Goal: Information Seeking & Learning: Learn about a topic

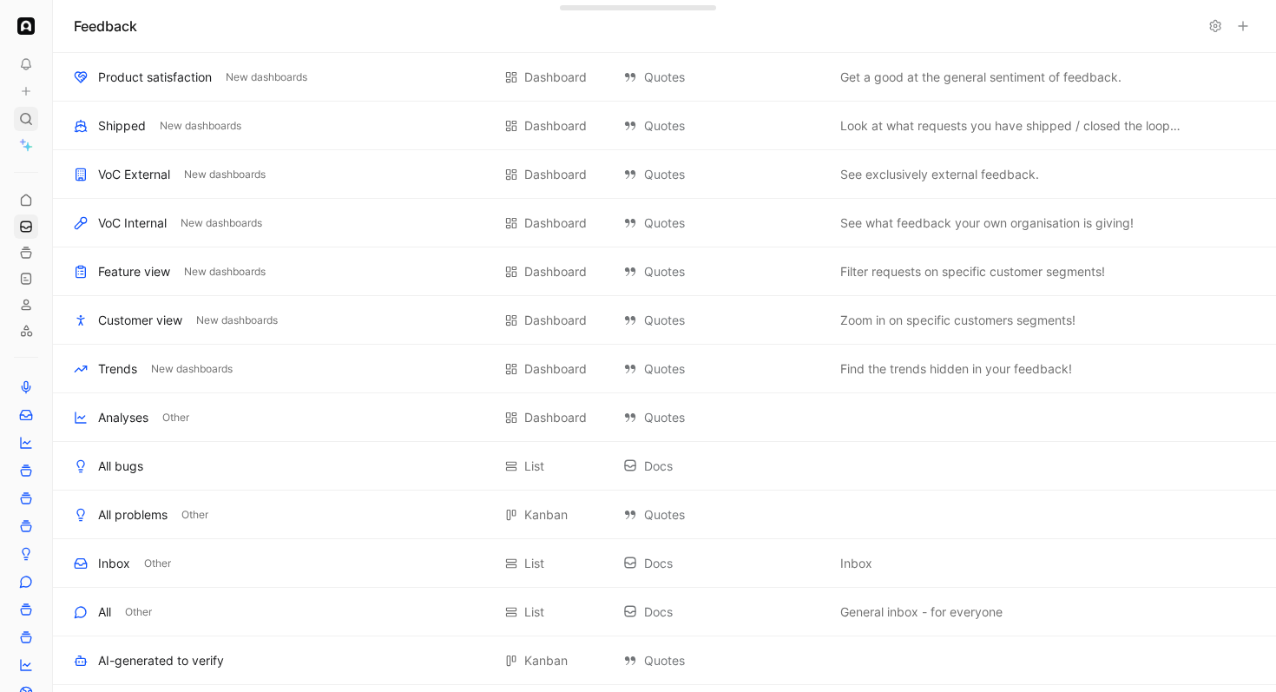
click at [19, 118] on icon at bounding box center [26, 119] width 14 height 14
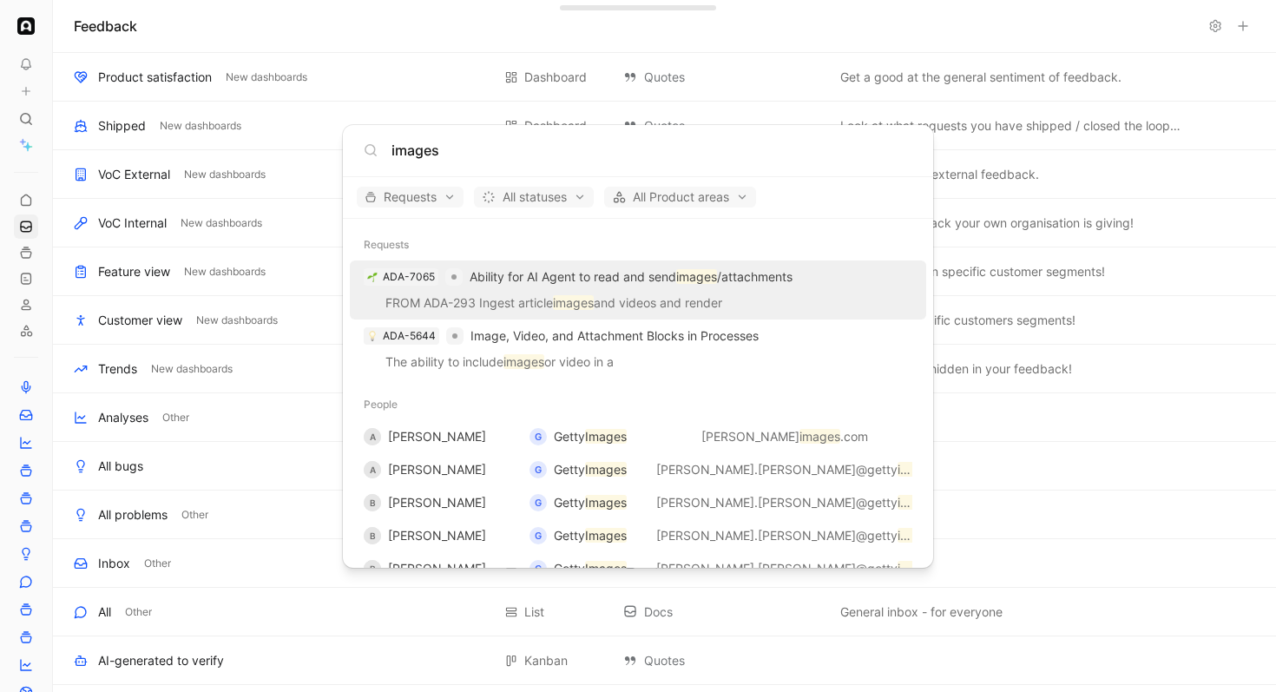
type input "images"
click at [588, 296] on mark "images" at bounding box center [573, 302] width 41 height 15
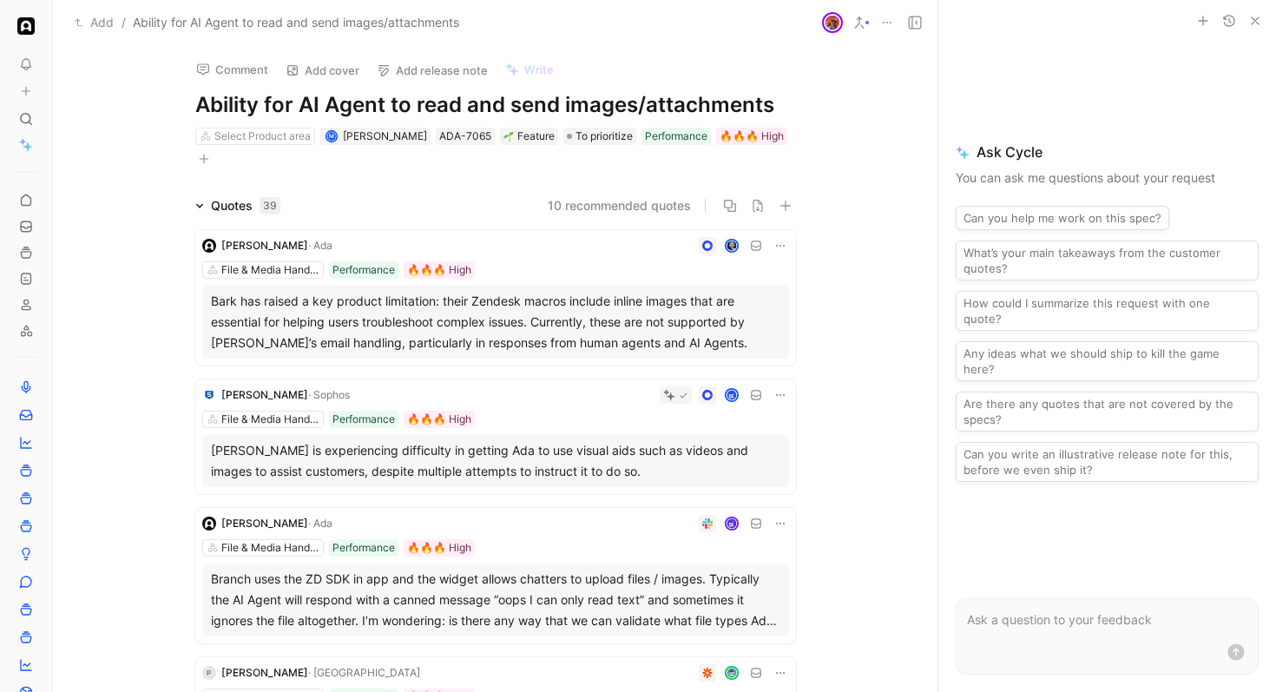
click at [395, 103] on h1 "Ability for AI Agent to read and send images/attachments" at bounding box center [495, 105] width 601 height 28
drag, startPoint x: 509, startPoint y: 106, endPoint x: 418, endPoint y: 107, distance: 91.2
click at [418, 107] on h1 "Ability for AI Agent to read and send images/attachments" at bounding box center [495, 105] width 601 height 28
drag, startPoint x: 544, startPoint y: 103, endPoint x: 702, endPoint y: 112, distance: 157.4
click at [702, 112] on h1 "Ability for AI Agent to send images/attachments" at bounding box center [495, 105] width 601 height 28
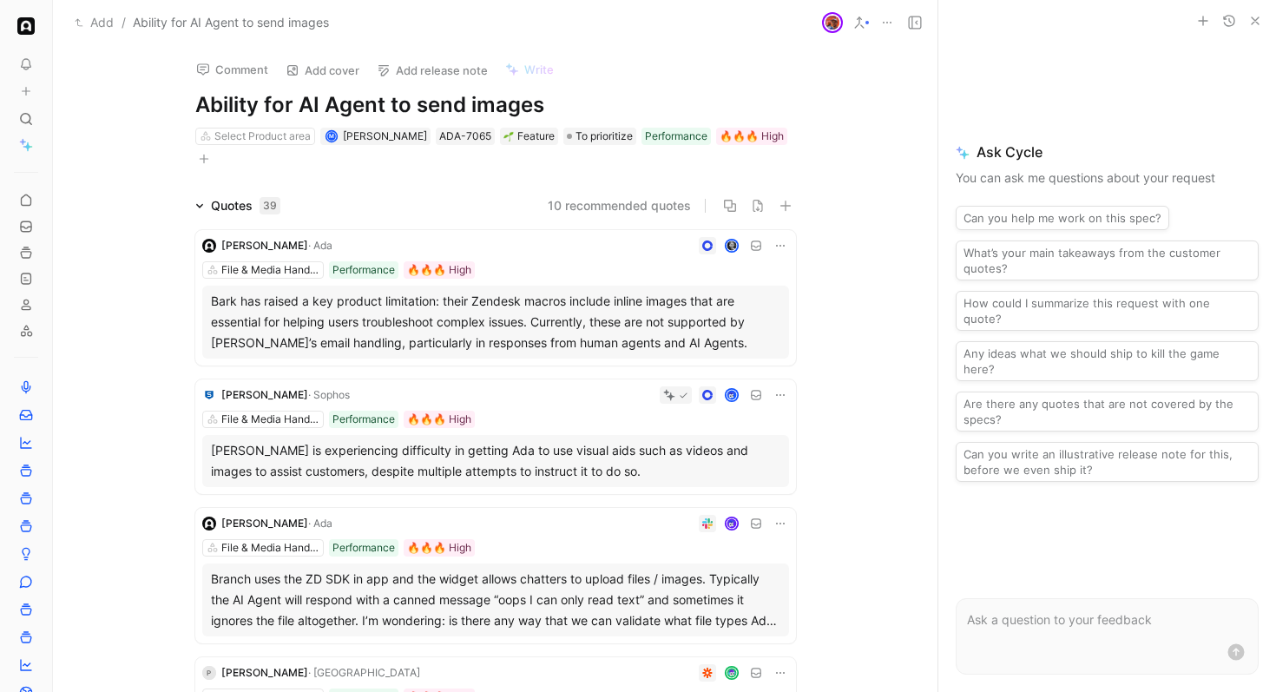
click at [836, 25] on img at bounding box center [832, 22] width 17 height 17
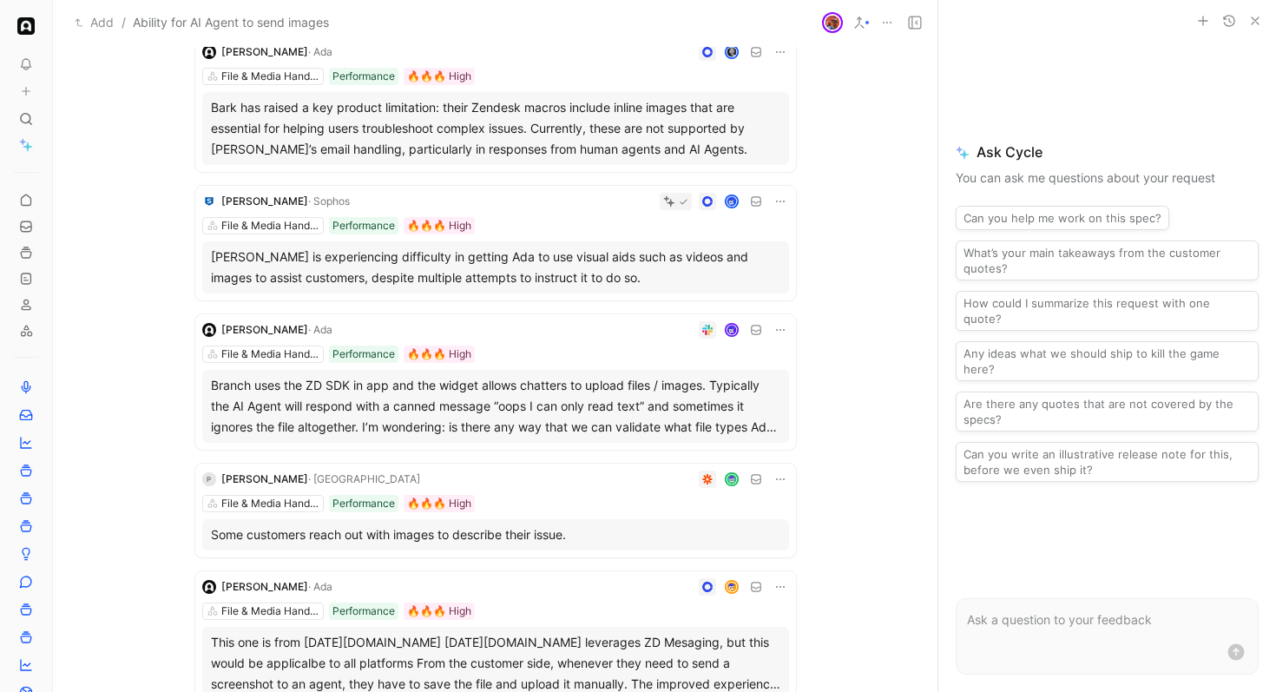
scroll to position [198, 0]
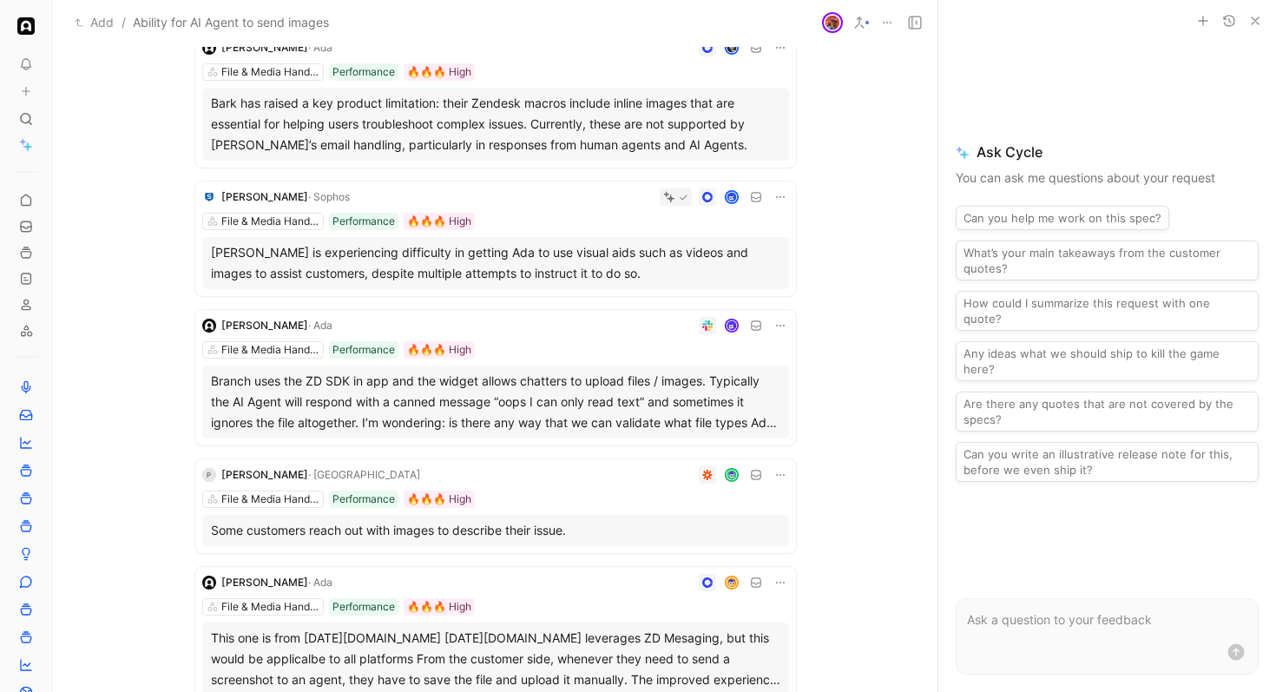
click at [554, 315] on div "[PERSON_NAME] File & Media Handling Performance 🔥🔥🔥 High Branch uses the ZD SDK…" at bounding box center [495, 377] width 601 height 135
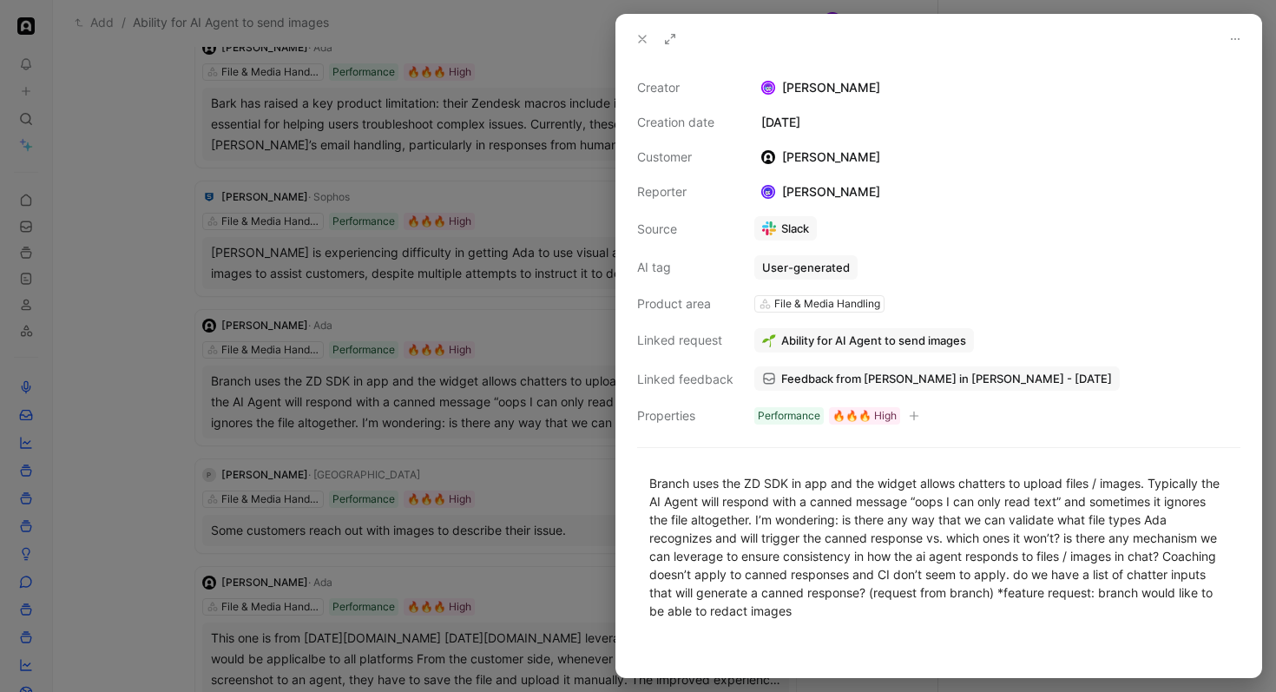
click at [538, 333] on div at bounding box center [638, 346] width 1276 height 692
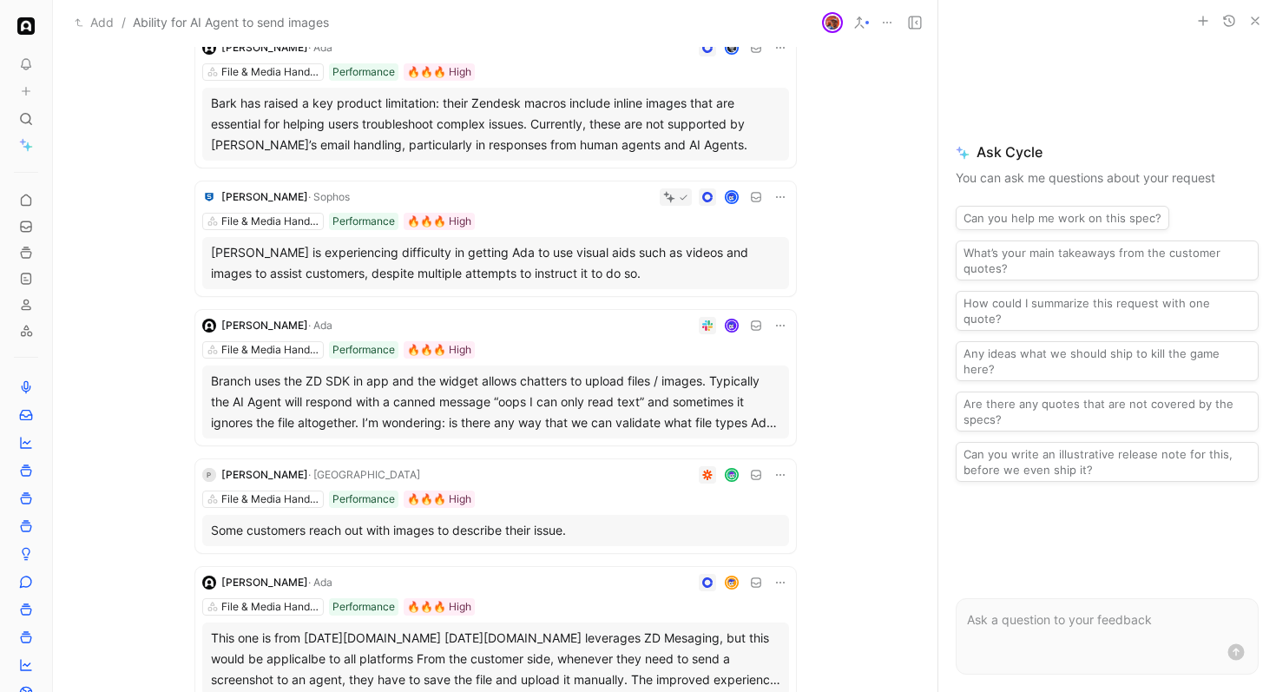
click at [544, 341] on div "File & Media Handling Performance 🔥🔥🔥 High" at bounding box center [495, 349] width 587 height 17
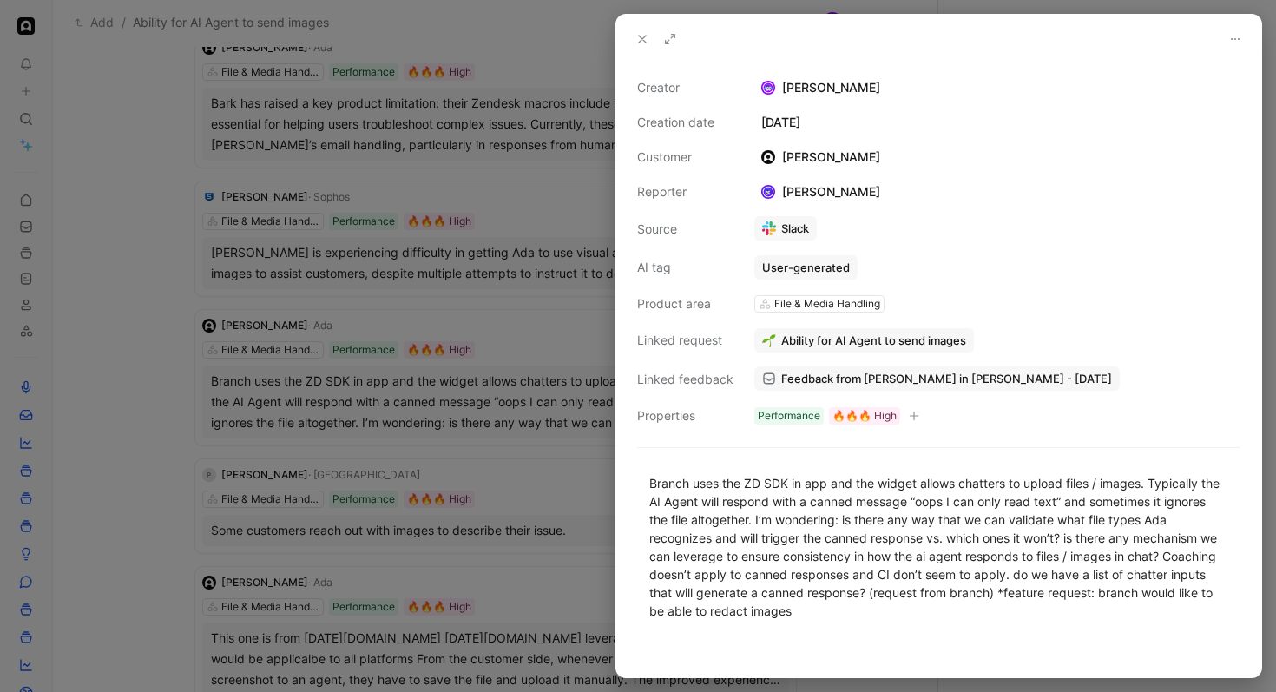
click at [855, 346] on span "Ability for AI Agent to send images" at bounding box center [873, 341] width 185 height 16
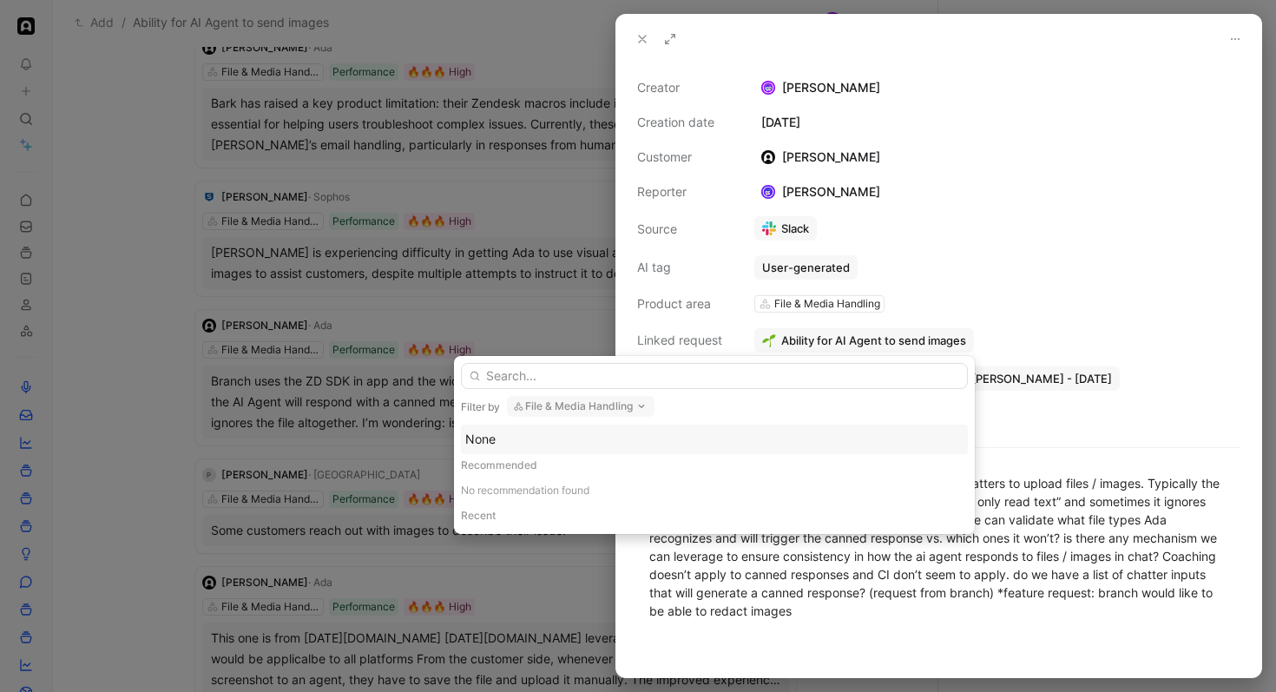
click at [607, 404] on button "File & Media Handling" at bounding box center [581, 406] width 148 height 21
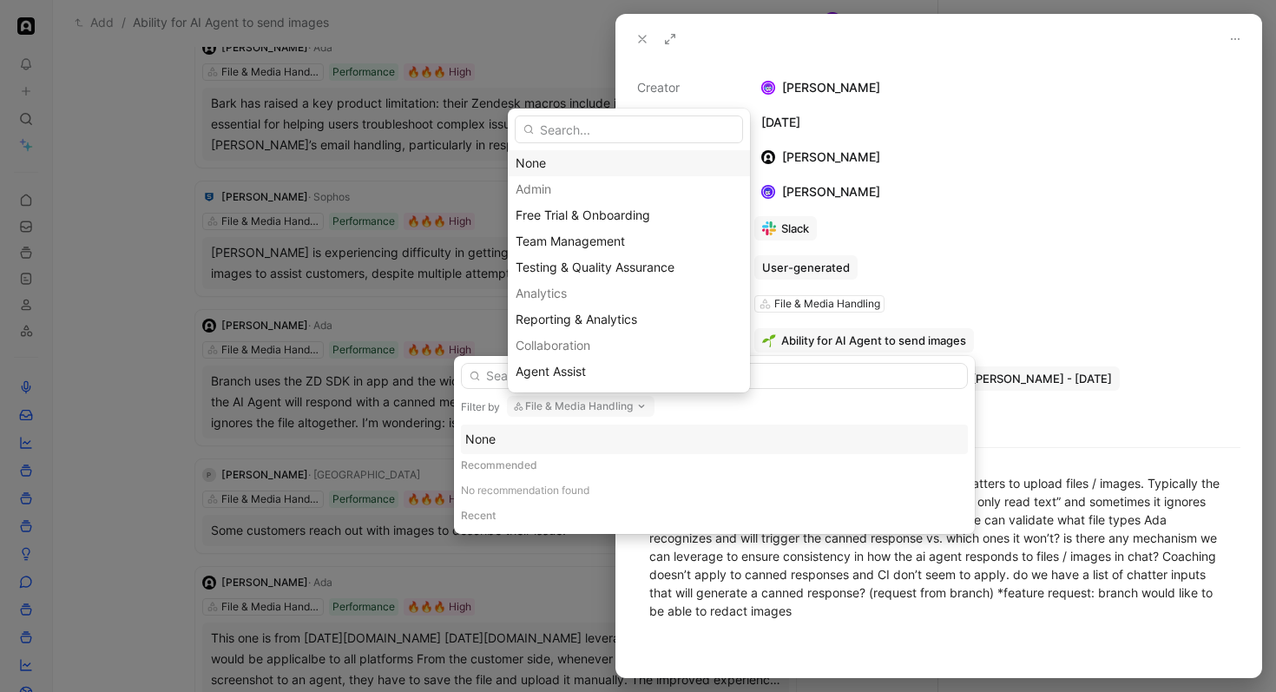
click at [593, 171] on div "None" at bounding box center [629, 163] width 227 height 21
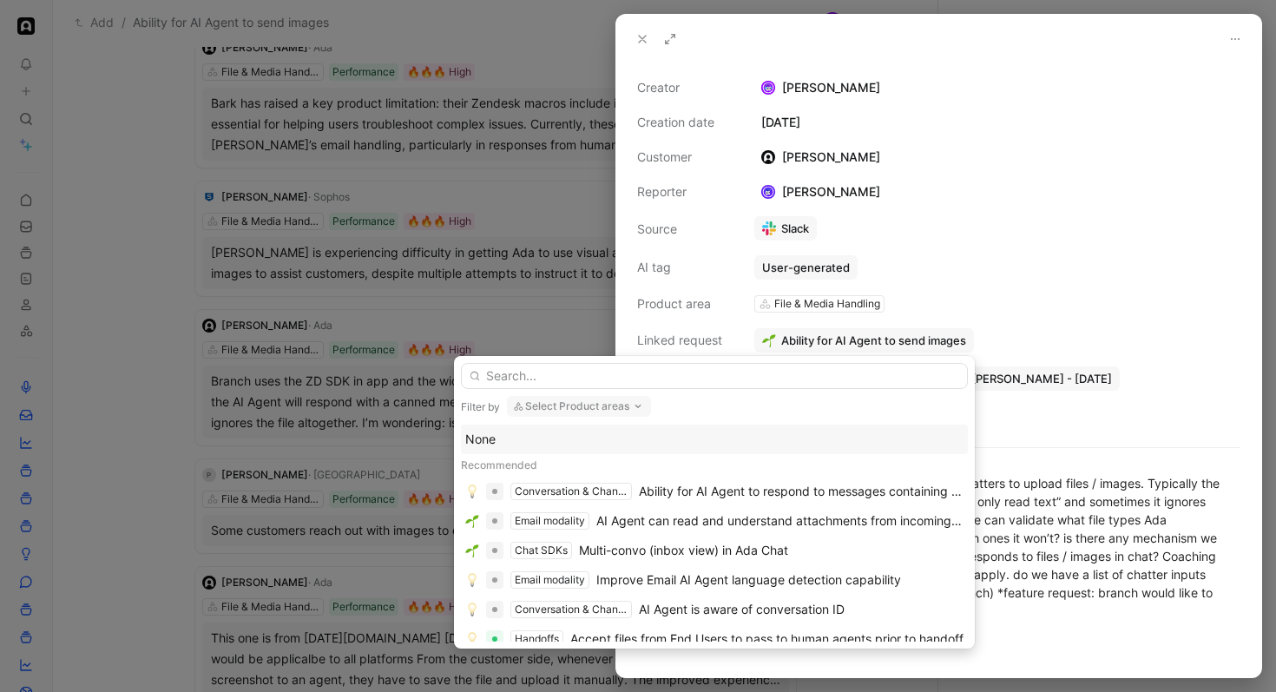
click at [565, 391] on div "Filter by Select Product areas None Recommended Conversation & Channel Manageme…" at bounding box center [714, 502] width 521 height 293
click at [565, 375] on input "text" at bounding box center [714, 376] width 507 height 26
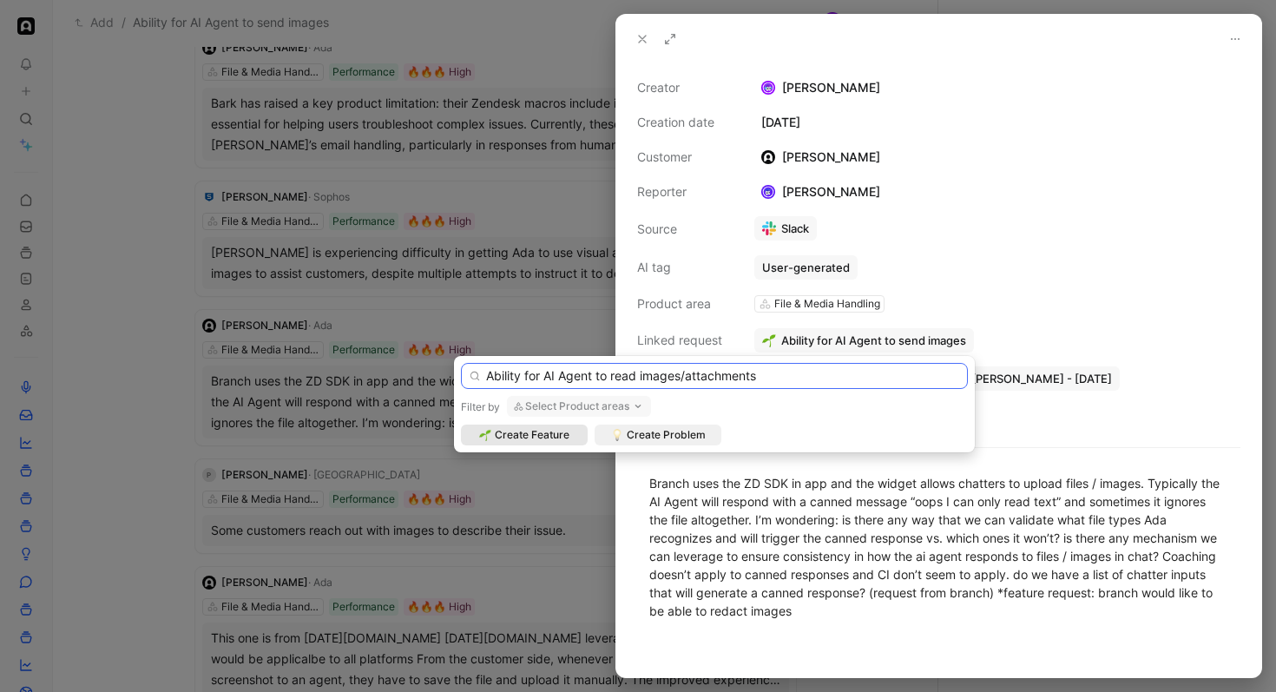
type input "Ability for AI Agent to read images/attachments"
click at [531, 428] on span "Create Feature" at bounding box center [532, 434] width 75 height 17
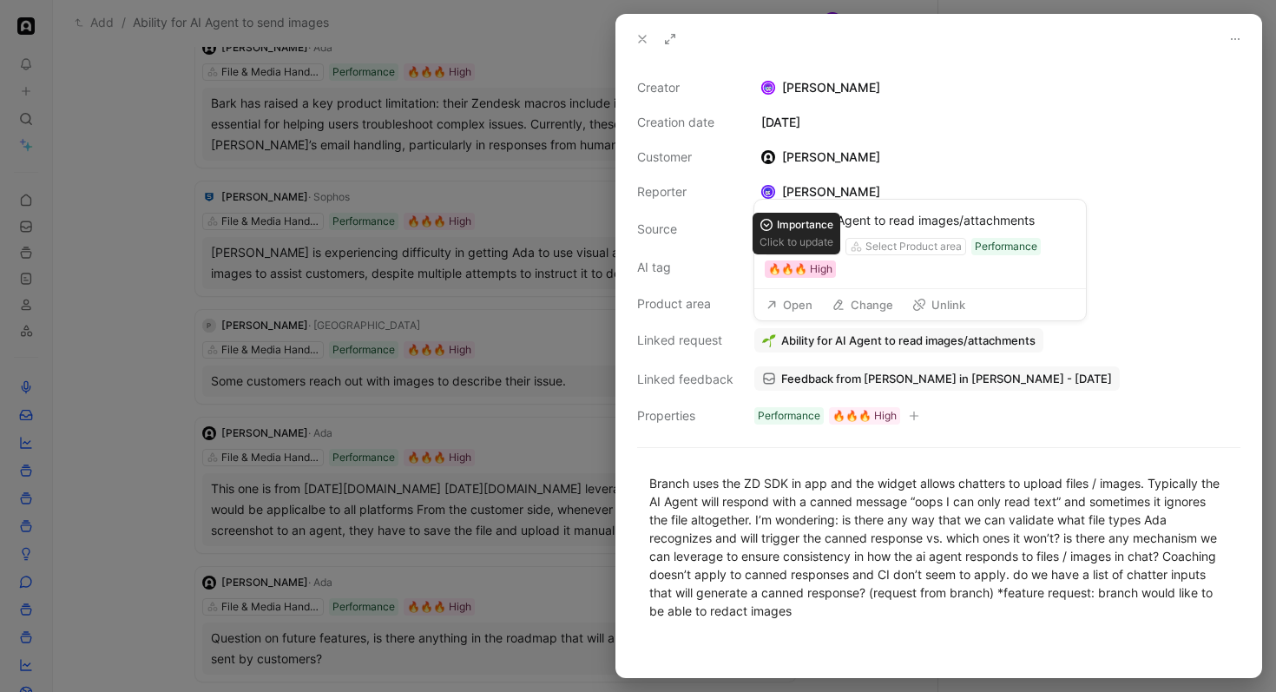
click at [800, 272] on div "🔥🔥🔥 High" at bounding box center [800, 268] width 64 height 17
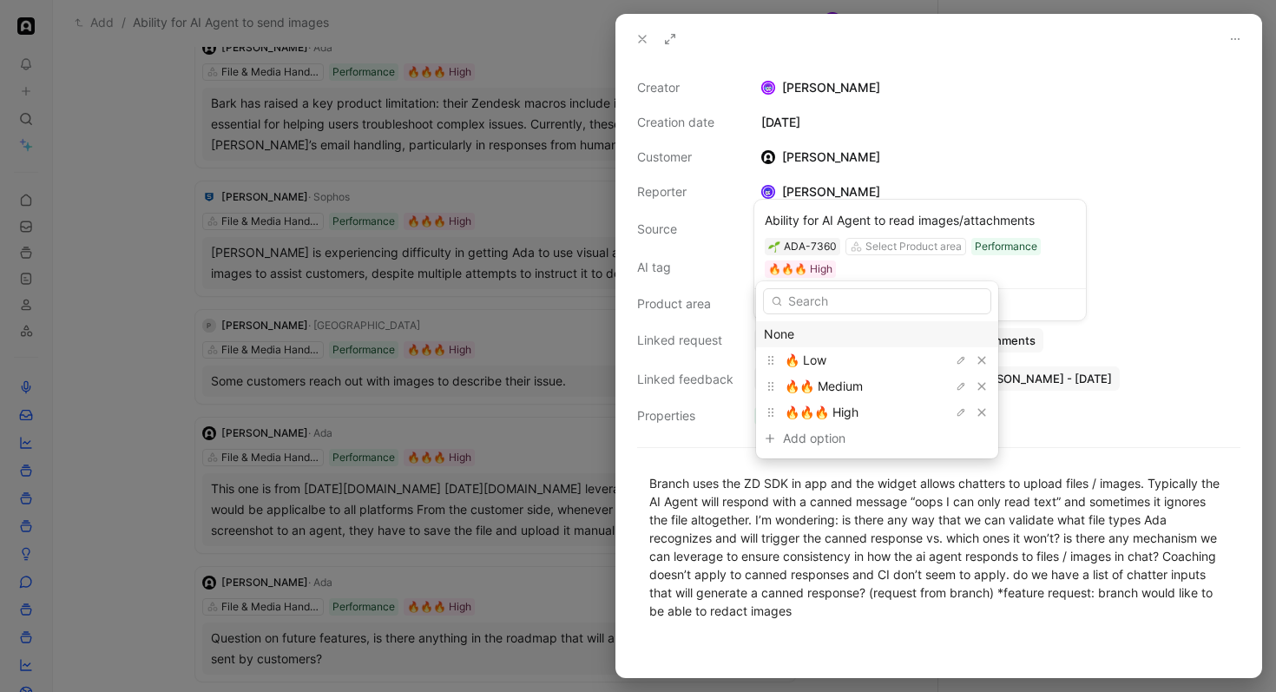
click at [799, 326] on div "None" at bounding box center [877, 334] width 227 height 21
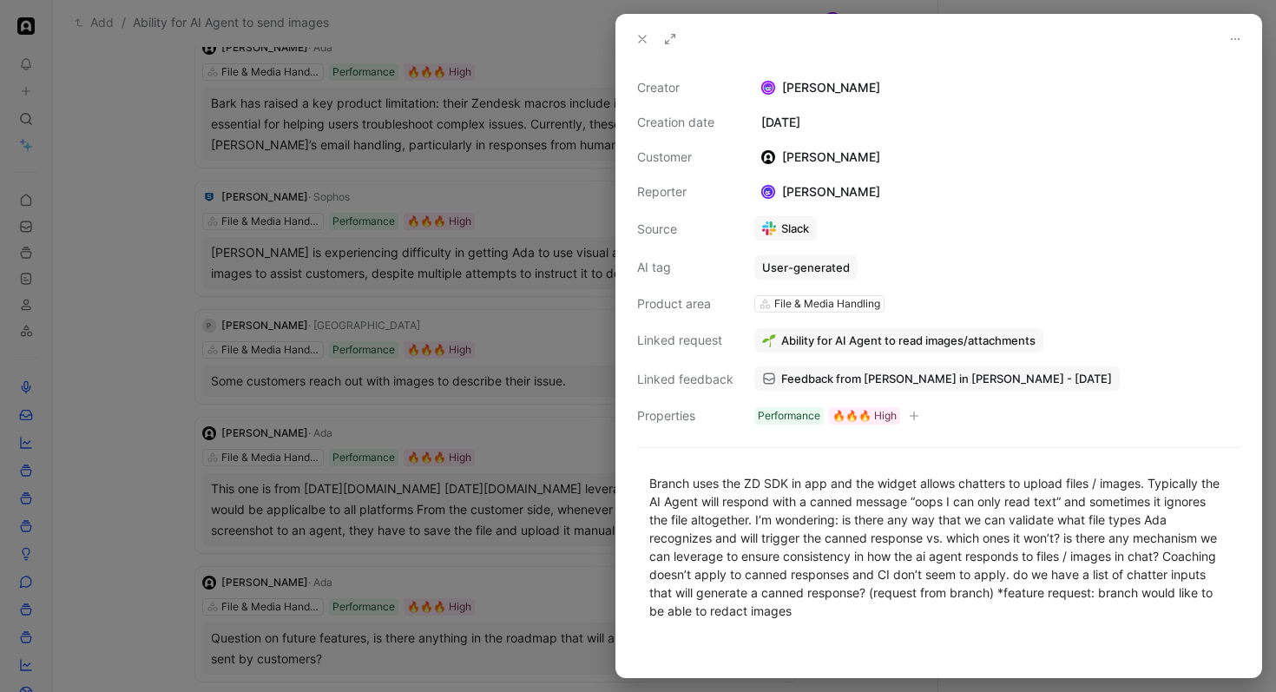
click at [524, 307] on div at bounding box center [638, 346] width 1276 height 692
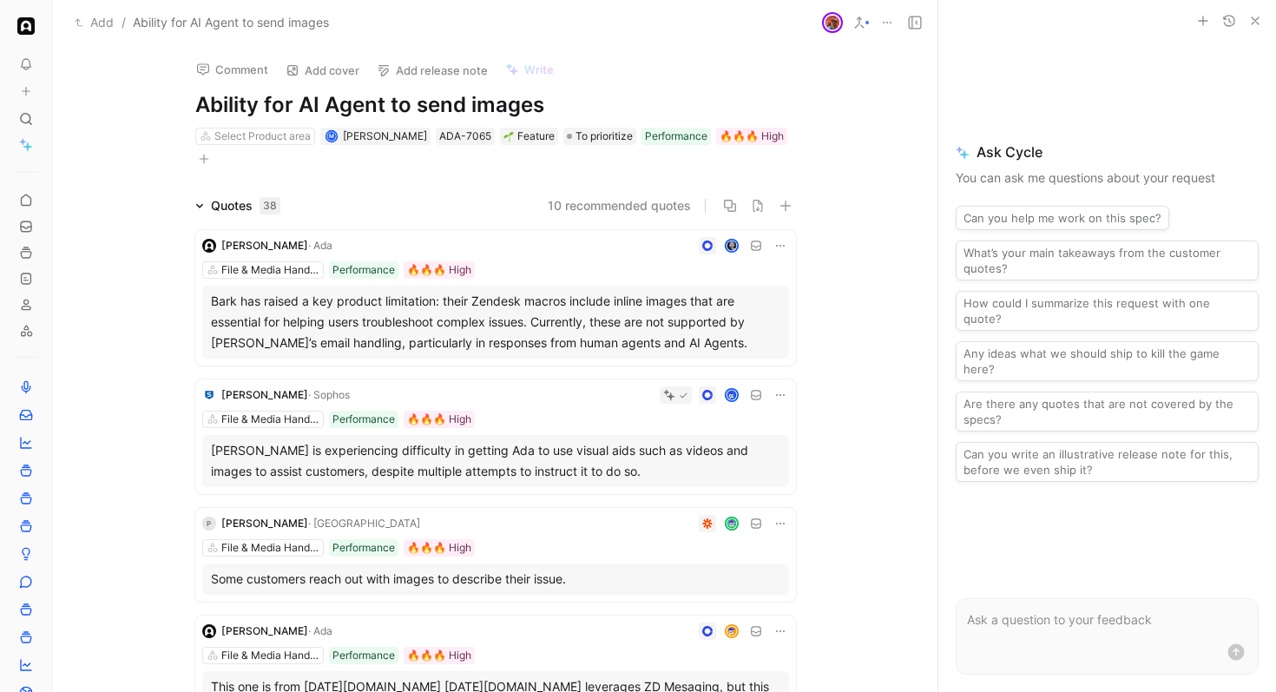
click at [713, 146] on div "Select Product area M [PERSON_NAME] ADA-7065 Feature To prioritize Performance …" at bounding box center [496, 147] width 604 height 43
click at [721, 135] on div "🔥🔥🔥 High" at bounding box center [752, 136] width 64 height 17
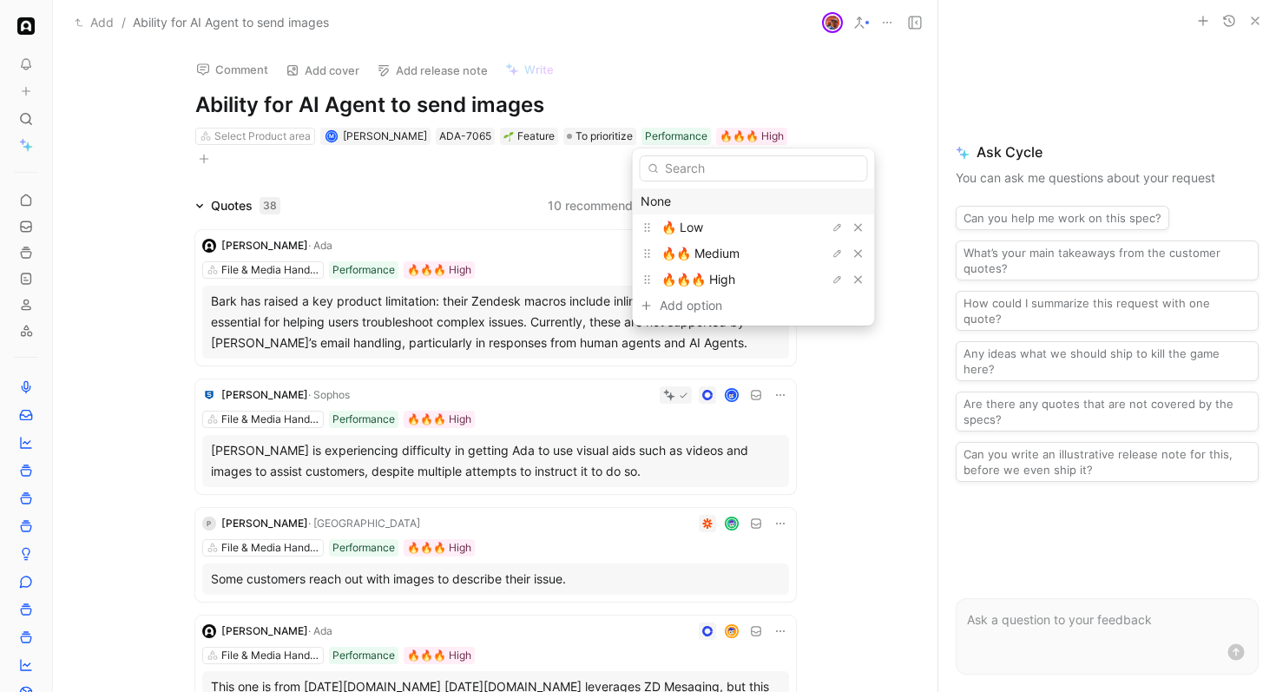
click at [709, 198] on div "None" at bounding box center [754, 201] width 227 height 21
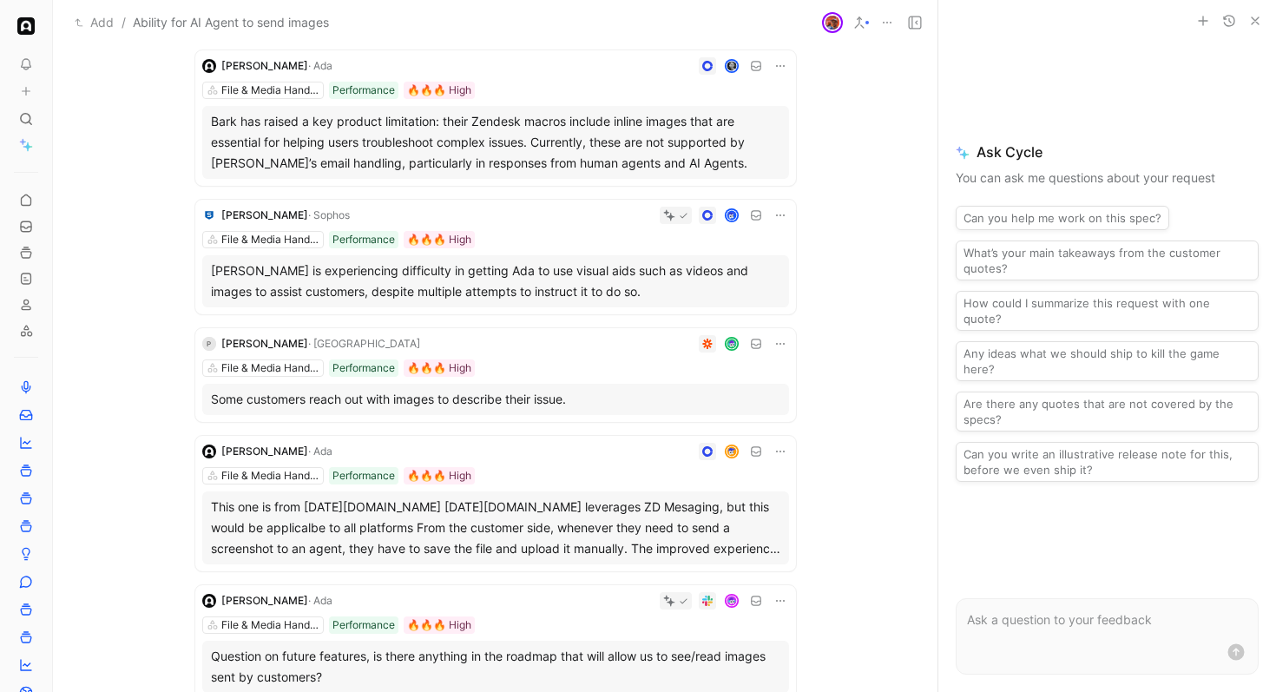
scroll to position [158, 0]
click at [597, 337] on div at bounding box center [608, 342] width 362 height 17
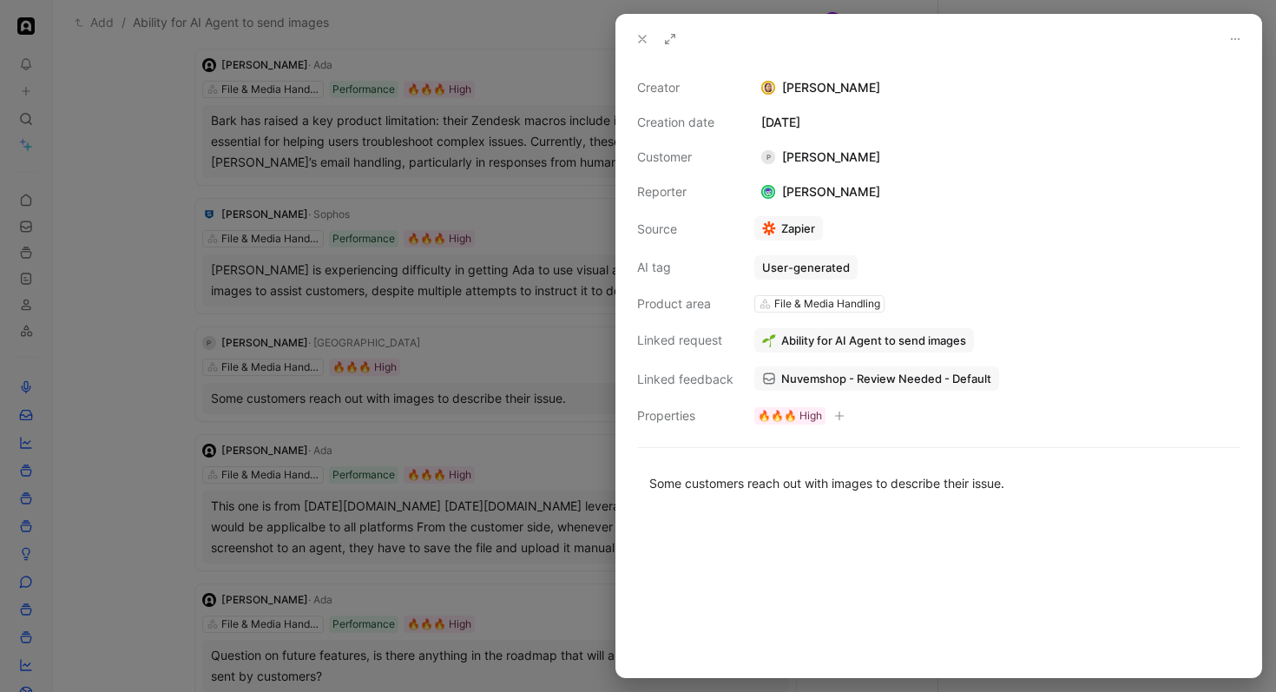
click at [830, 338] on span "Ability for AI Agent to send images" at bounding box center [873, 341] width 185 height 16
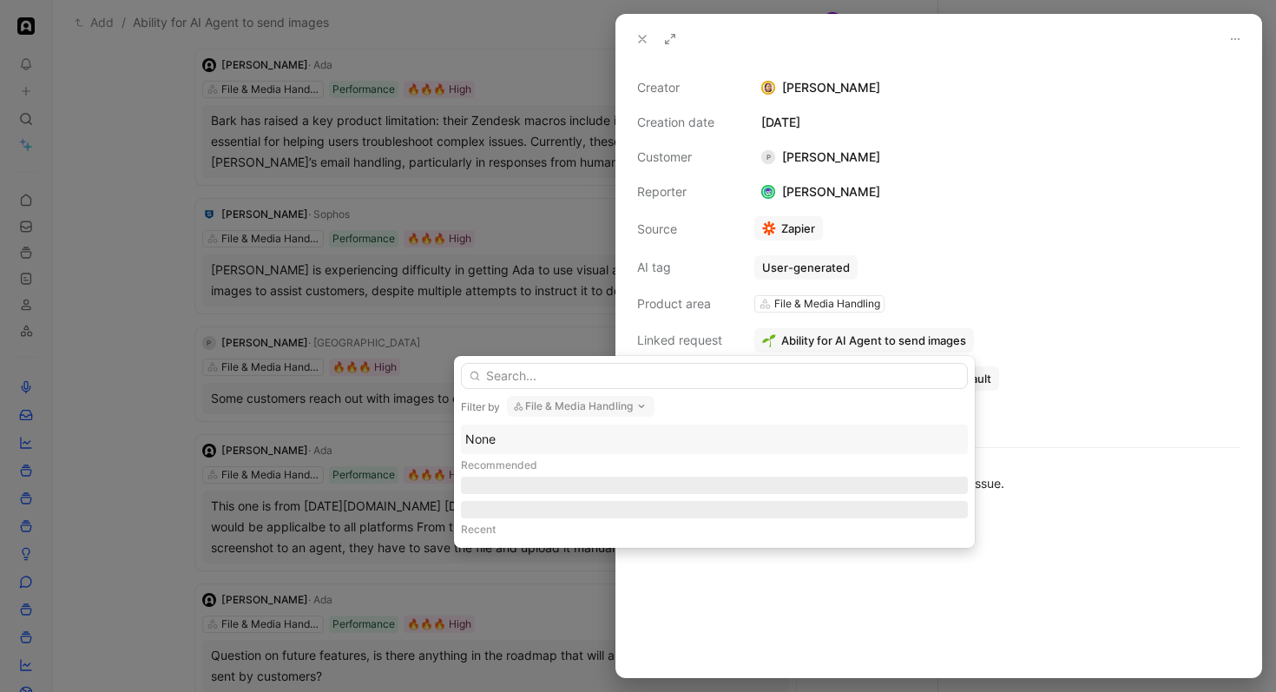
click at [549, 411] on button "File & Media Handling" at bounding box center [581, 406] width 148 height 21
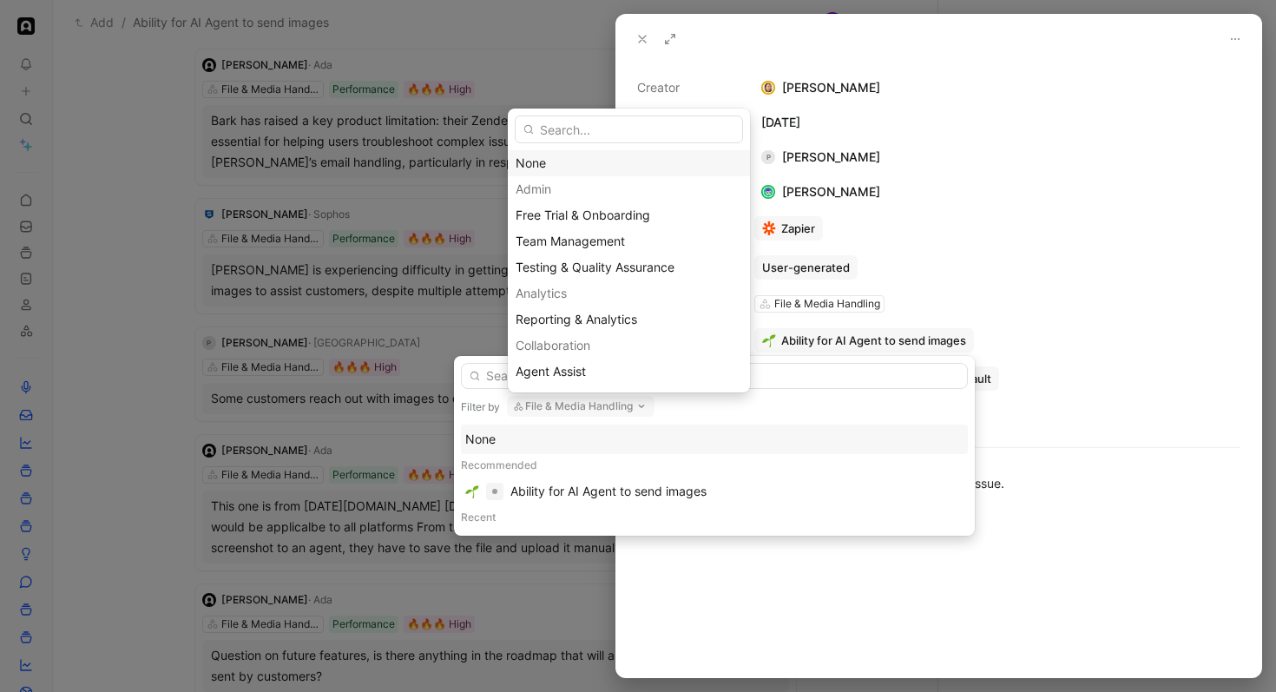
click at [568, 168] on div "None" at bounding box center [629, 163] width 227 height 21
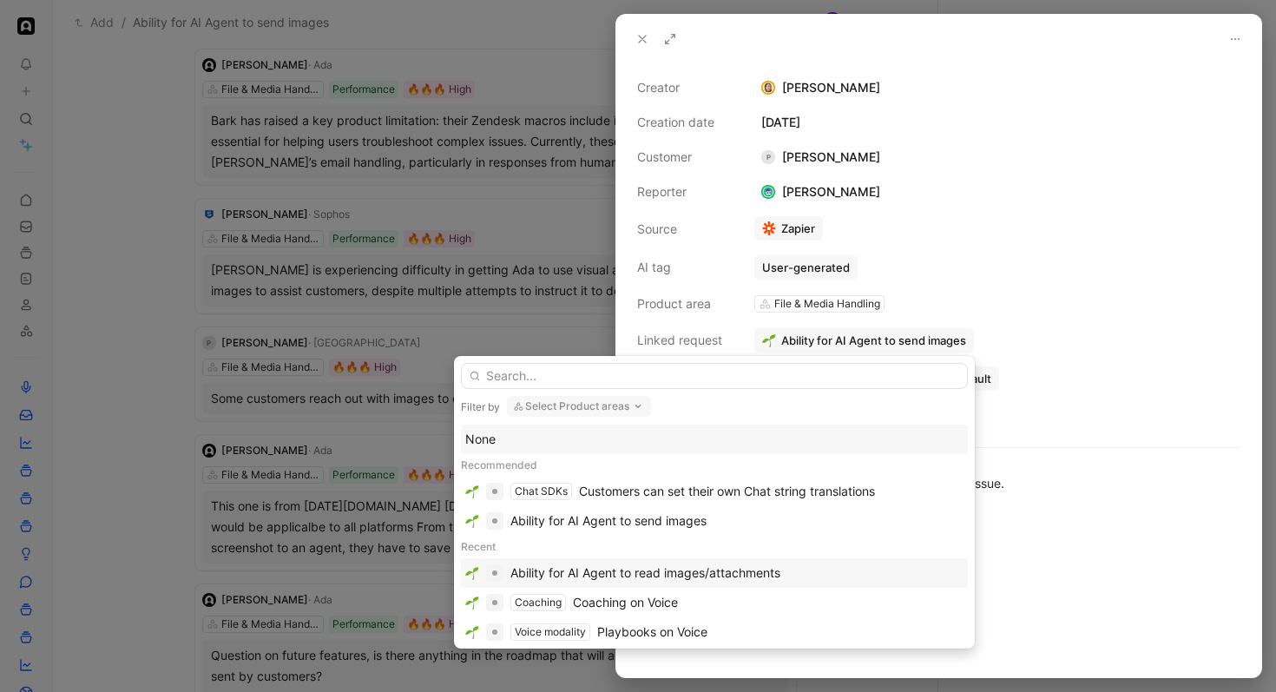
click at [588, 559] on div "Ability for AI Agent to read images/attachments" at bounding box center [714, 573] width 507 height 30
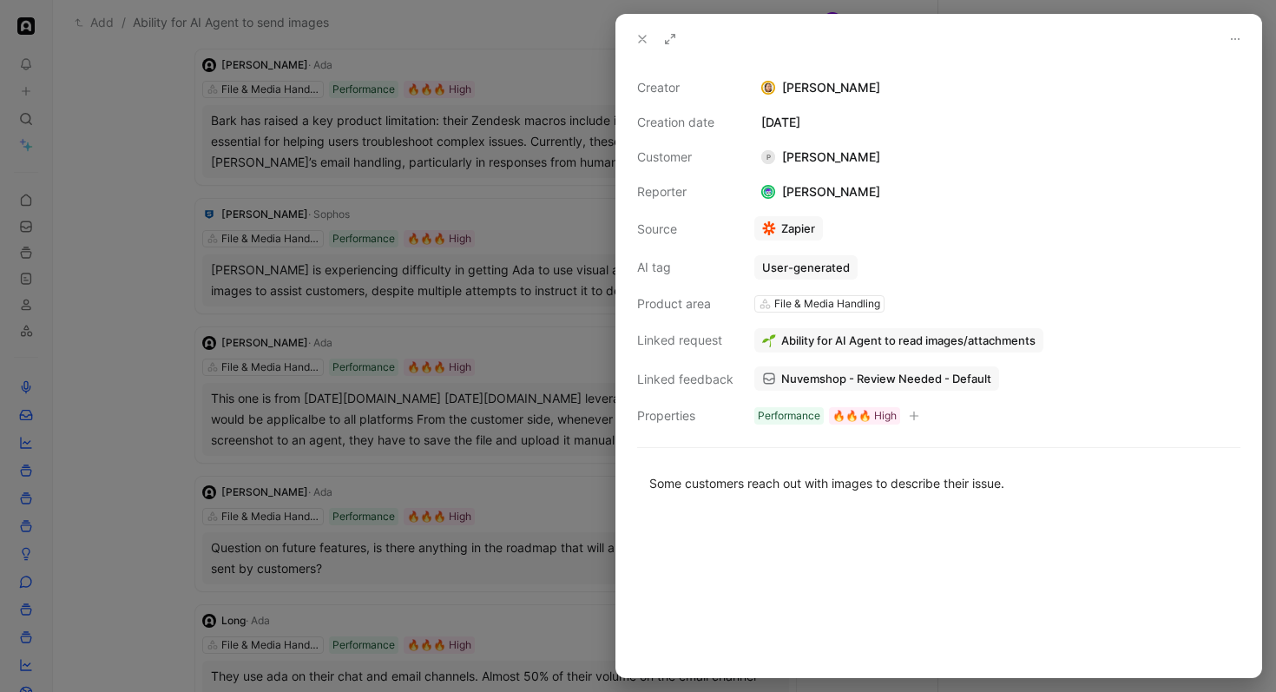
click at [385, 377] on div at bounding box center [638, 346] width 1276 height 692
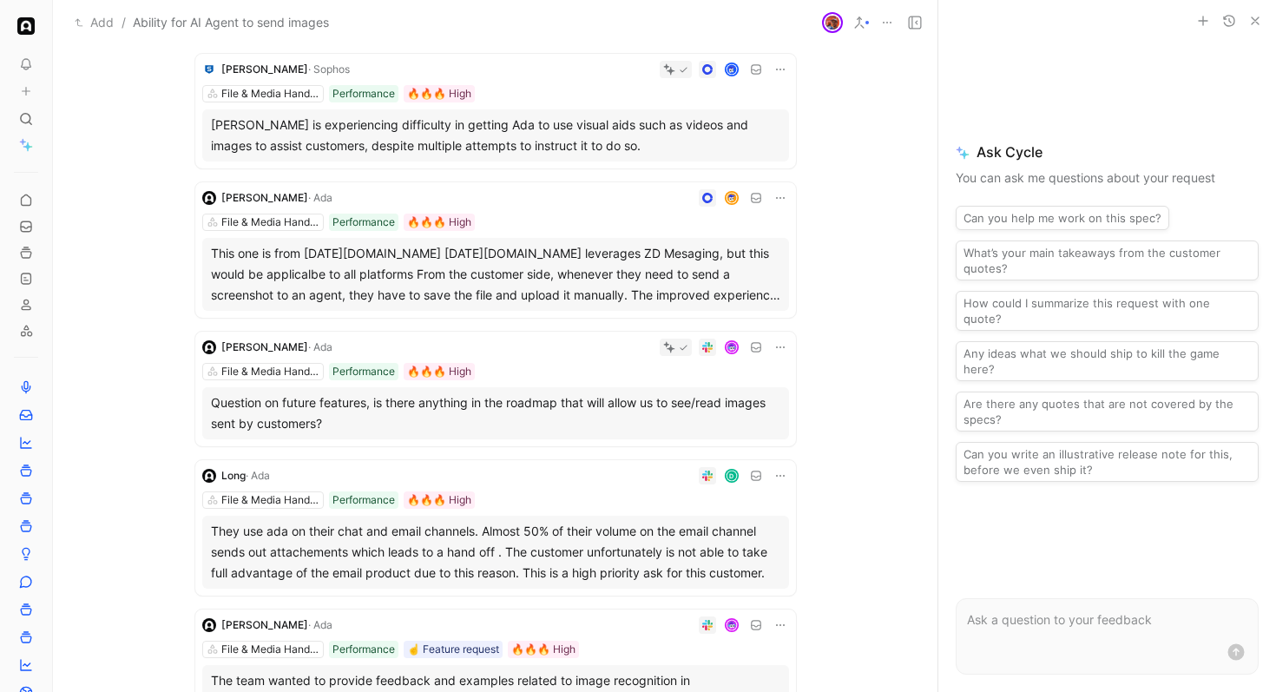
scroll to position [305, 0]
click at [561, 352] on div at bounding box center [565, 345] width 450 height 17
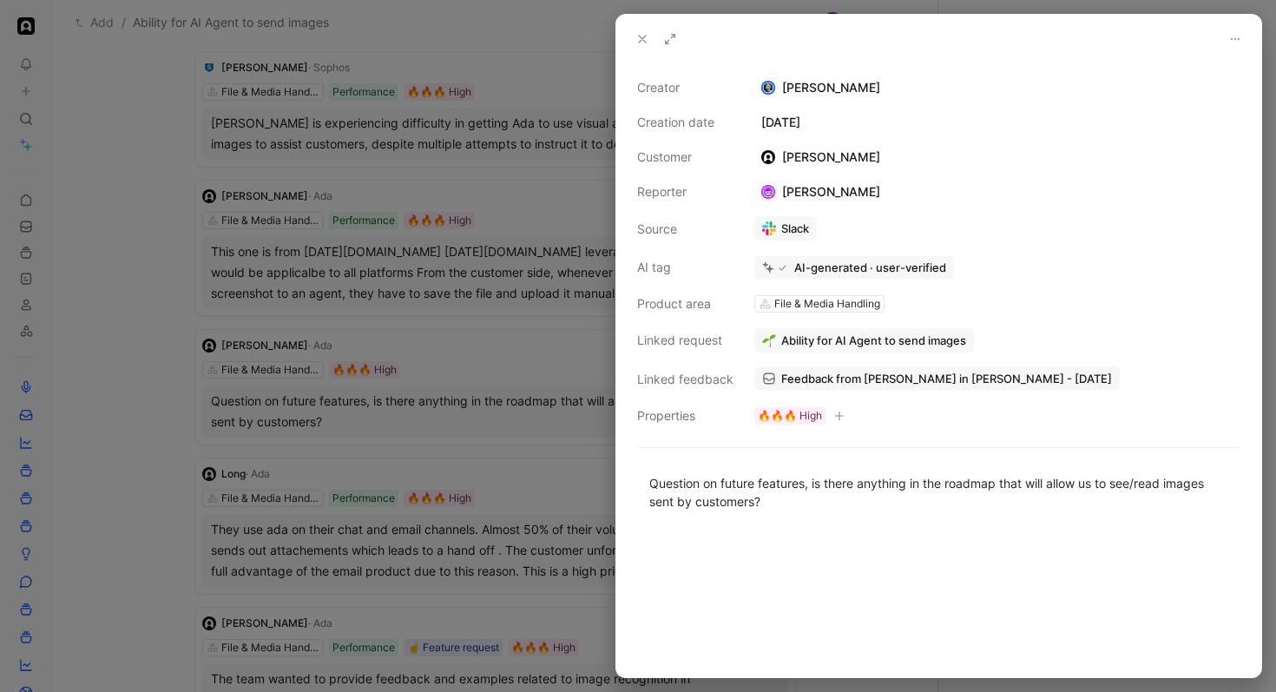
click at [816, 339] on span "Ability for AI Agent to send images" at bounding box center [873, 341] width 185 height 16
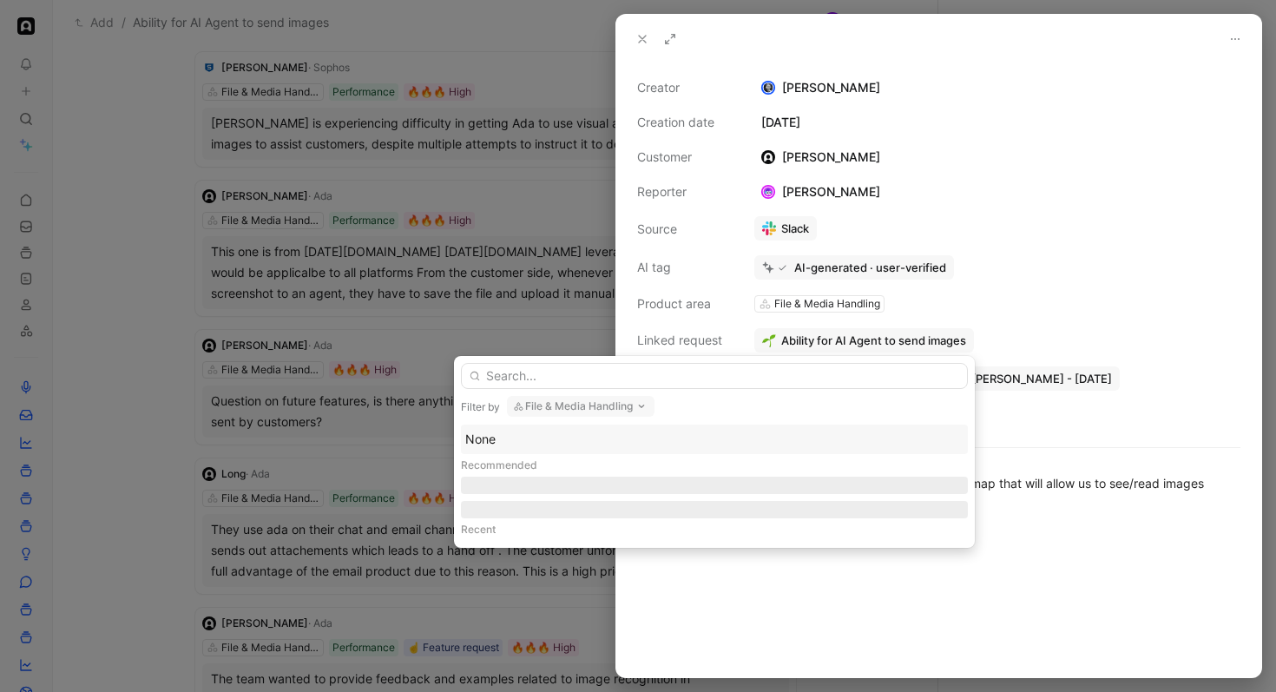
click at [605, 399] on button "File & Media Handling" at bounding box center [581, 406] width 148 height 21
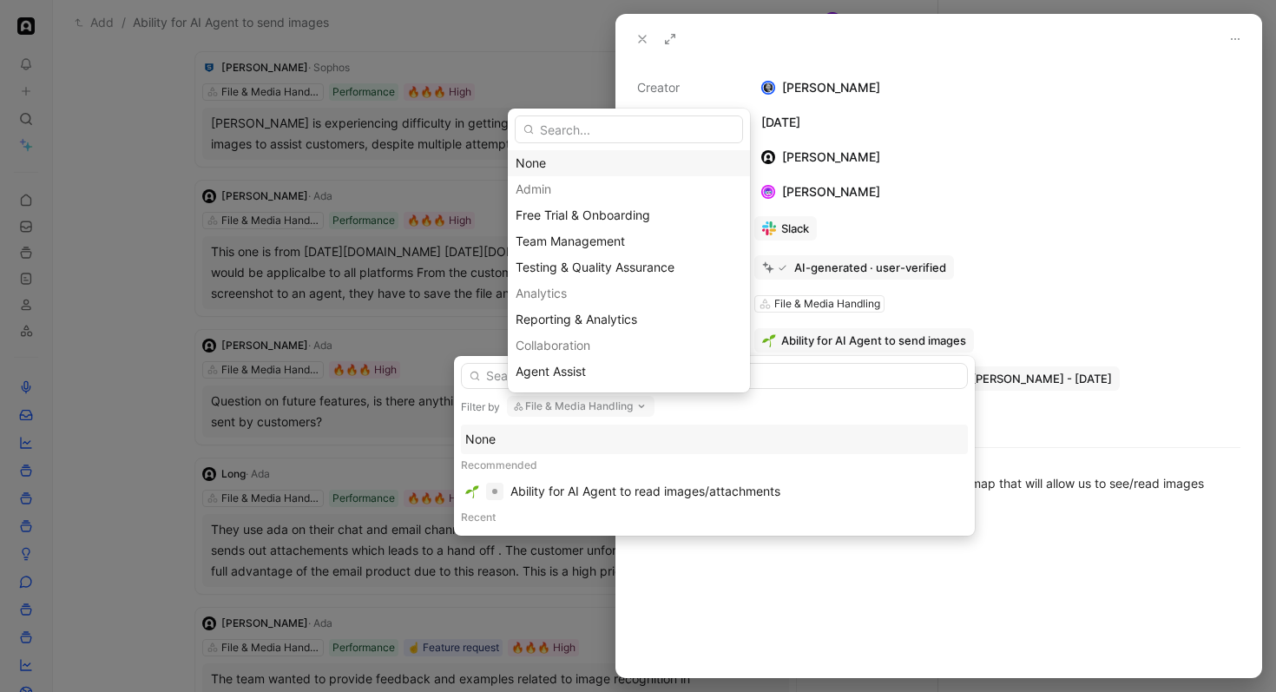
click at [581, 159] on div "None" at bounding box center [629, 163] width 227 height 21
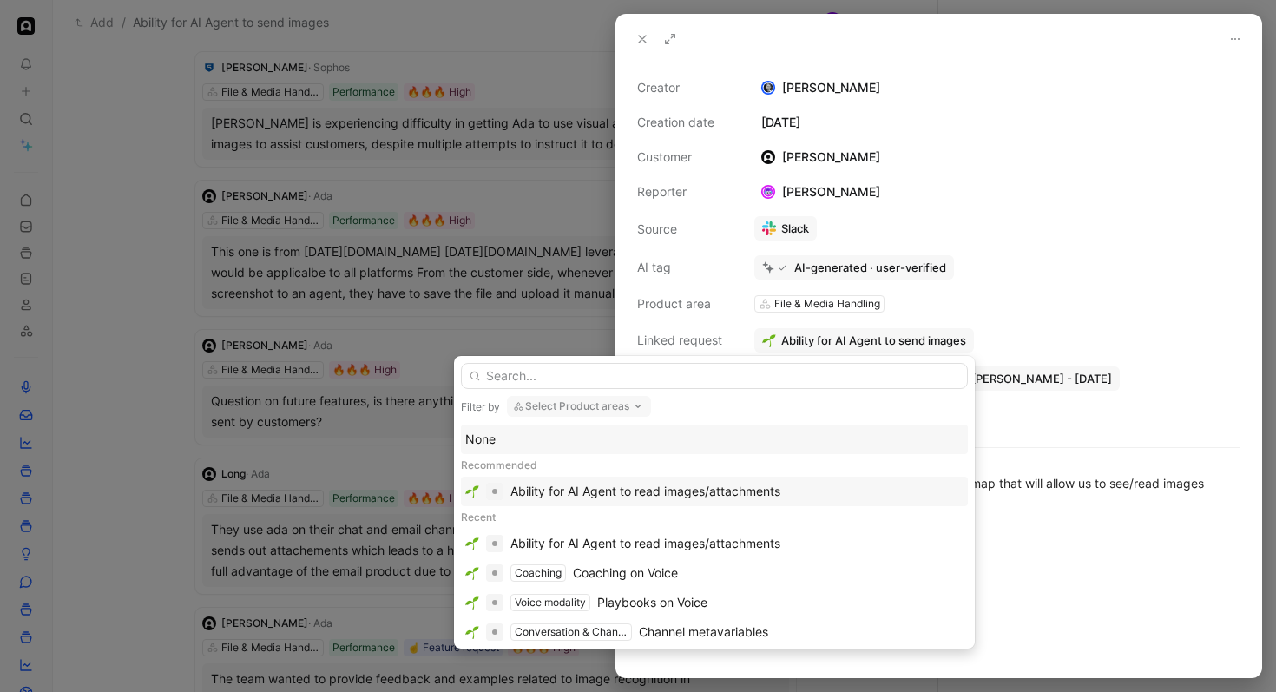
click at [665, 496] on div "Ability for AI Agent to read images/attachments" at bounding box center [646, 491] width 270 height 21
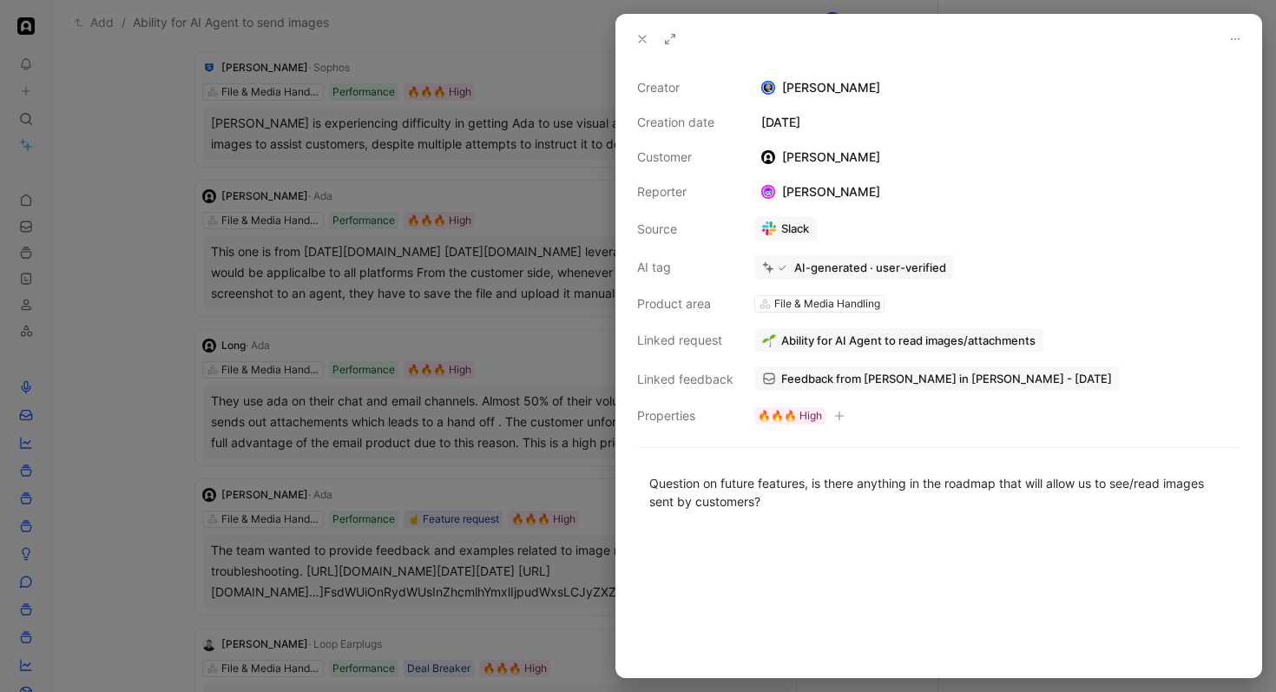
click at [443, 442] on div at bounding box center [638, 346] width 1276 height 692
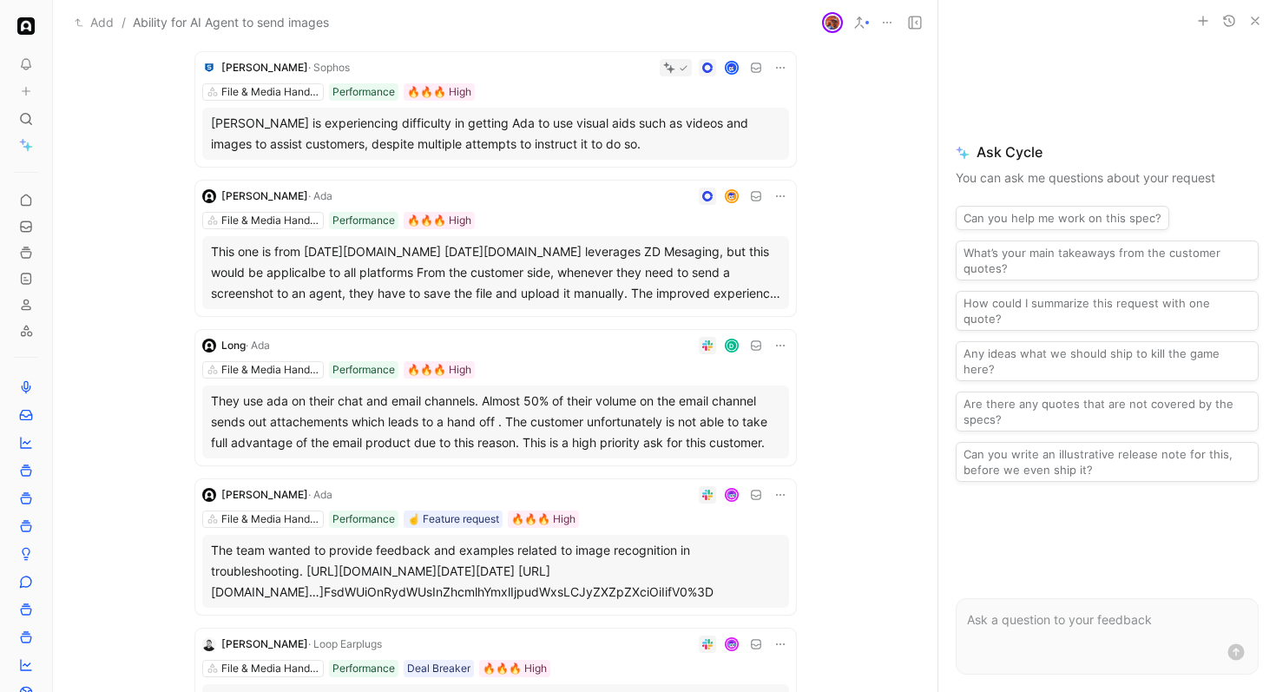
click at [505, 291] on div "This one is from [DATE][DOMAIN_NAME] [DATE][DOMAIN_NAME] leverages ZD Mesaging,…" at bounding box center [496, 272] width 570 height 63
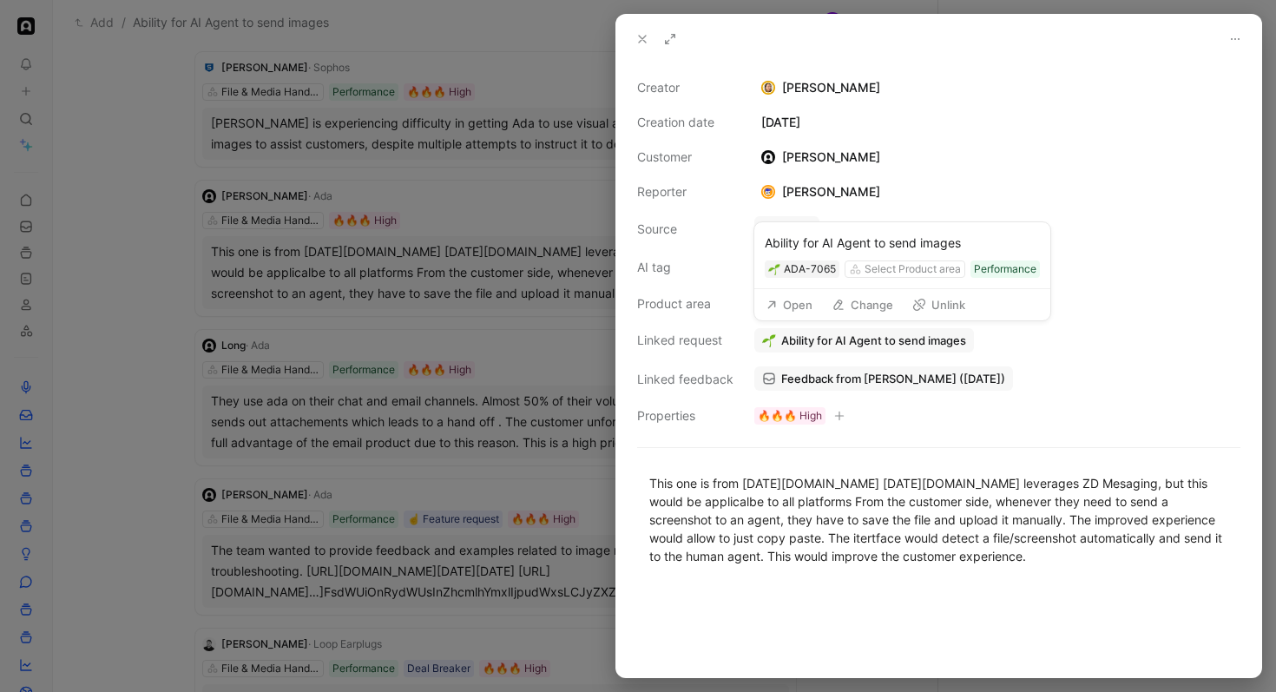
click at [781, 346] on span "Ability for AI Agent to send images" at bounding box center [873, 341] width 185 height 16
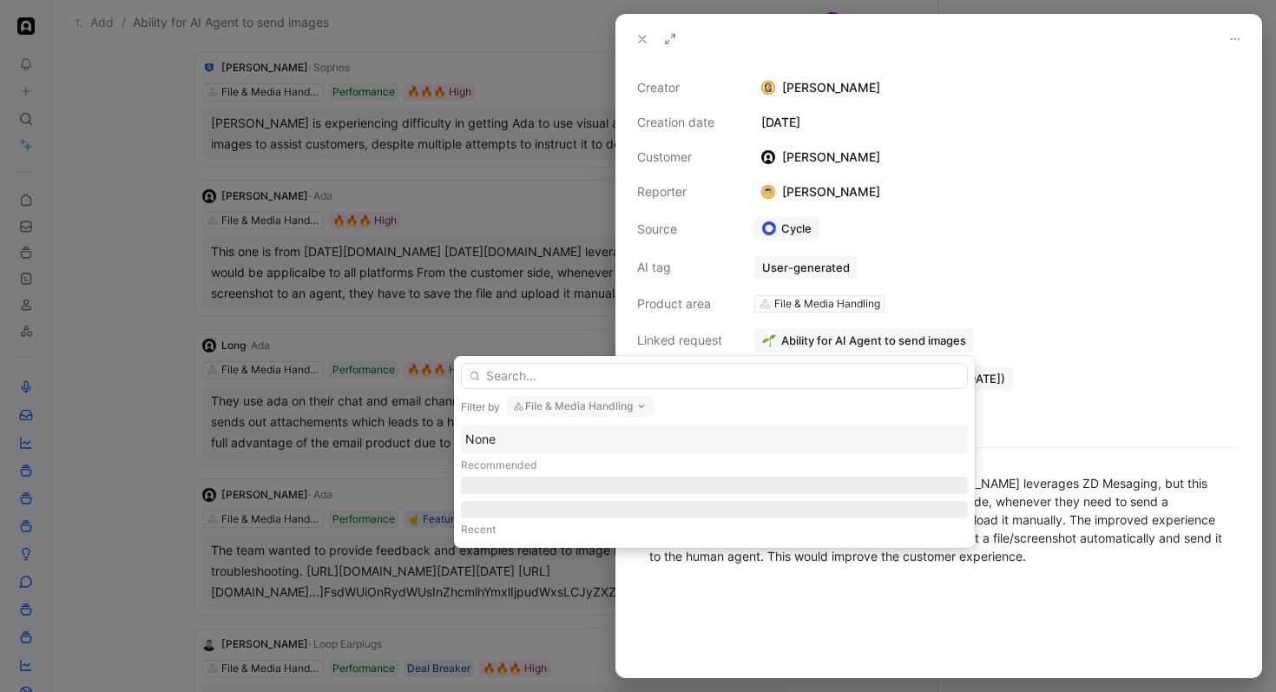
click at [607, 407] on button "File & Media Handling" at bounding box center [581, 406] width 148 height 21
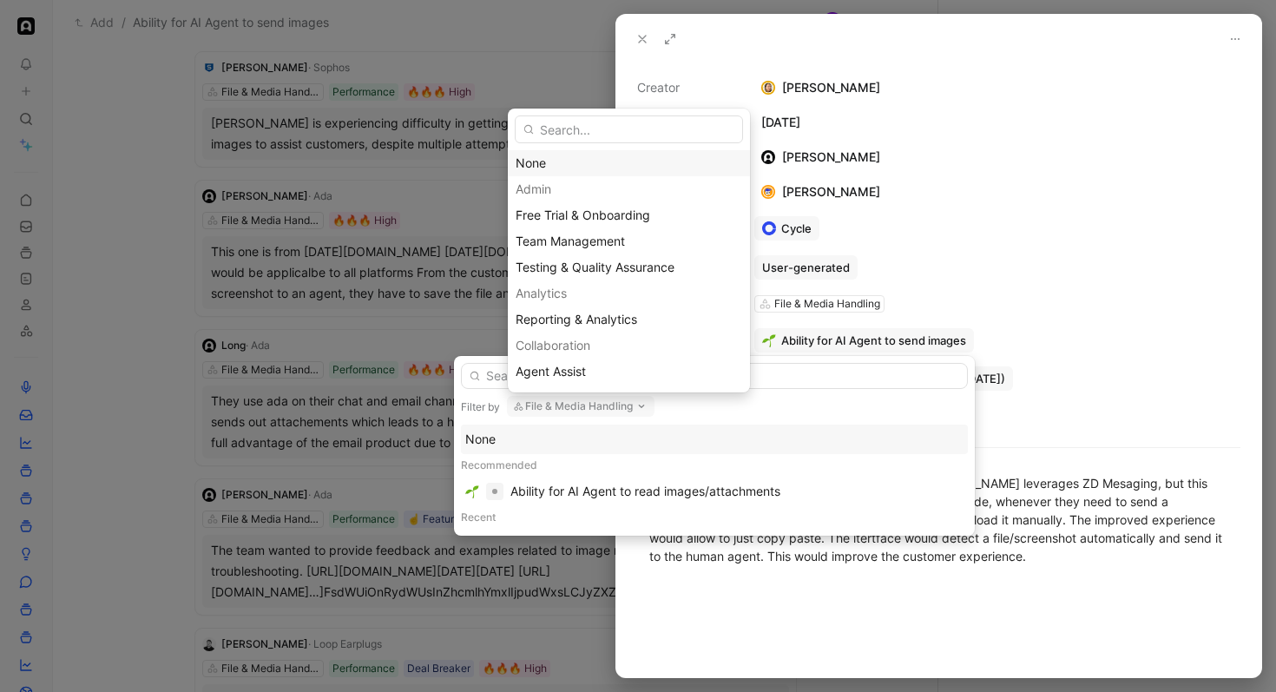
click at [556, 163] on div "None" at bounding box center [629, 163] width 227 height 21
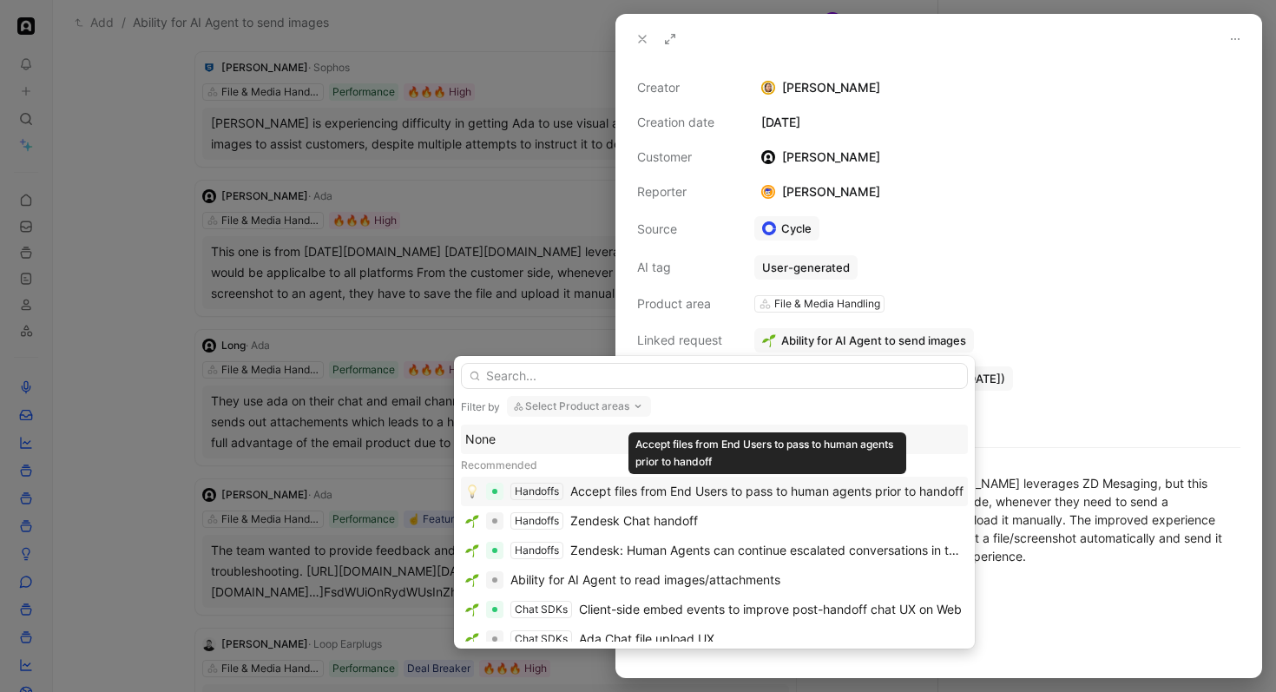
click at [601, 489] on div "Accept files from End Users to pass to human agents prior to handoff" at bounding box center [766, 491] width 393 height 21
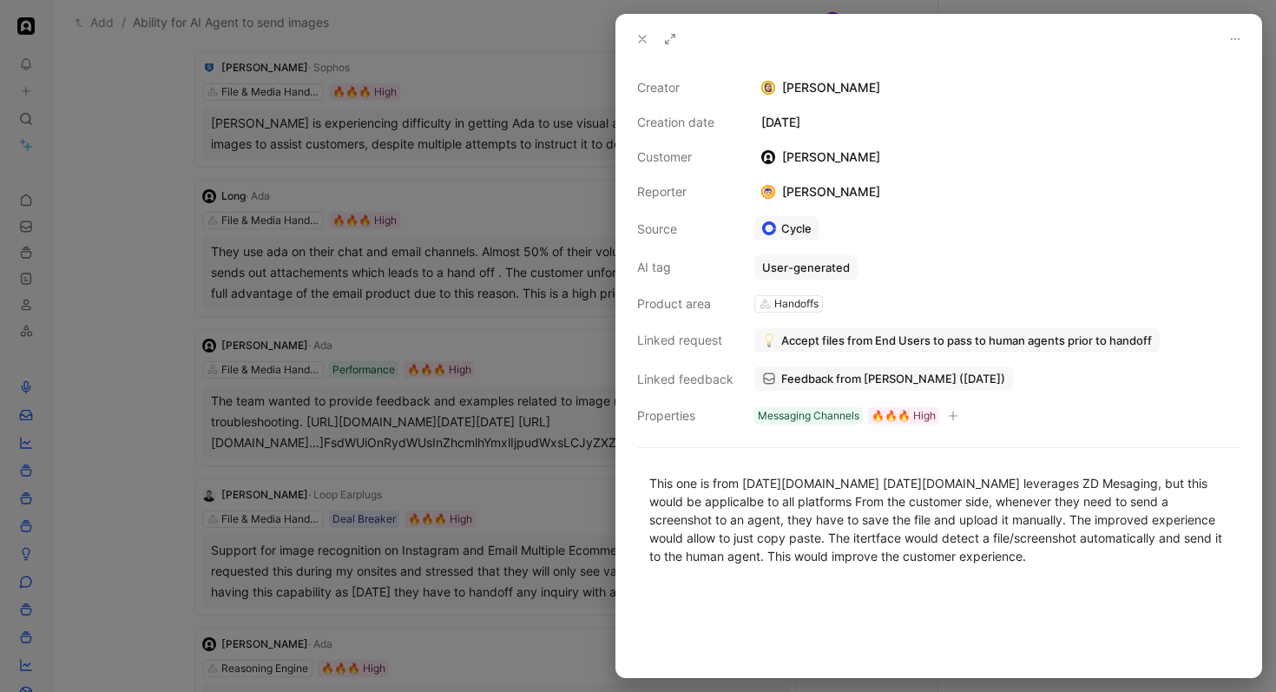
click at [544, 419] on div at bounding box center [638, 346] width 1276 height 692
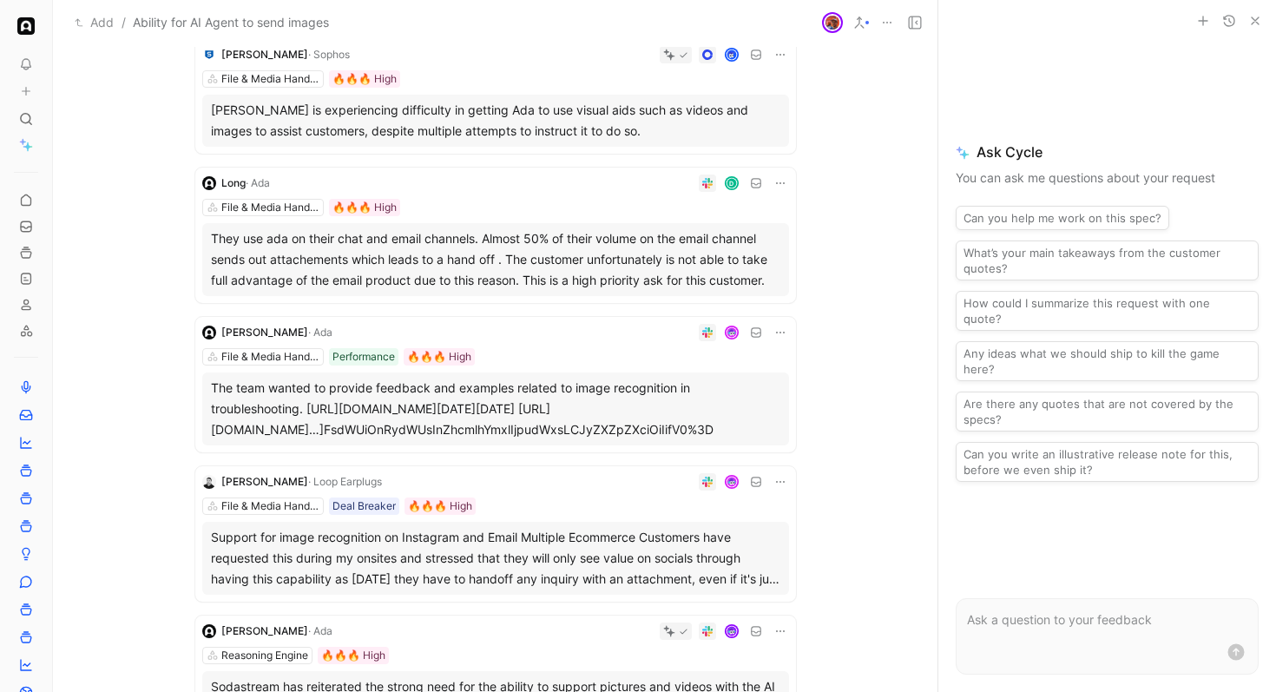
scroll to position [319, 0]
click at [541, 182] on div "D" at bounding box center [533, 182] width 512 height 17
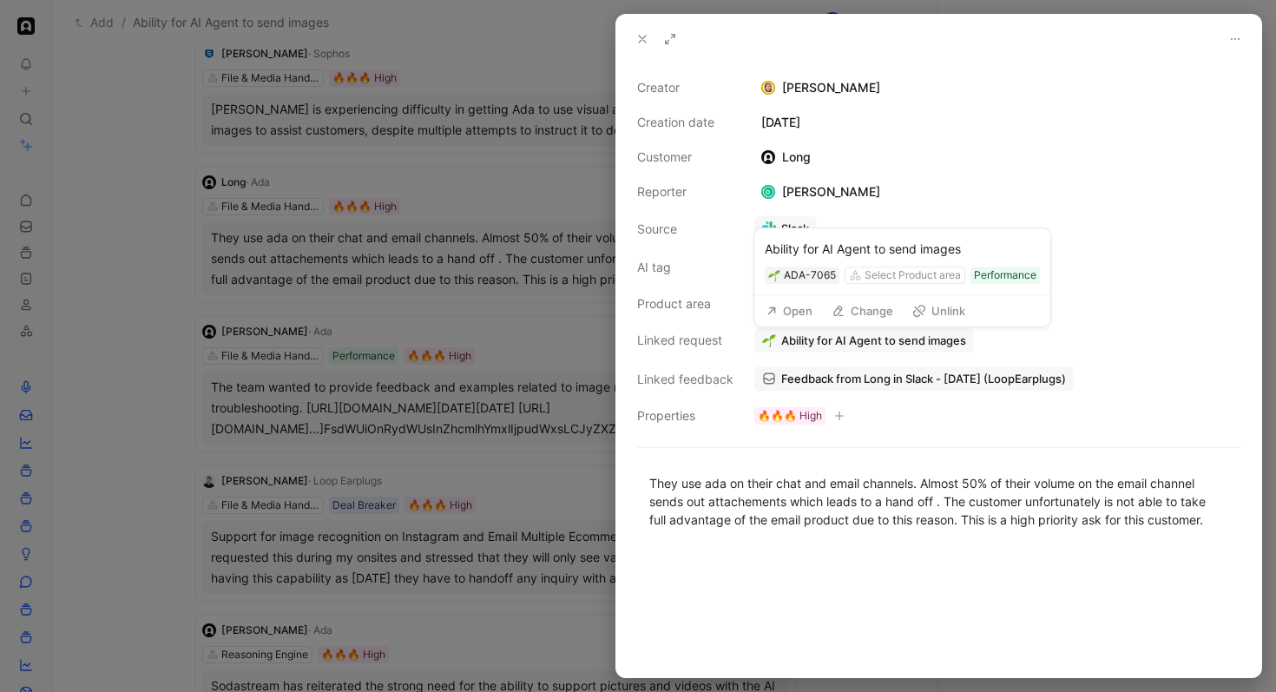
click at [825, 341] on span "Ability for AI Agent to send images" at bounding box center [873, 341] width 185 height 16
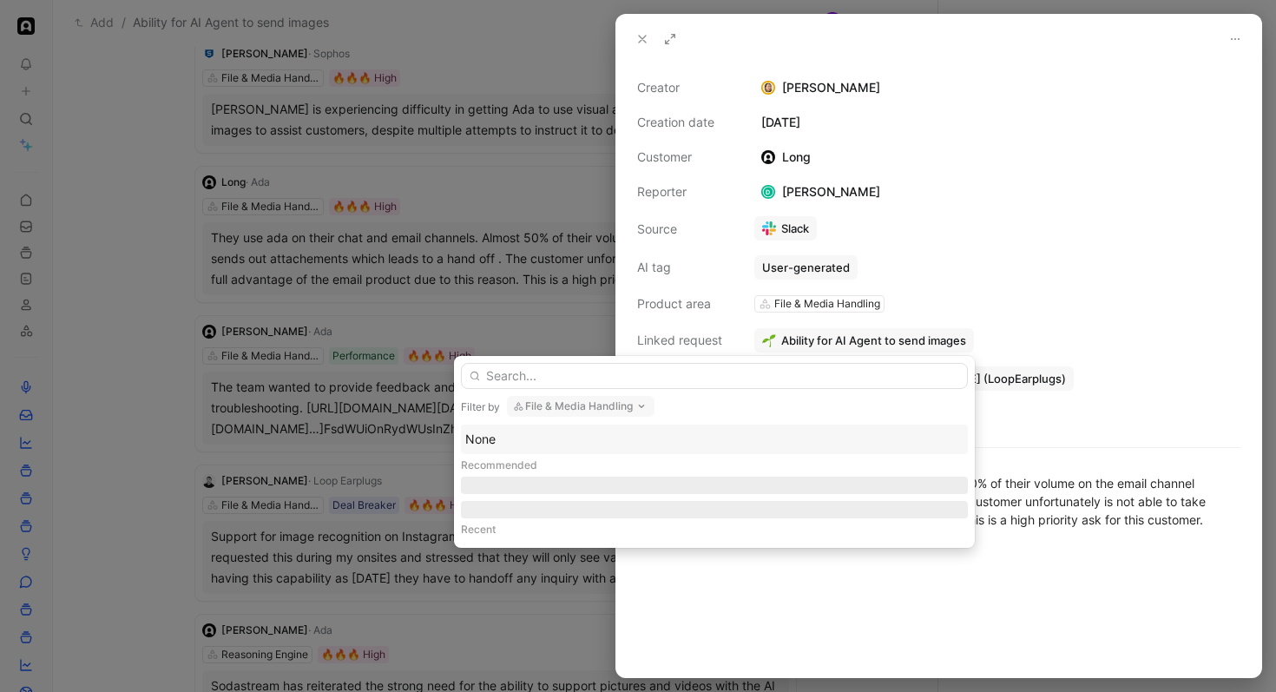
click at [621, 406] on button "File & Media Handling" at bounding box center [581, 406] width 148 height 21
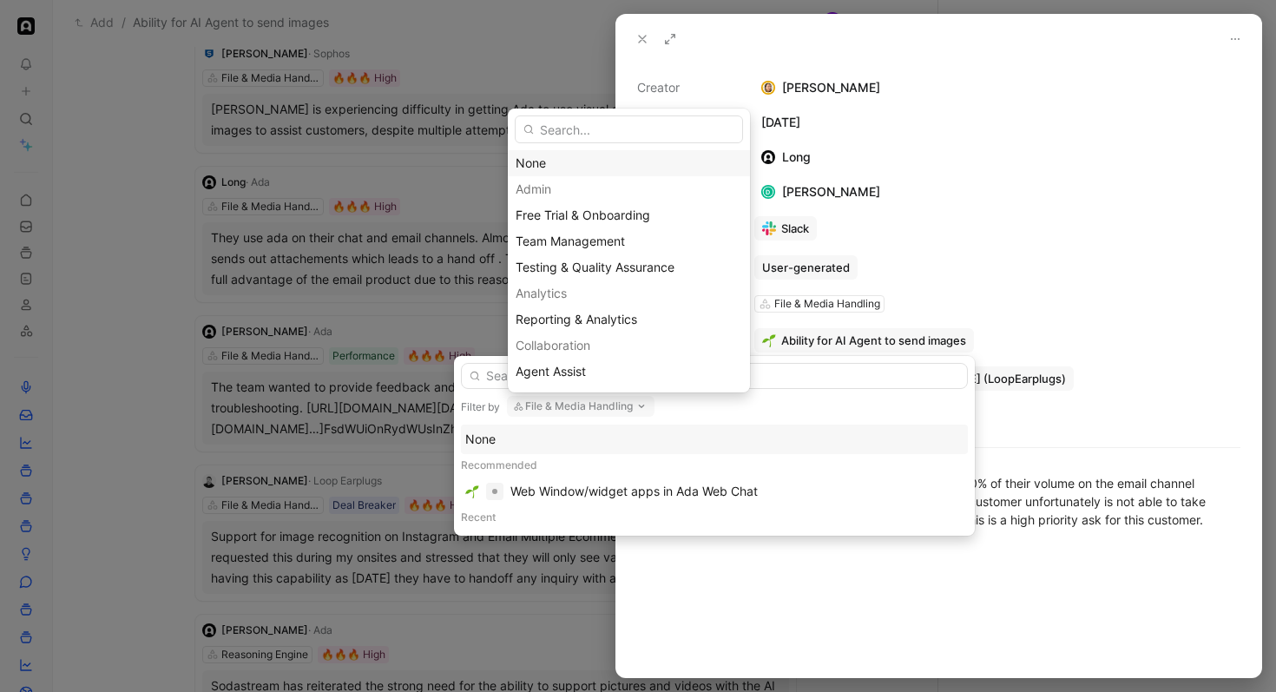
click at [622, 164] on div "None" at bounding box center [629, 163] width 227 height 21
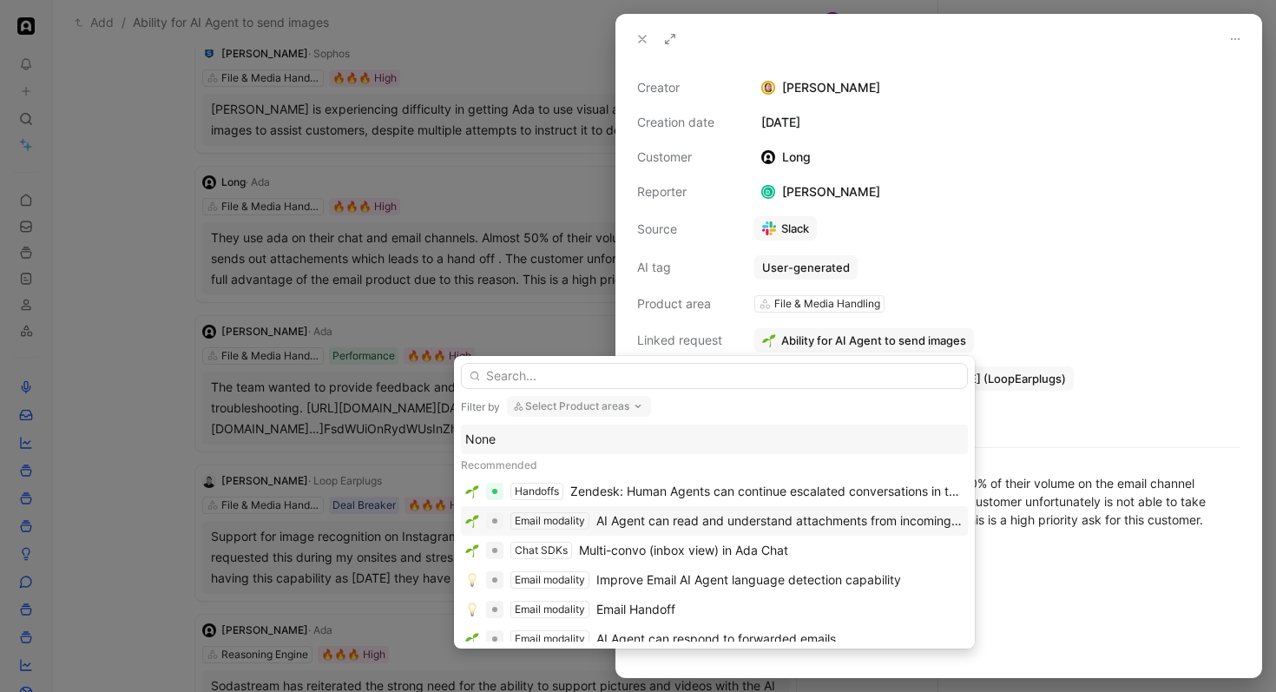
click at [698, 519] on div "AI Agent can read and understand attachments from incoming emails" at bounding box center [780, 521] width 367 height 21
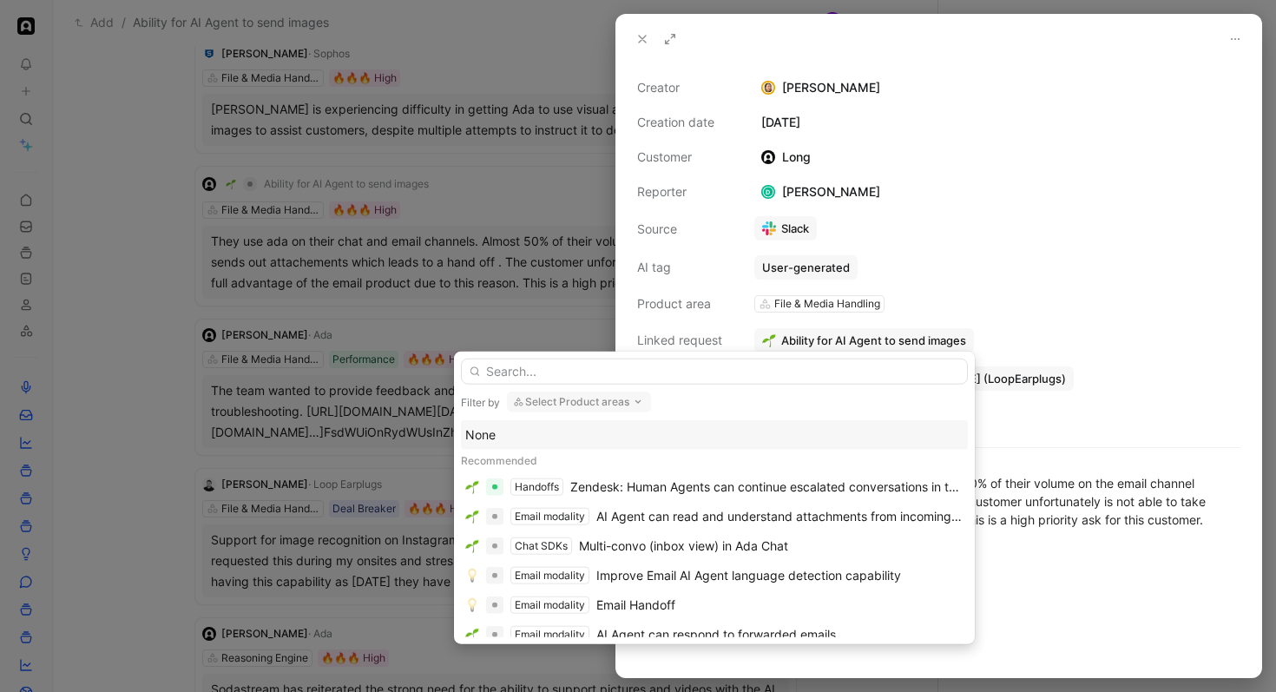
click at [416, 303] on div at bounding box center [638, 346] width 1276 height 692
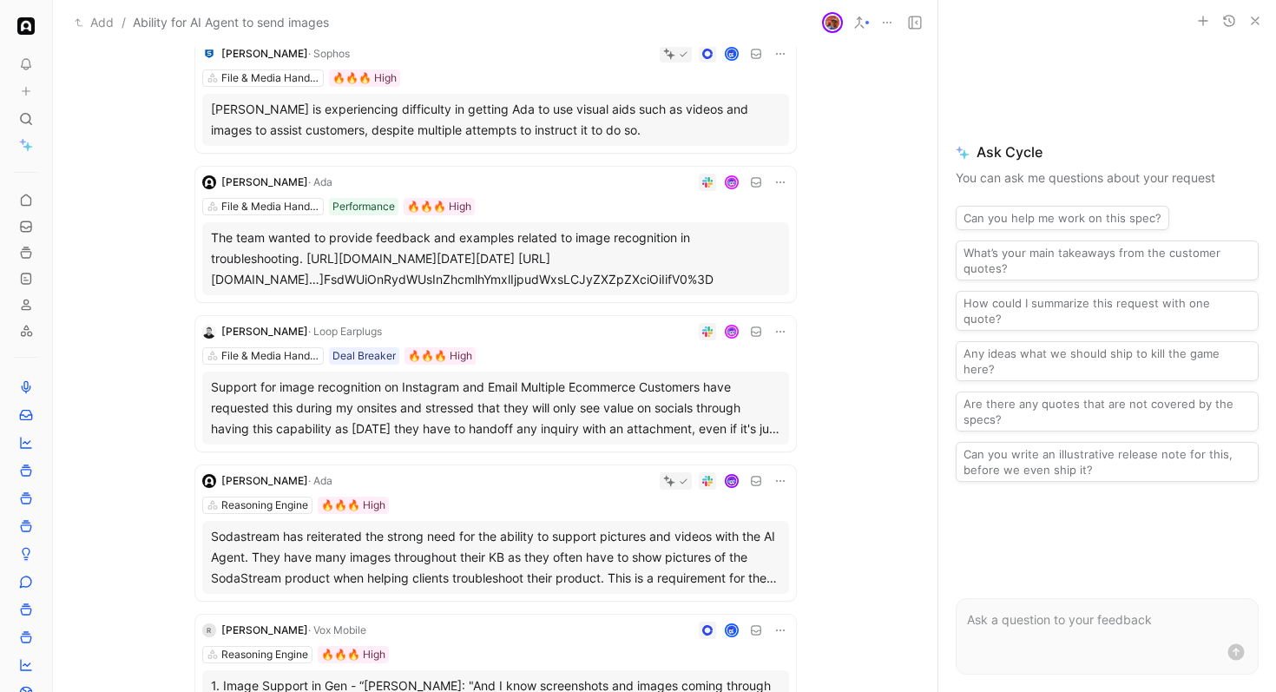
click at [582, 189] on div at bounding box center [565, 182] width 450 height 17
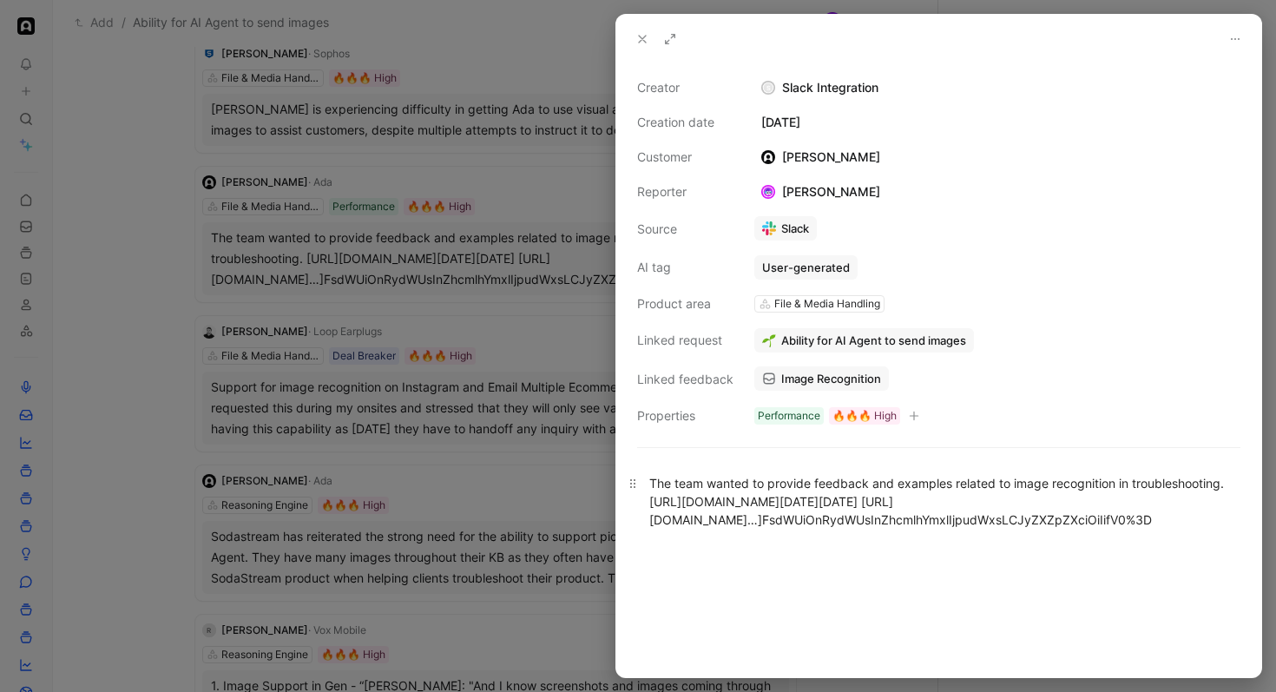
click at [747, 498] on div "The team wanted to provide feedback and examples related to image recognition i…" at bounding box center [938, 501] width 579 height 55
drag, startPoint x: 747, startPoint y: 498, endPoint x: 1020, endPoint y: 572, distance: 283.5
click at [1020, 529] on div "The team wanted to provide feedback and examples related to image recognition i…" at bounding box center [938, 501] width 579 height 55
click at [911, 512] on div "The team wanted to provide feedback and examples related to image recognition i…" at bounding box center [938, 501] width 579 height 55
click at [893, 517] on div "The team wanted to provide feedback and examples related to image recognition i…" at bounding box center [938, 501] width 579 height 55
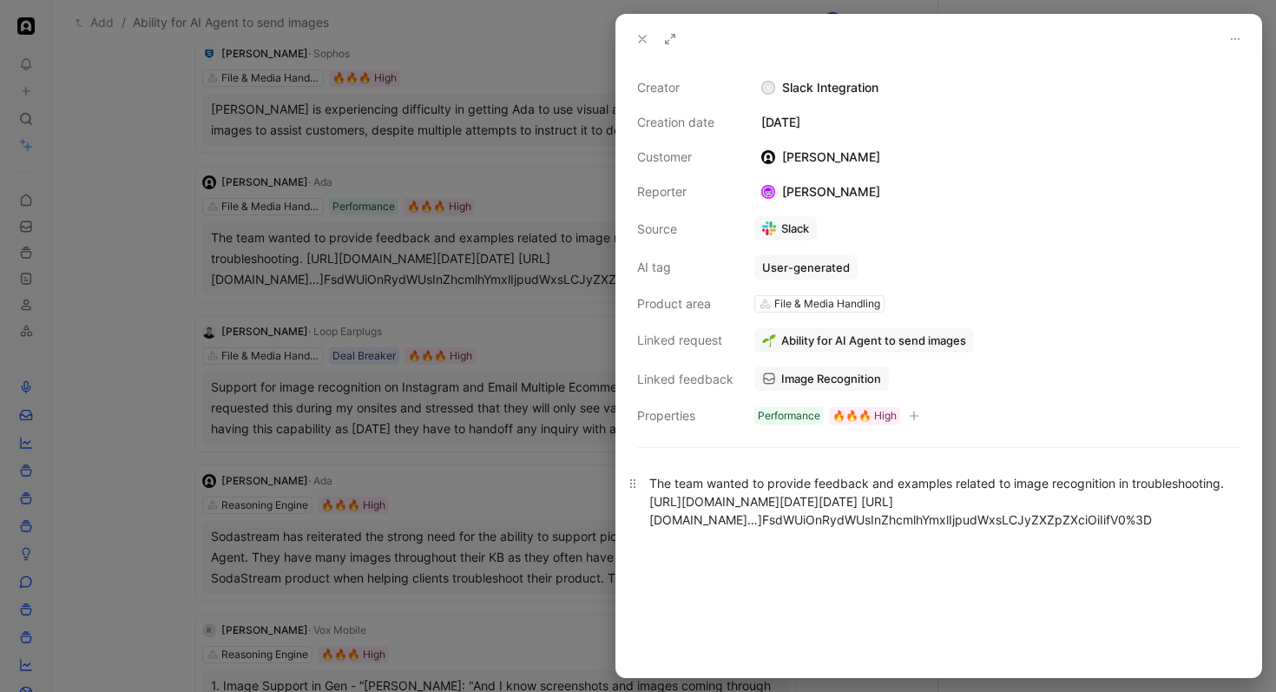
click at [893, 517] on div "The team wanted to provide feedback and examples related to image recognition i…" at bounding box center [938, 501] width 579 height 55
copy div "67aafdec4c8173ade15b5351"
click at [915, 529] on div "The team wanted to provide feedback and examples related to image recognition i…" at bounding box center [938, 501] width 579 height 55
click at [994, 529] on div "The team wanted to provide feedback and examples related to image recognition i…" at bounding box center [938, 501] width 579 height 55
click at [1041, 529] on div "The team wanted to provide feedback and examples related to image recognition i…" at bounding box center [938, 501] width 579 height 55
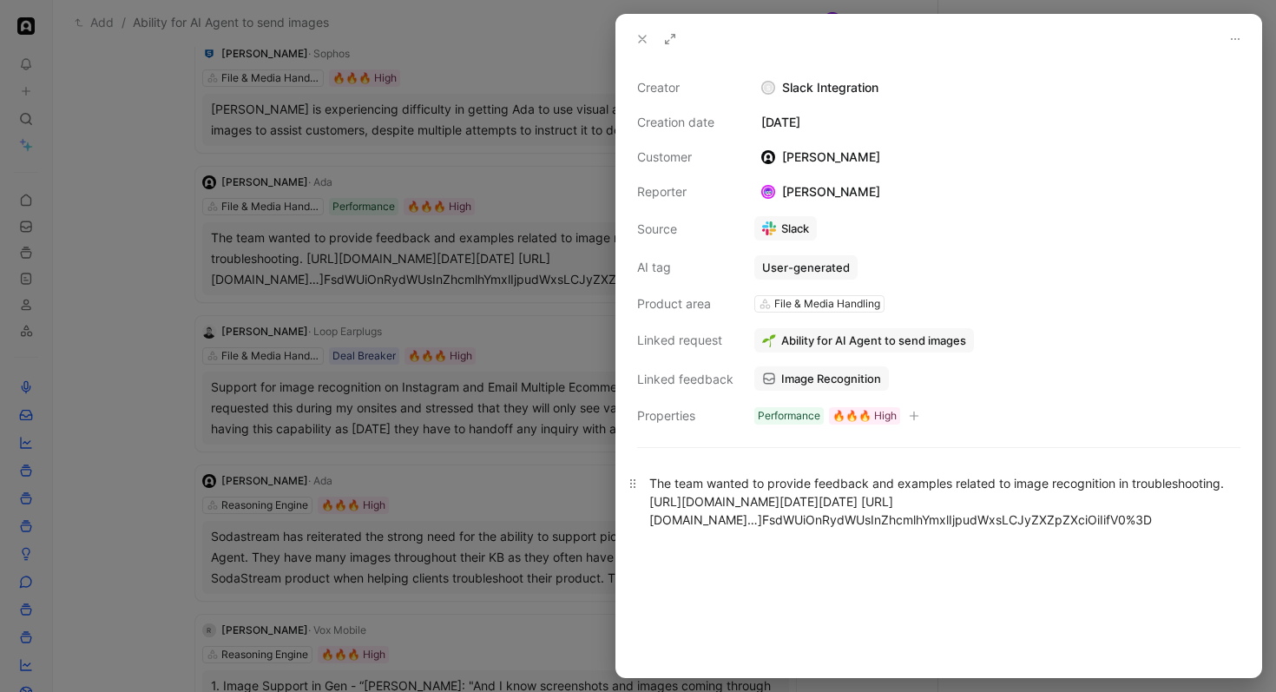
click at [944, 529] on div "The team wanted to provide feedback and examples related to image recognition i…" at bounding box center [938, 501] width 579 height 55
click at [913, 529] on div "The team wanted to provide feedback and examples related to image recognition i…" at bounding box center [938, 501] width 579 height 55
copy div "67ab05a51b027f45c1b1adaf"
click at [743, 524] on div "The team wanted to provide feedback and examples related to image recognition i…" at bounding box center [938, 501] width 579 height 55
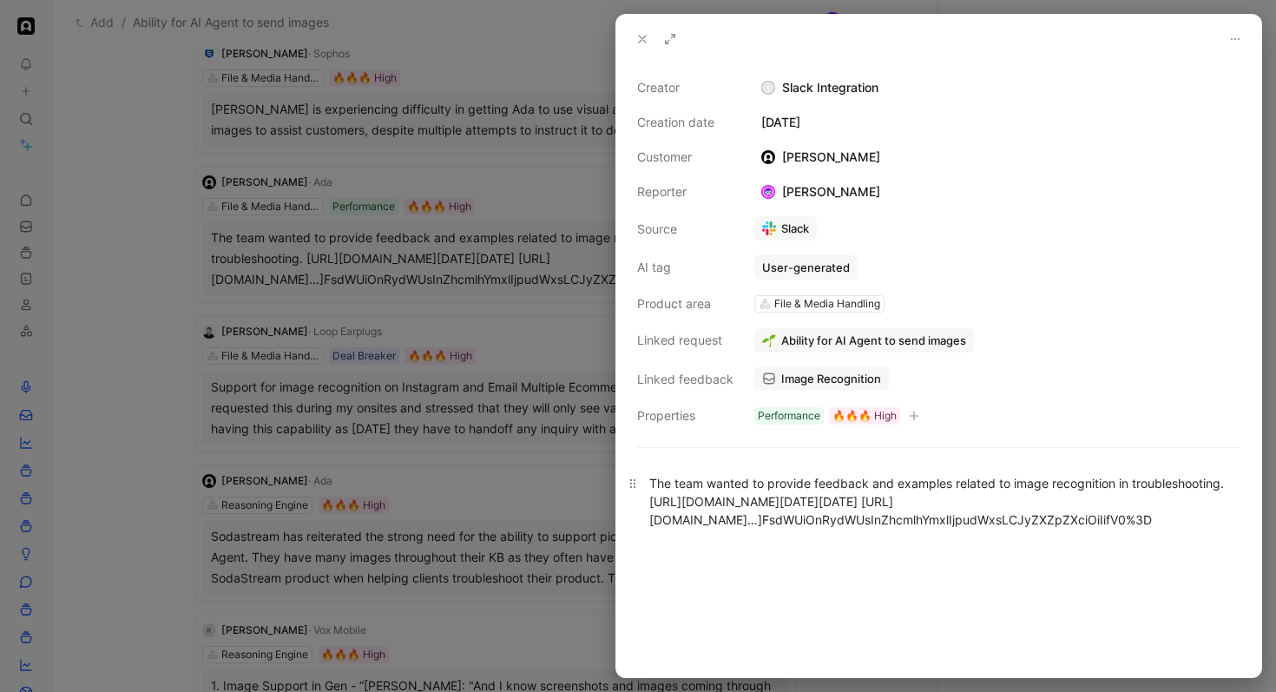
click at [953, 519] on div "The team wanted to provide feedback and examples related to image recognition i…" at bounding box center [938, 501] width 579 height 55
copy div "67aafdec4c8173ade15b5351"
click at [721, 529] on div "The team wanted to provide feedback and examples related to image recognition i…" at bounding box center [938, 501] width 579 height 55
click at [798, 498] on div "The team wanted to provide feedback and examples related to image recognition i…" at bounding box center [938, 501] width 579 height 55
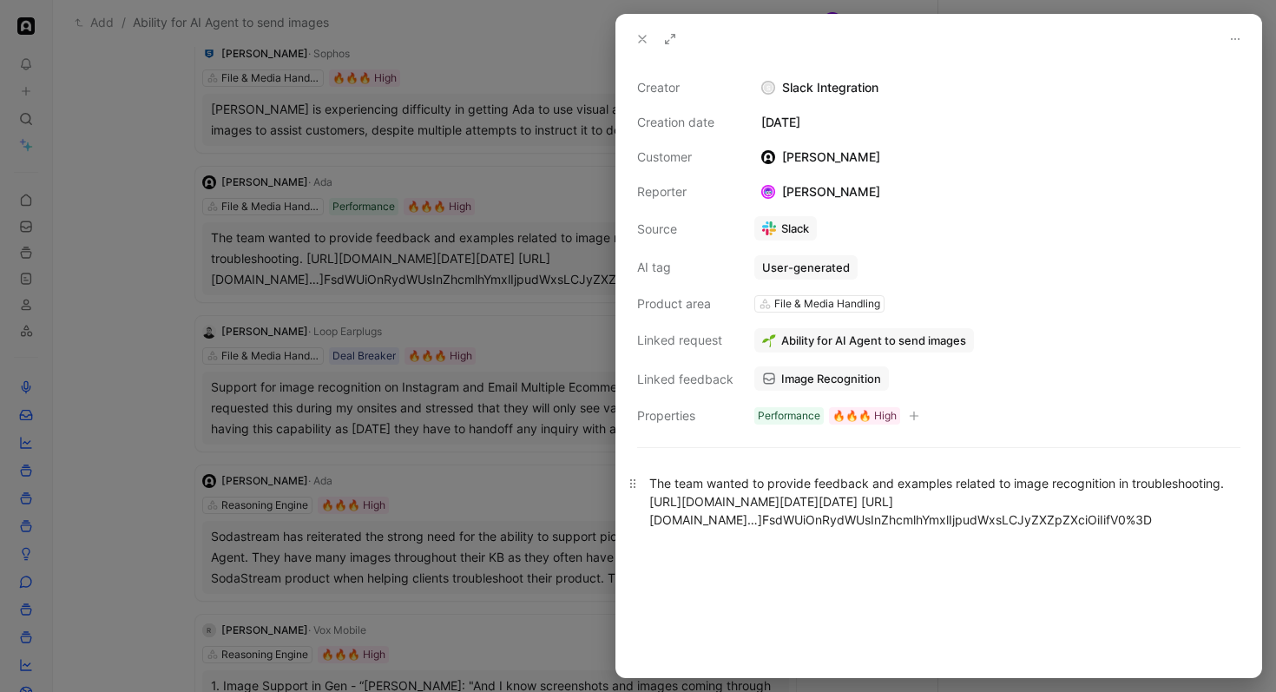
click at [798, 498] on div "The team wanted to provide feedback and examples related to image recognition i…" at bounding box center [938, 501] width 579 height 55
click at [774, 336] on img at bounding box center [769, 340] width 14 height 14
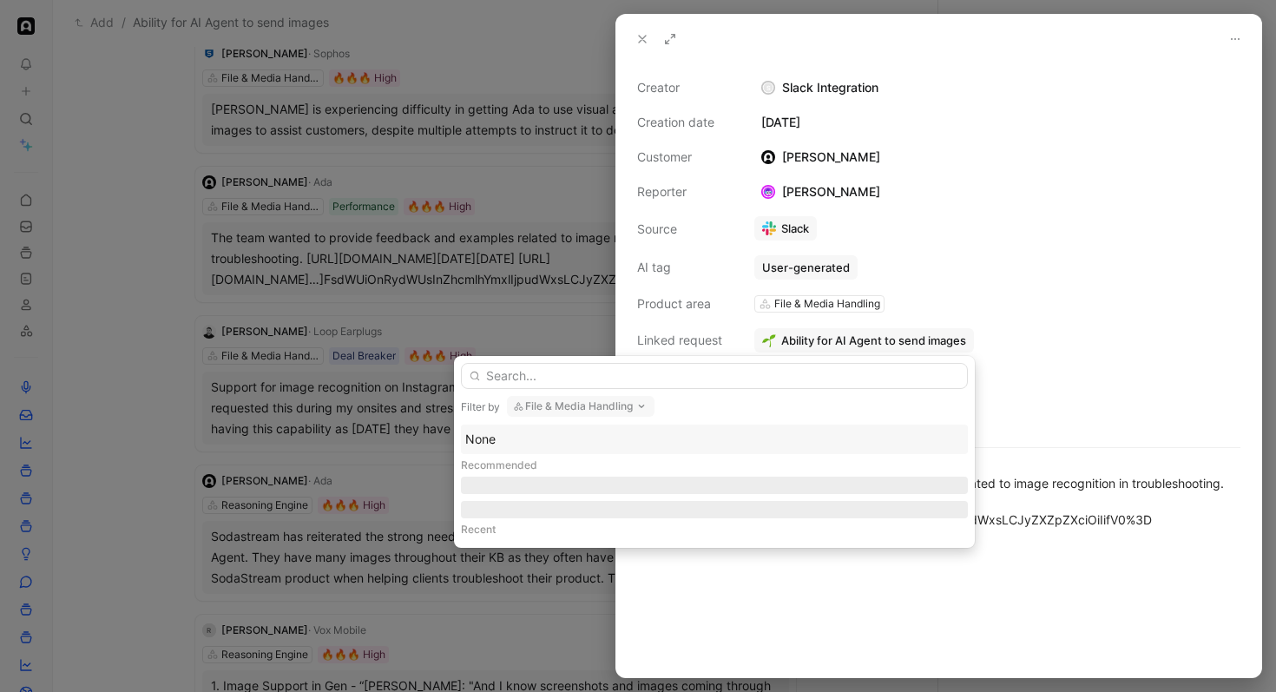
click at [570, 404] on button "File & Media Handling" at bounding box center [581, 406] width 148 height 21
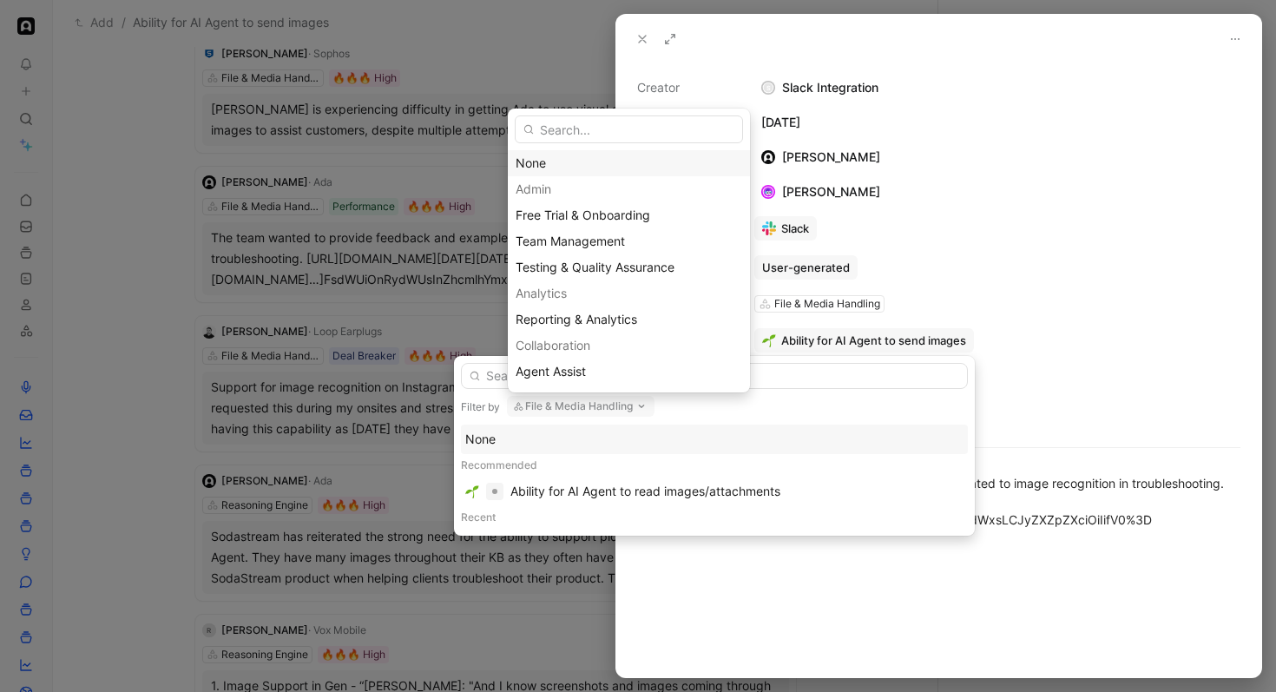
click at [585, 167] on div "None" at bounding box center [629, 163] width 227 height 21
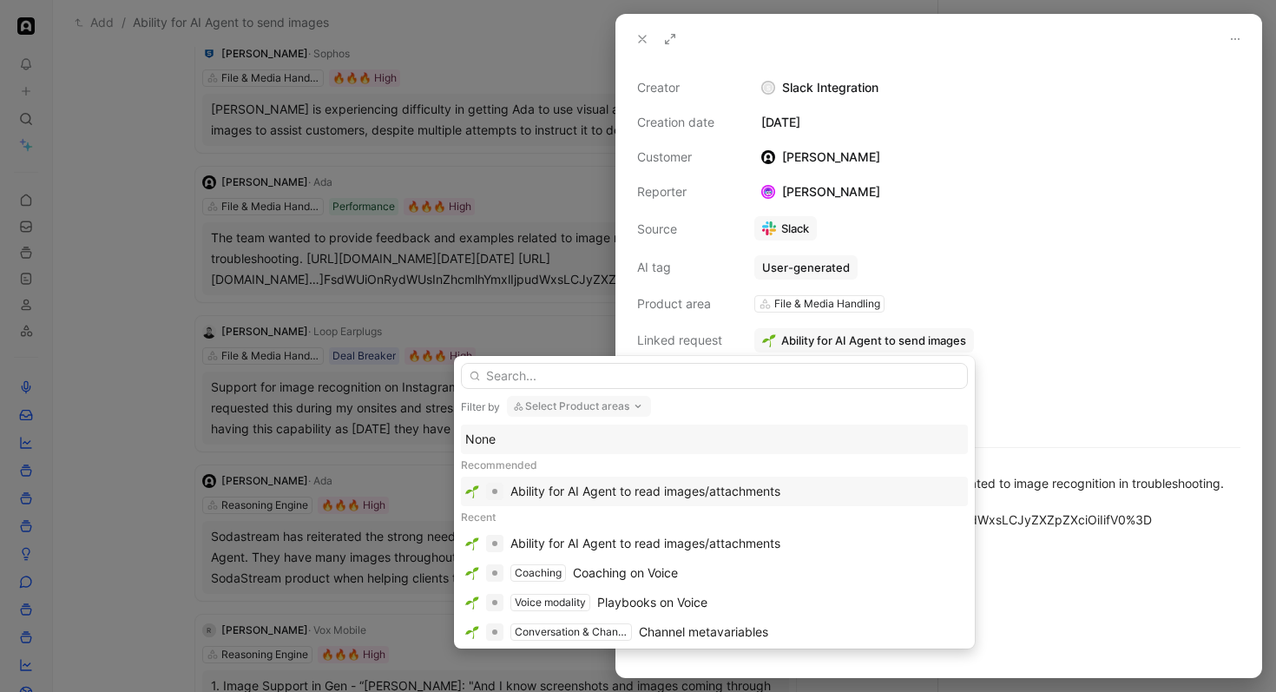
click at [635, 497] on div "Ability for AI Agent to read images/attachments" at bounding box center [646, 491] width 270 height 21
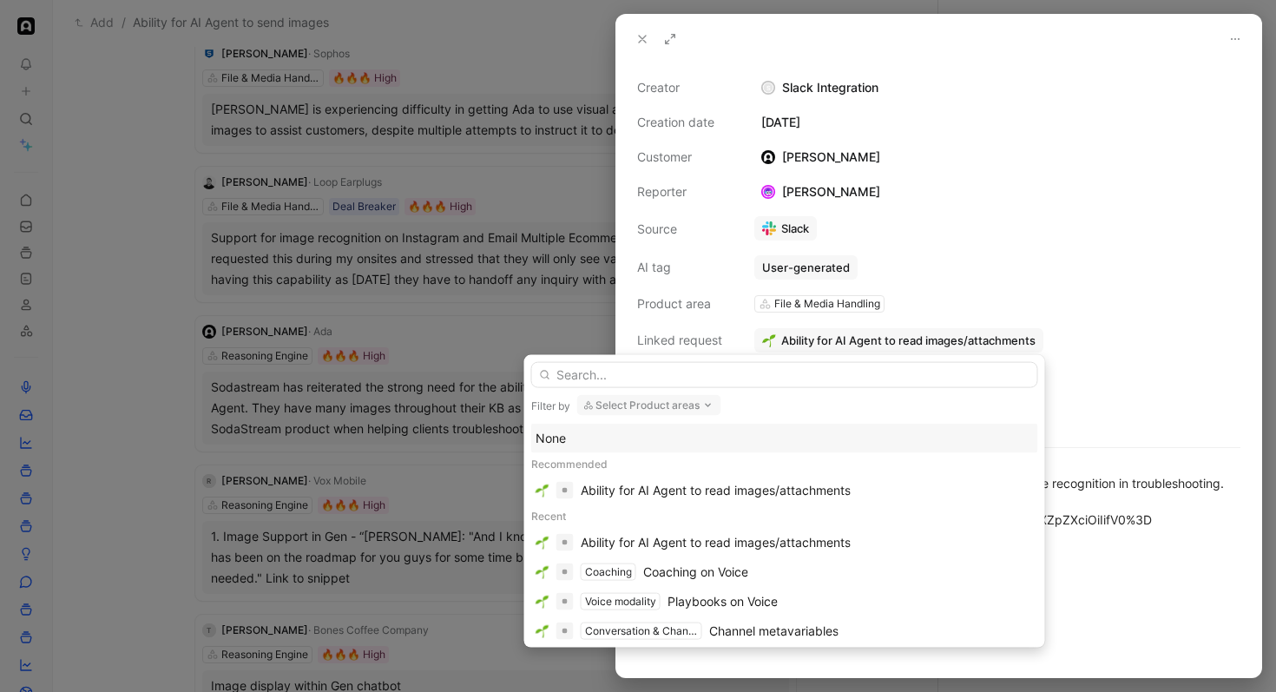
click at [405, 448] on div at bounding box center [638, 346] width 1276 height 692
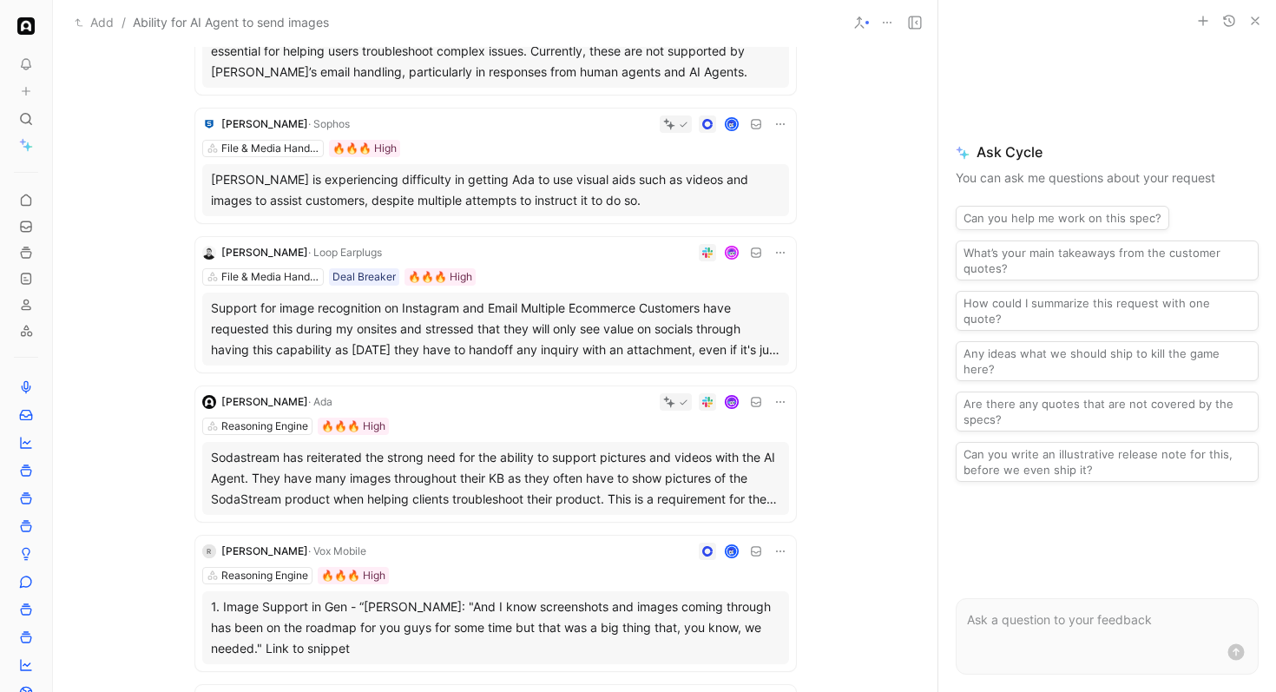
scroll to position [247, 0]
click at [556, 264] on div "[PERSON_NAME] · Loop Earplugs File & Media Handling Deal Breaker 🔥🔥🔥 High Suppo…" at bounding box center [495, 306] width 601 height 135
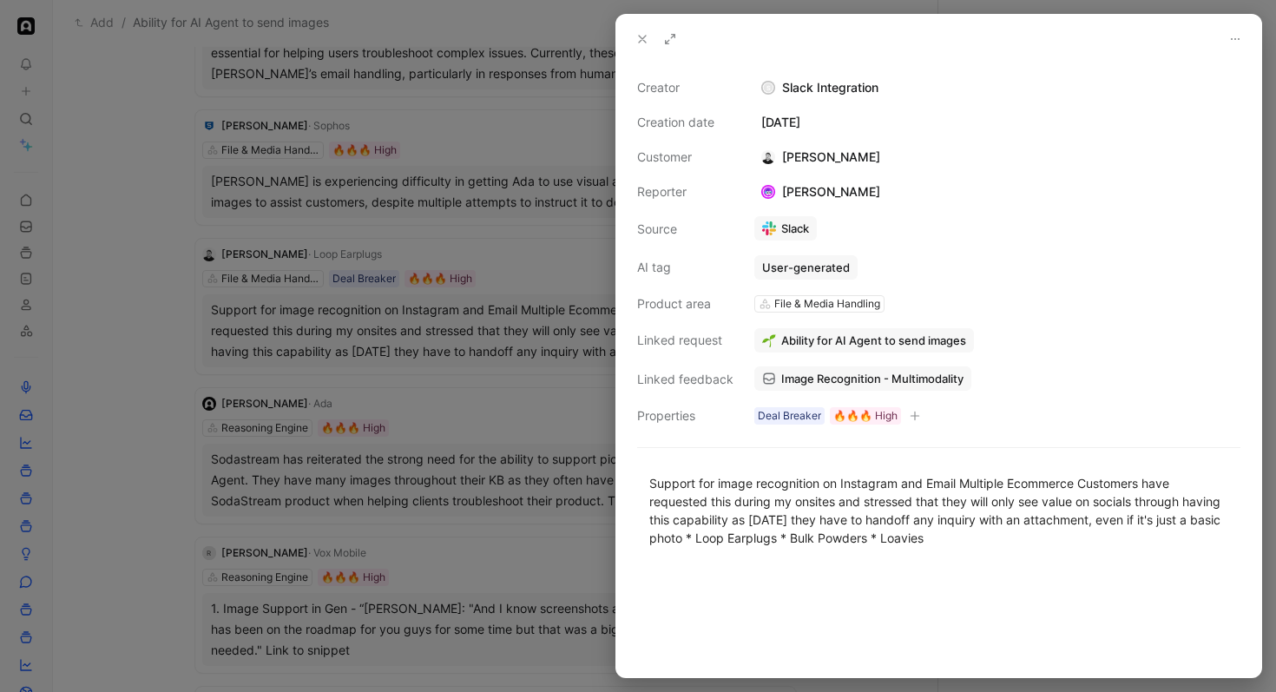
click at [813, 332] on button "Ability for AI Agent to send images" at bounding box center [865, 340] width 220 height 24
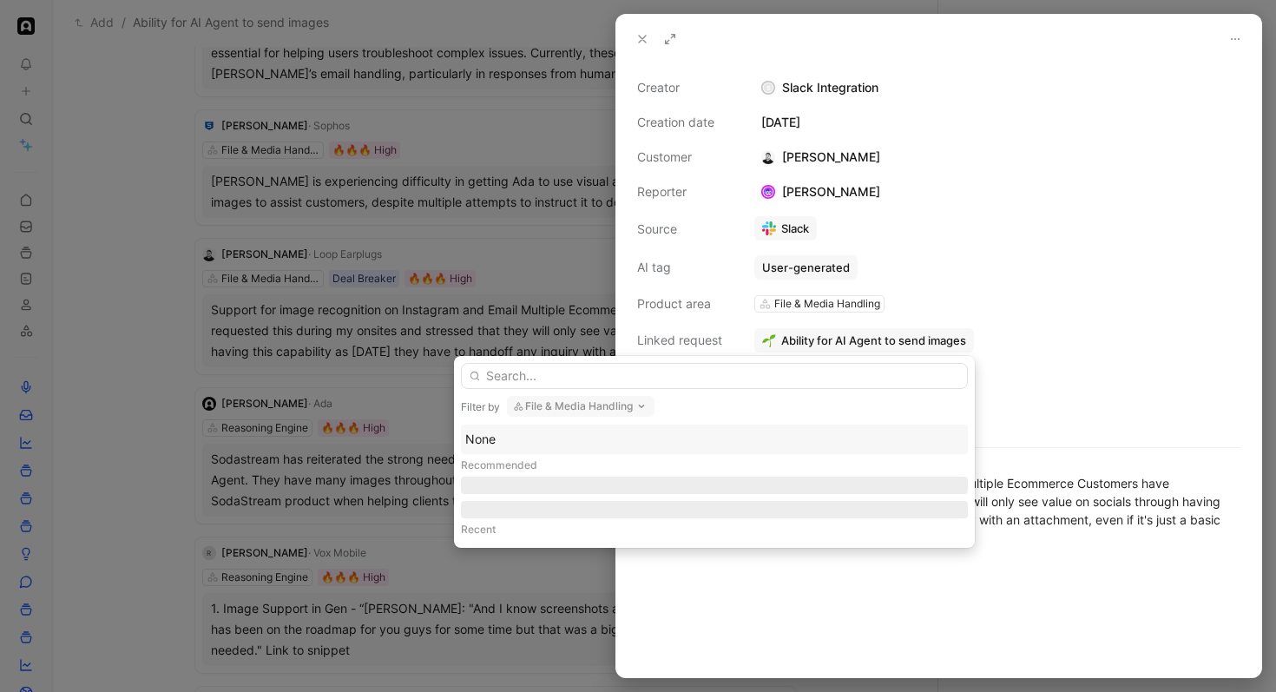
click at [591, 408] on button "File & Media Handling" at bounding box center [581, 406] width 148 height 21
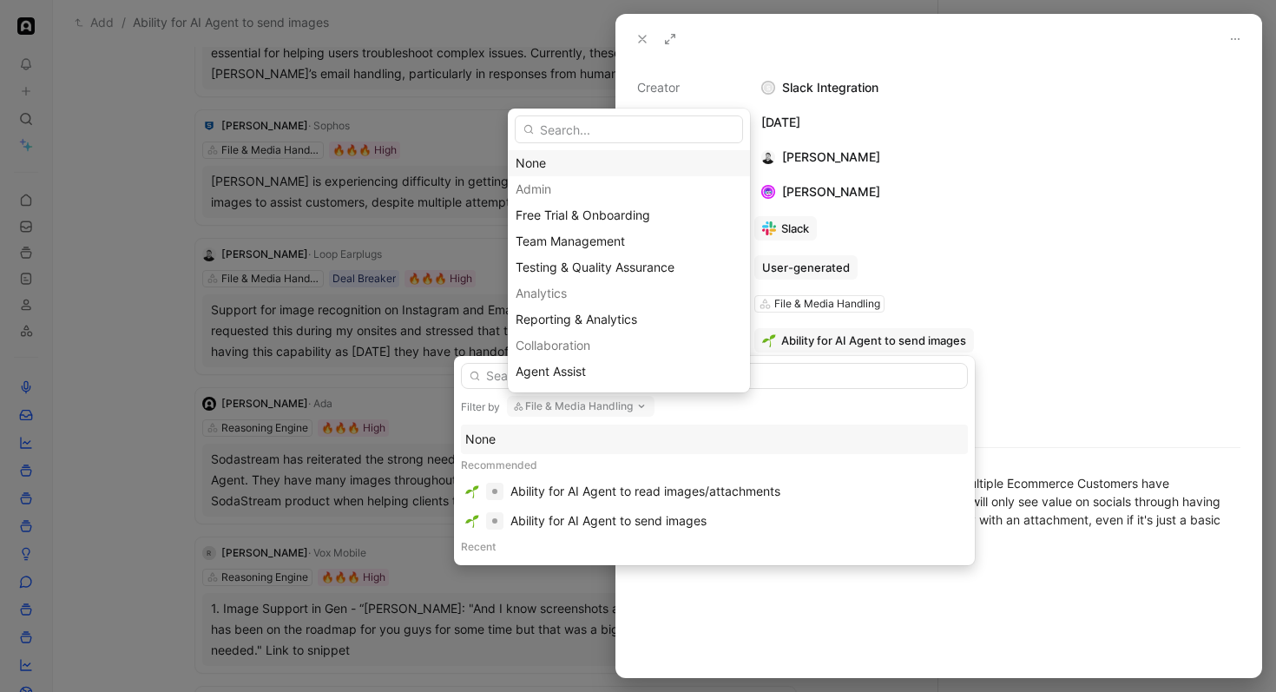
click at [583, 166] on div "None" at bounding box center [629, 163] width 227 height 21
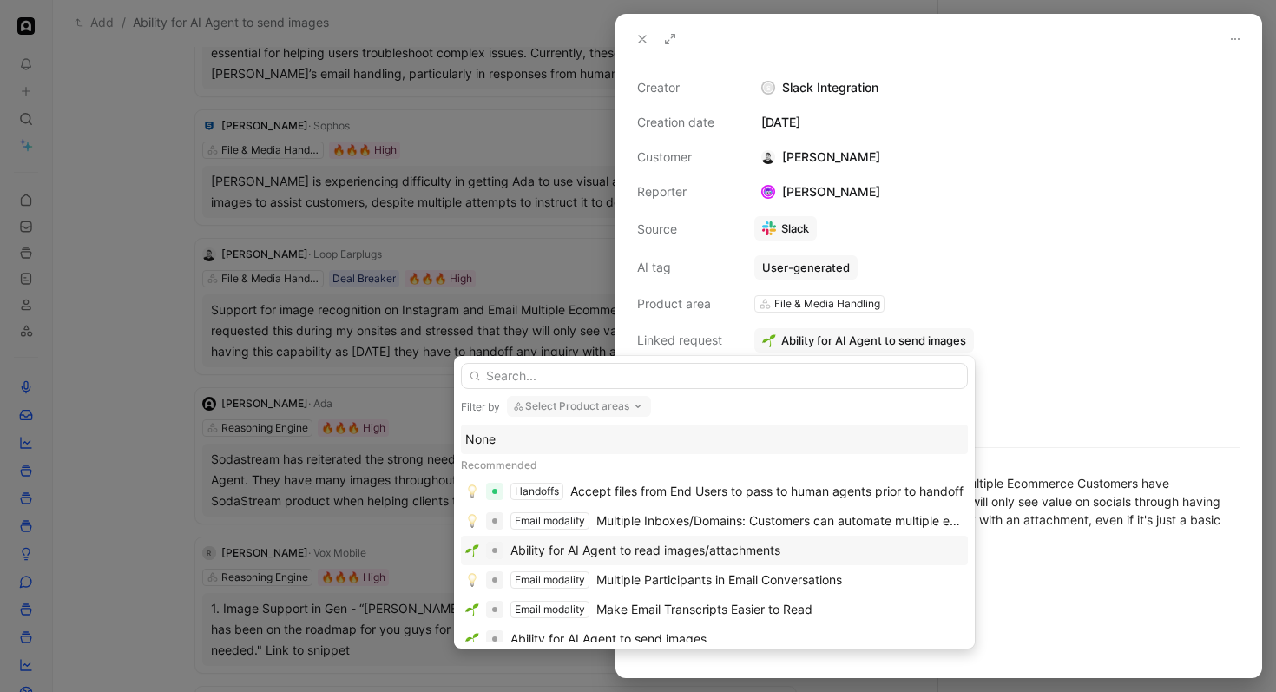
click at [685, 544] on div "Ability for AI Agent to read images/attachments" at bounding box center [646, 550] width 270 height 21
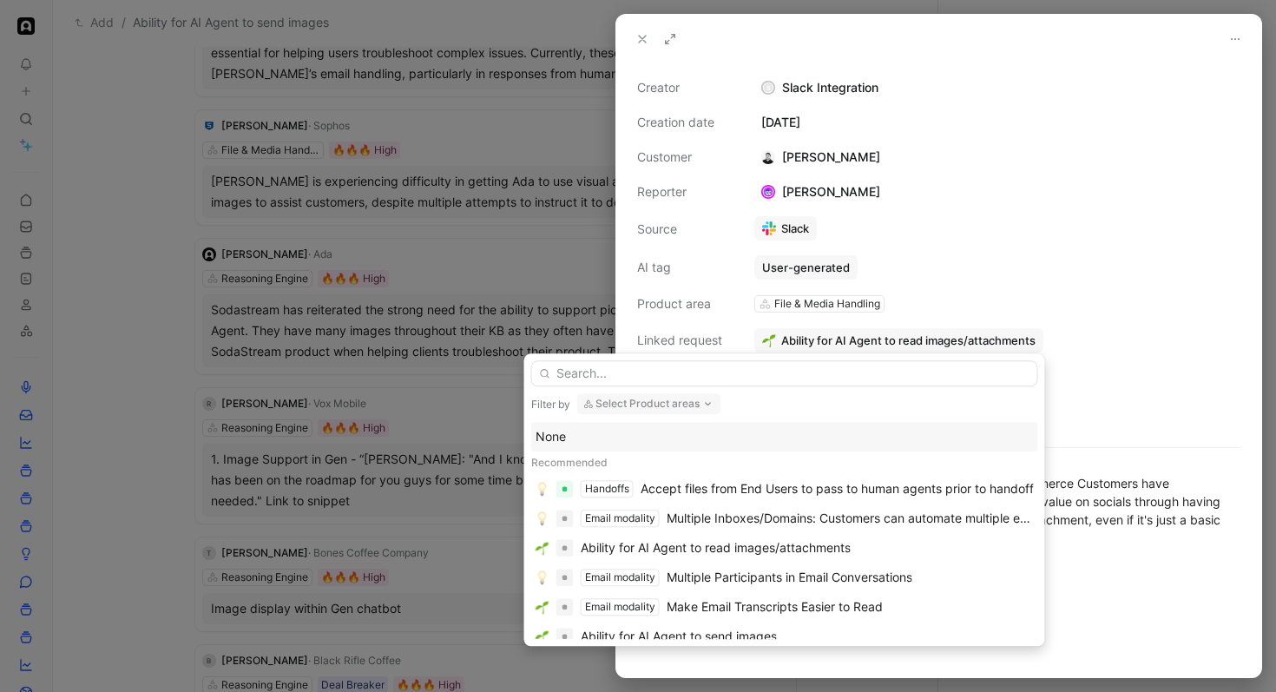
click at [346, 377] on div at bounding box center [638, 346] width 1276 height 692
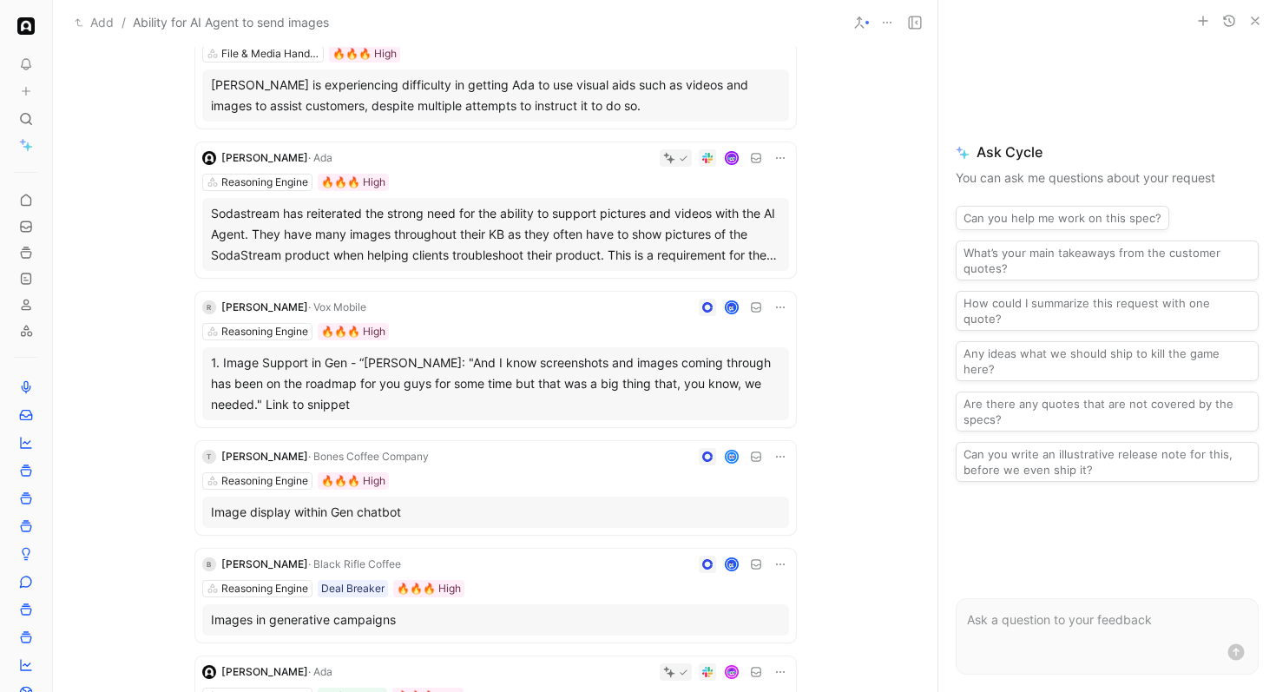
scroll to position [346, 0]
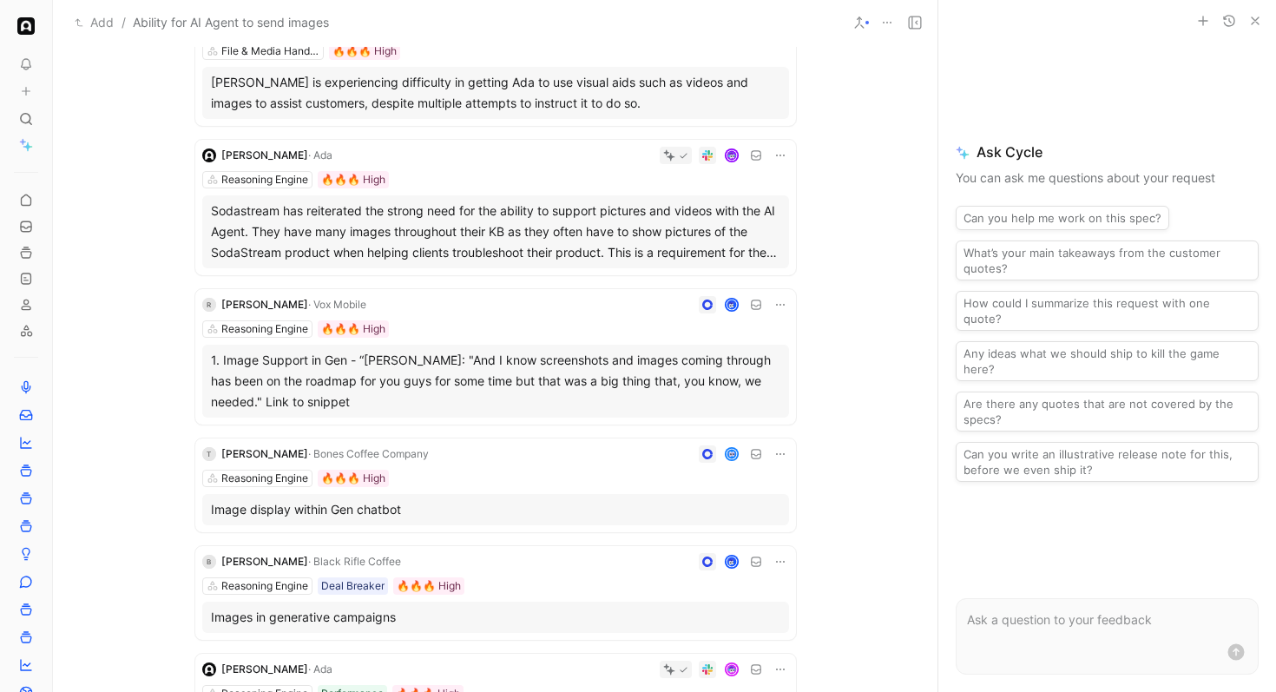
click at [517, 299] on div at bounding box center [581, 304] width 416 height 17
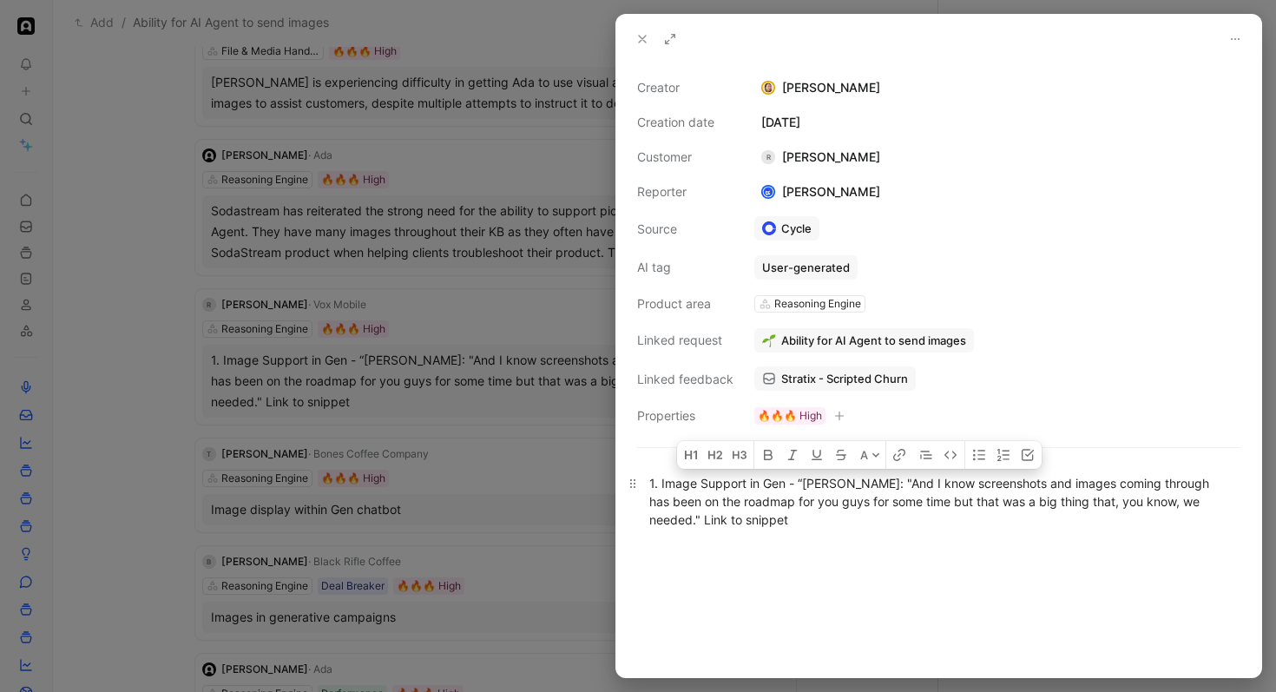
drag, startPoint x: 841, startPoint y: 483, endPoint x: 878, endPoint y: 494, distance: 38.2
click at [878, 494] on div "1. Image Support in Gen - “[PERSON_NAME]: "And I know screenshots and images co…" at bounding box center [938, 501] width 579 height 55
copy div "And I know screenshots and images coming through has been on the roadmap for yo…"
click at [841, 331] on button "Ability for AI Agent to send images" at bounding box center [865, 340] width 220 height 24
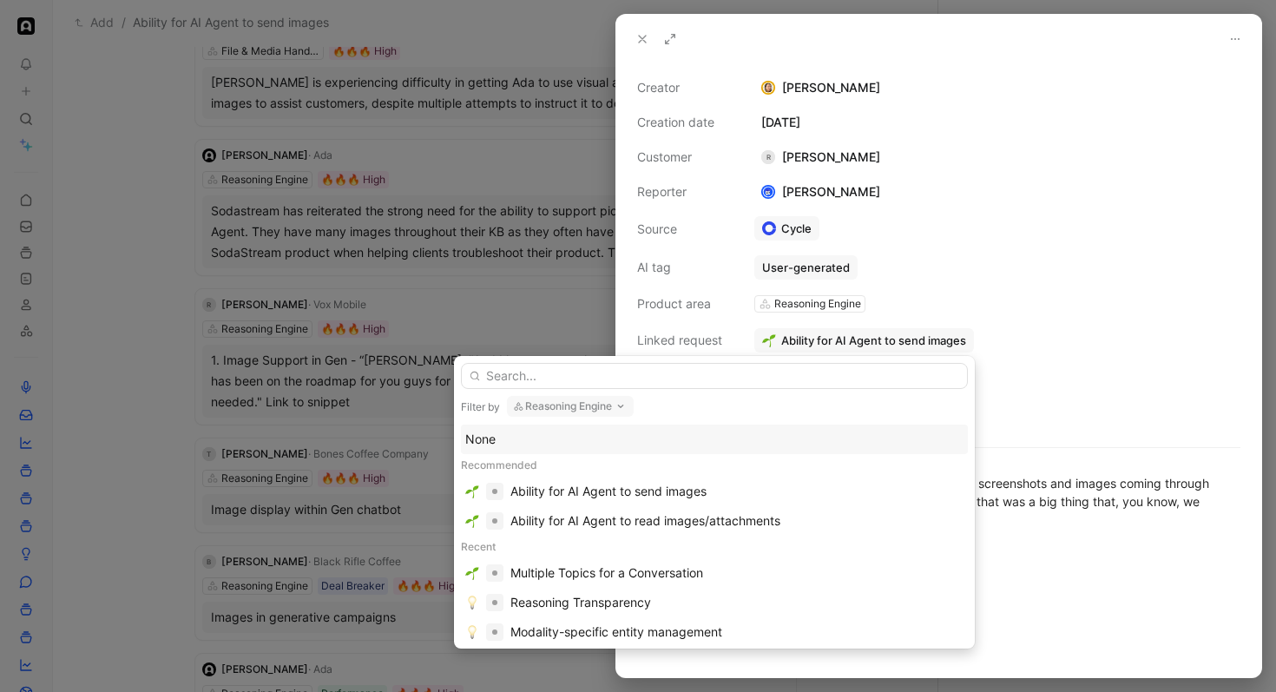
click at [609, 403] on button "Reasoning Engine" at bounding box center [570, 406] width 127 height 21
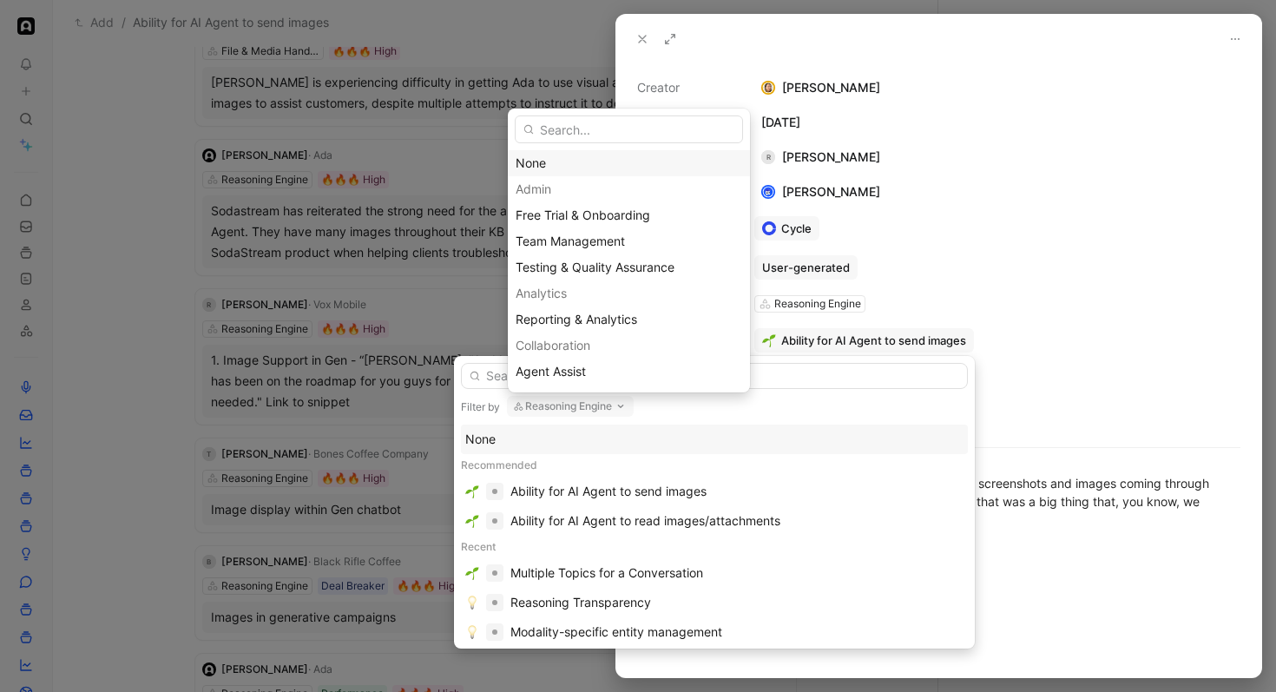
click at [575, 165] on div "None" at bounding box center [629, 163] width 227 height 21
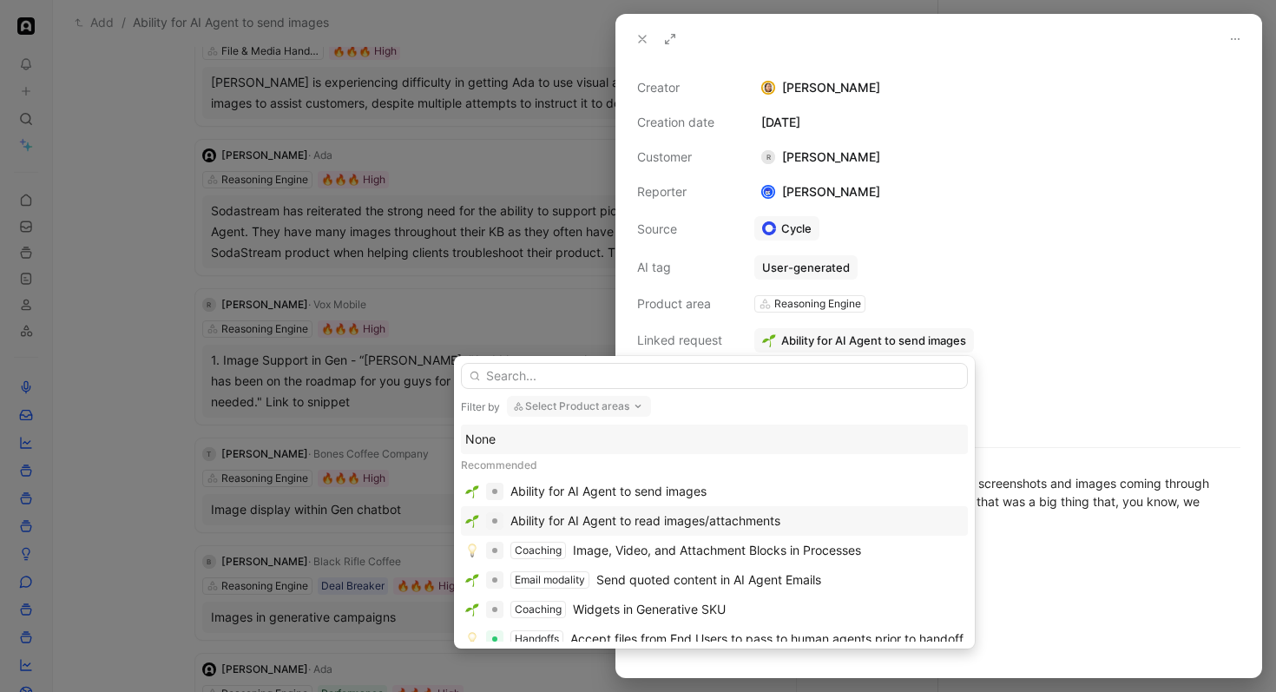
click at [681, 527] on div "Ability for AI Agent to read images/attachments" at bounding box center [646, 521] width 270 height 21
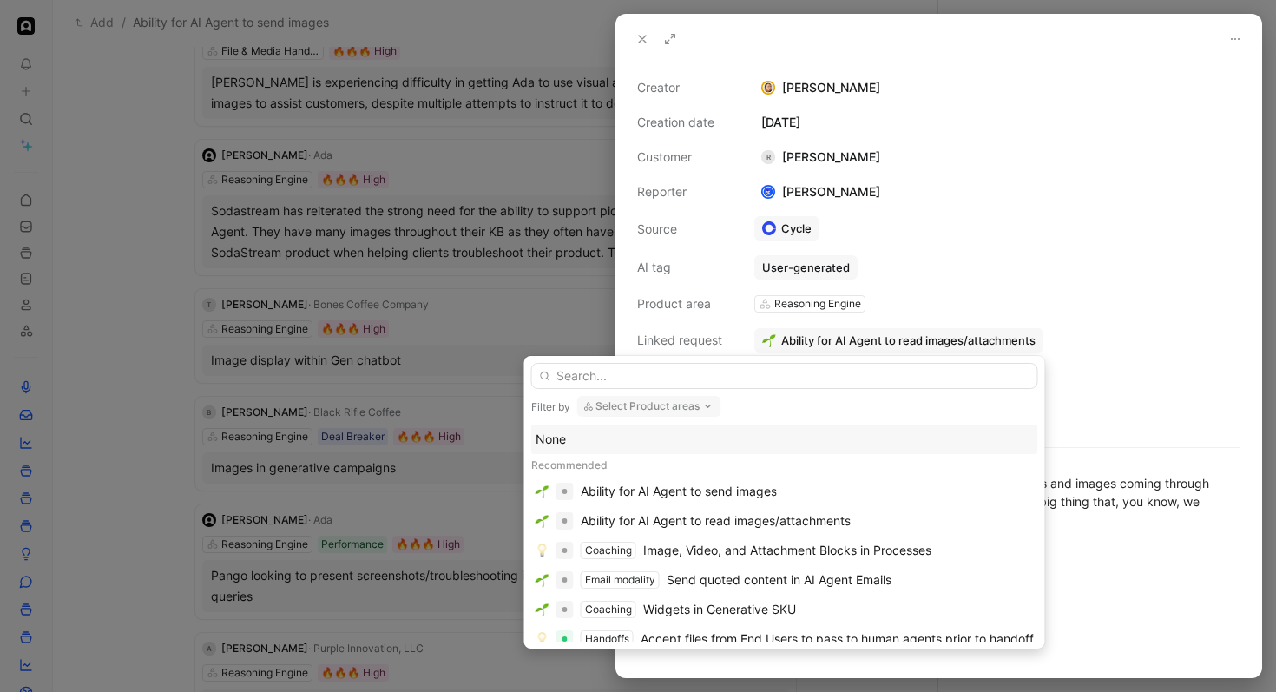
click at [371, 409] on div at bounding box center [638, 346] width 1276 height 692
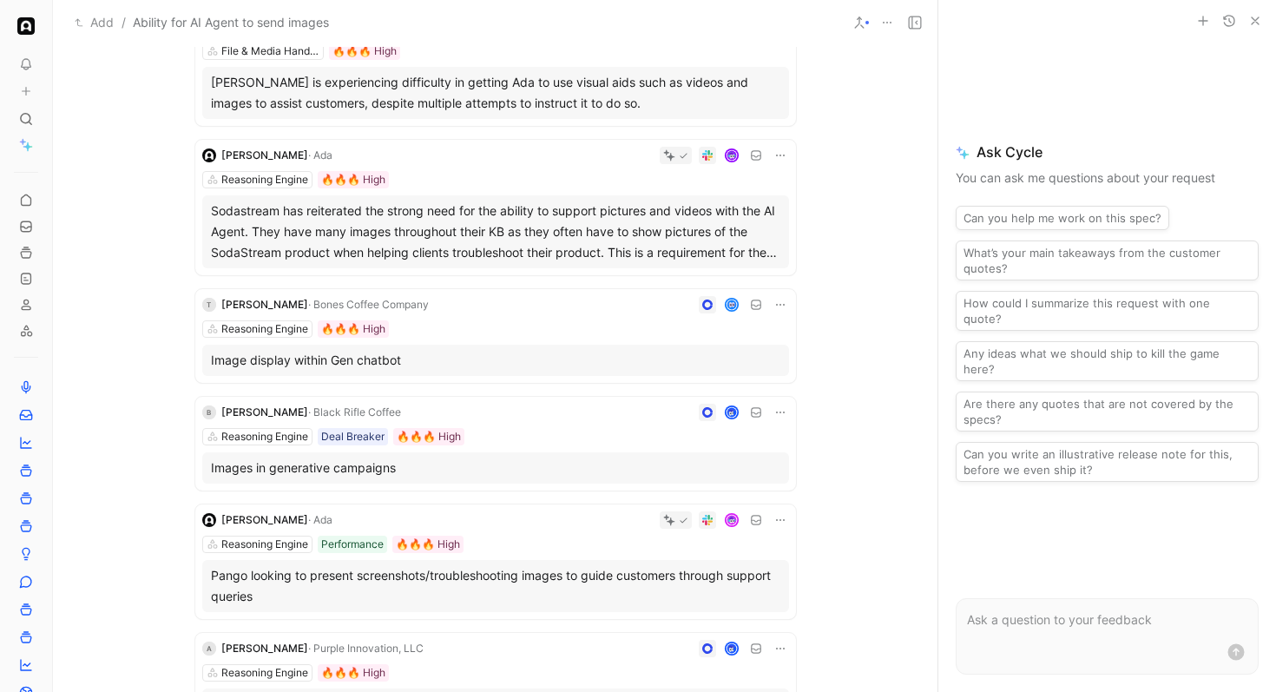
click at [501, 313] on div at bounding box center [612, 304] width 353 height 17
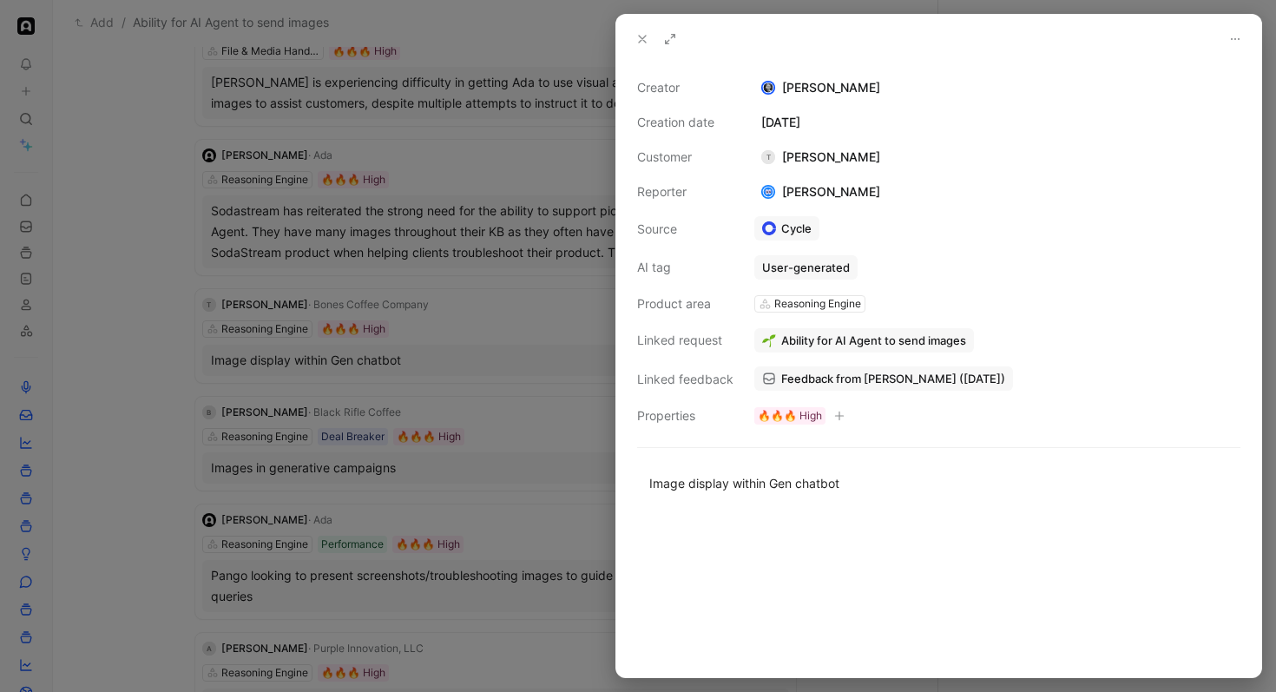
click at [501, 313] on div at bounding box center [638, 346] width 1276 height 692
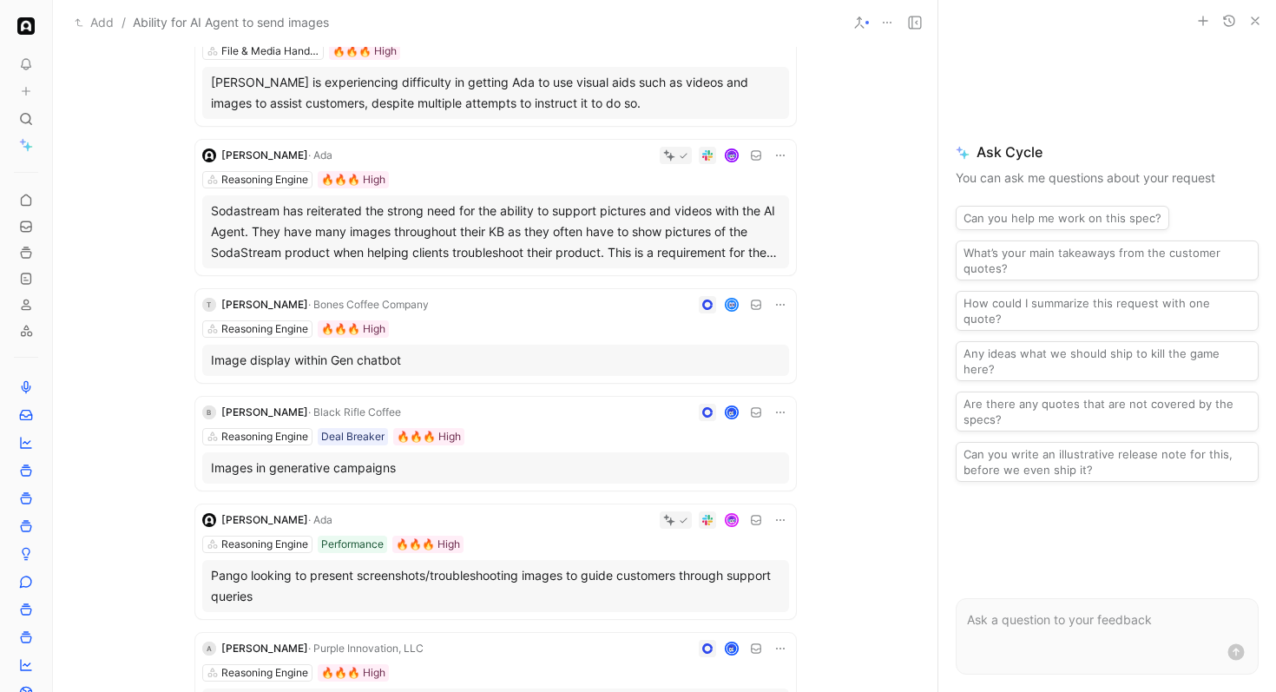
click at [499, 314] on div "T [PERSON_NAME] · Bones Coffee Company Reasoning Engine 🔥🔥🔥 High Image display …" at bounding box center [495, 336] width 601 height 94
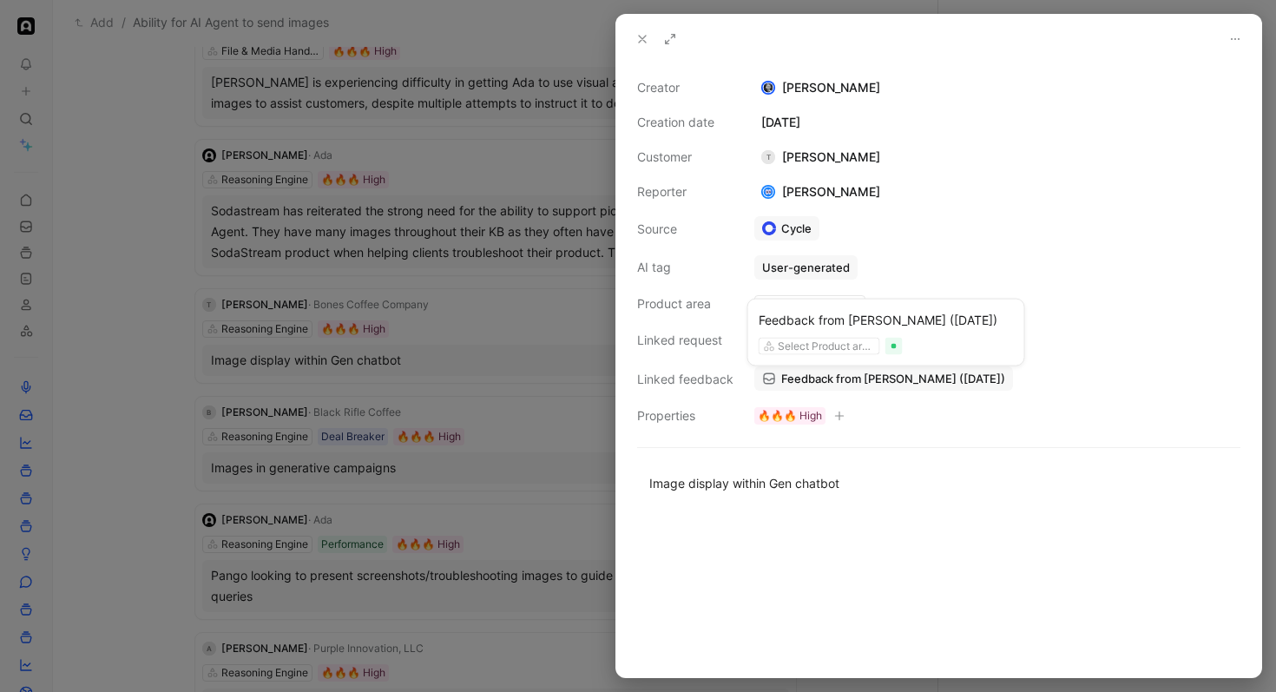
click at [822, 373] on span "Feedback from [PERSON_NAME] ([DATE])" at bounding box center [893, 379] width 224 height 16
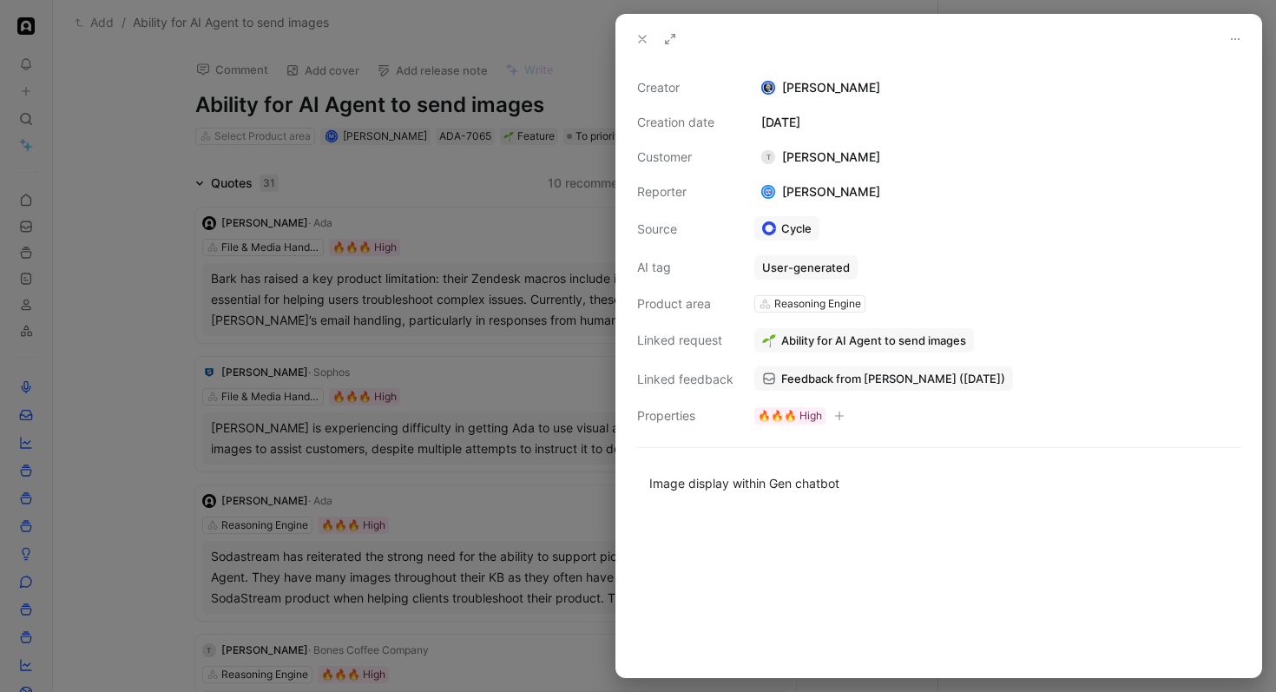
click at [183, 287] on div at bounding box center [638, 346] width 1276 height 692
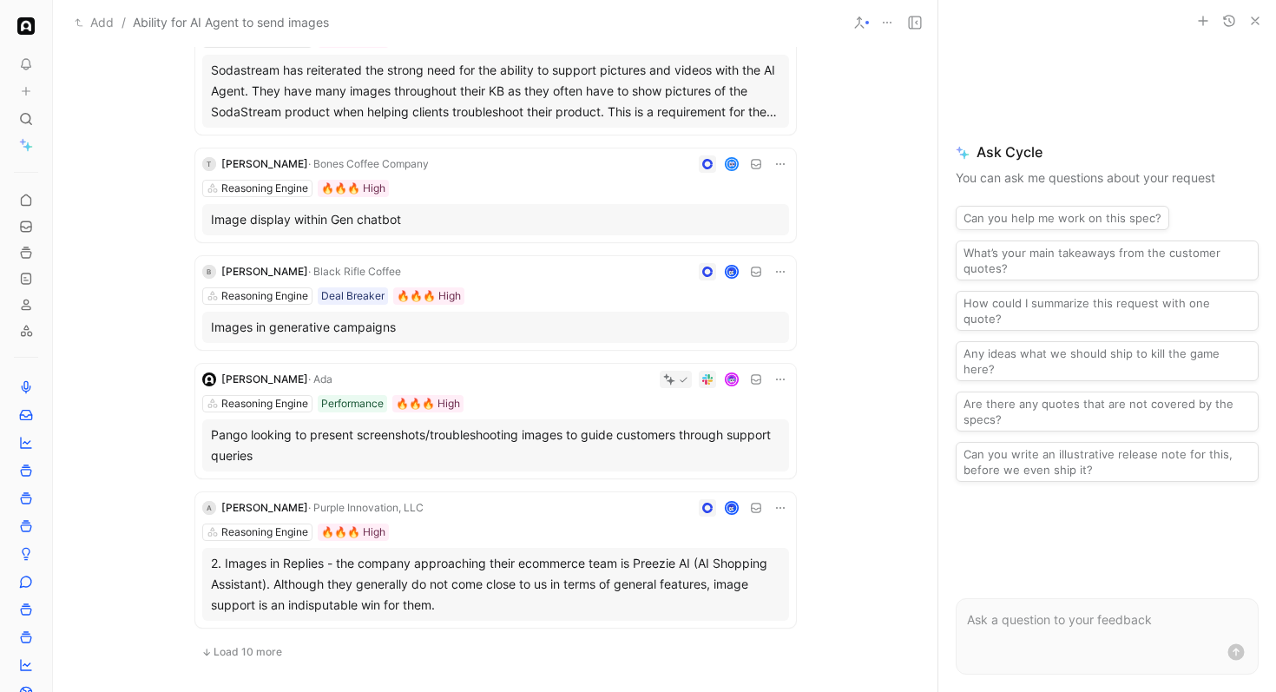
scroll to position [537, 0]
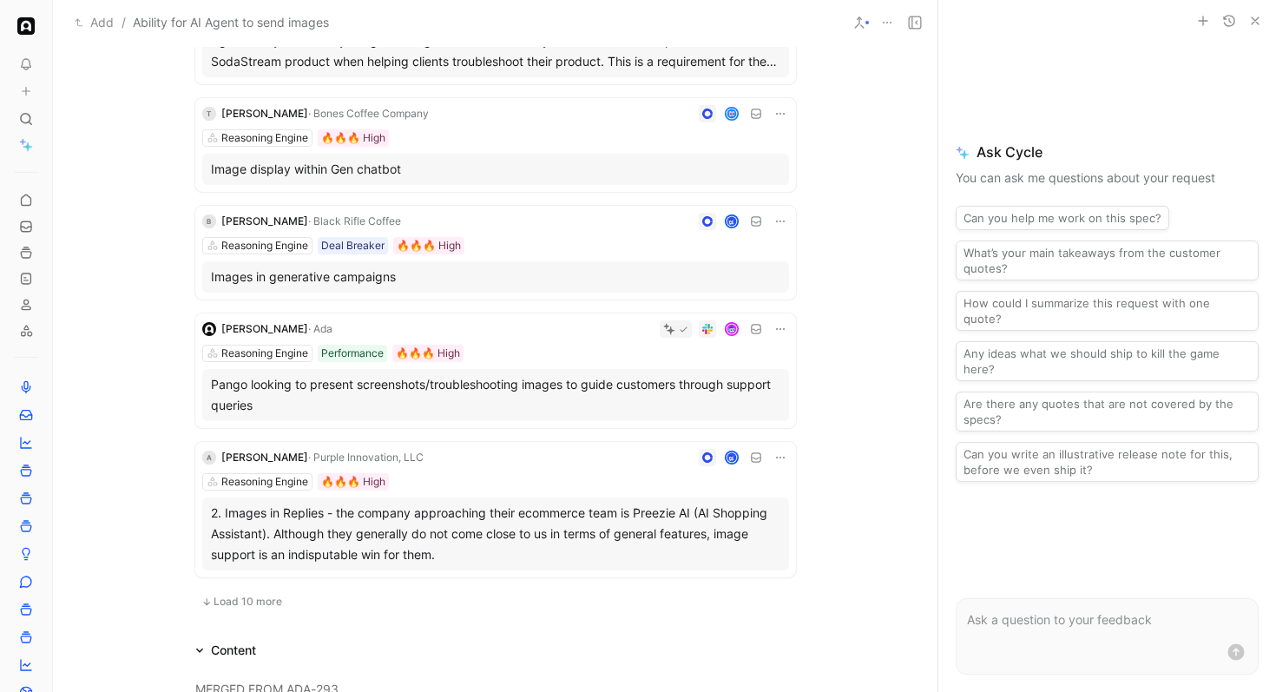
click at [543, 231] on div "B [PERSON_NAME] · Black Rifle Coffee Reasoning Engine Deal Breaker 🔥🔥🔥 High Ima…" at bounding box center [495, 253] width 601 height 94
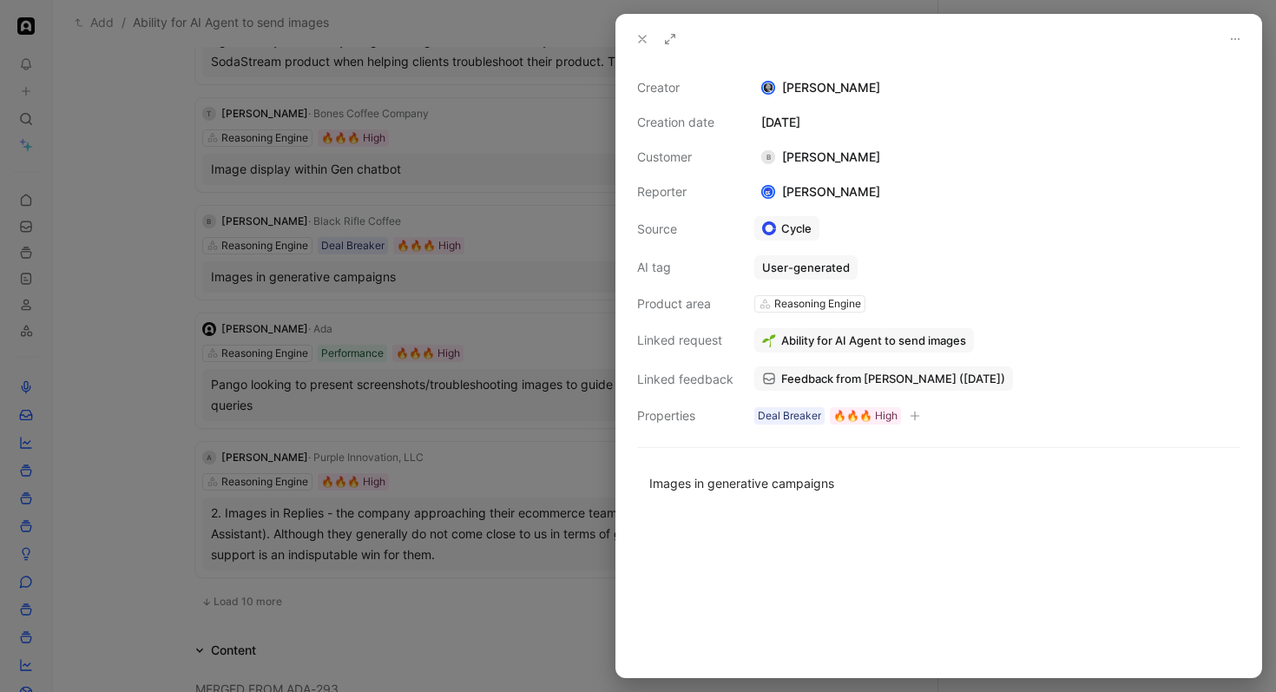
click at [840, 379] on span "Feedback from [PERSON_NAME] ([DATE])" at bounding box center [893, 379] width 224 height 16
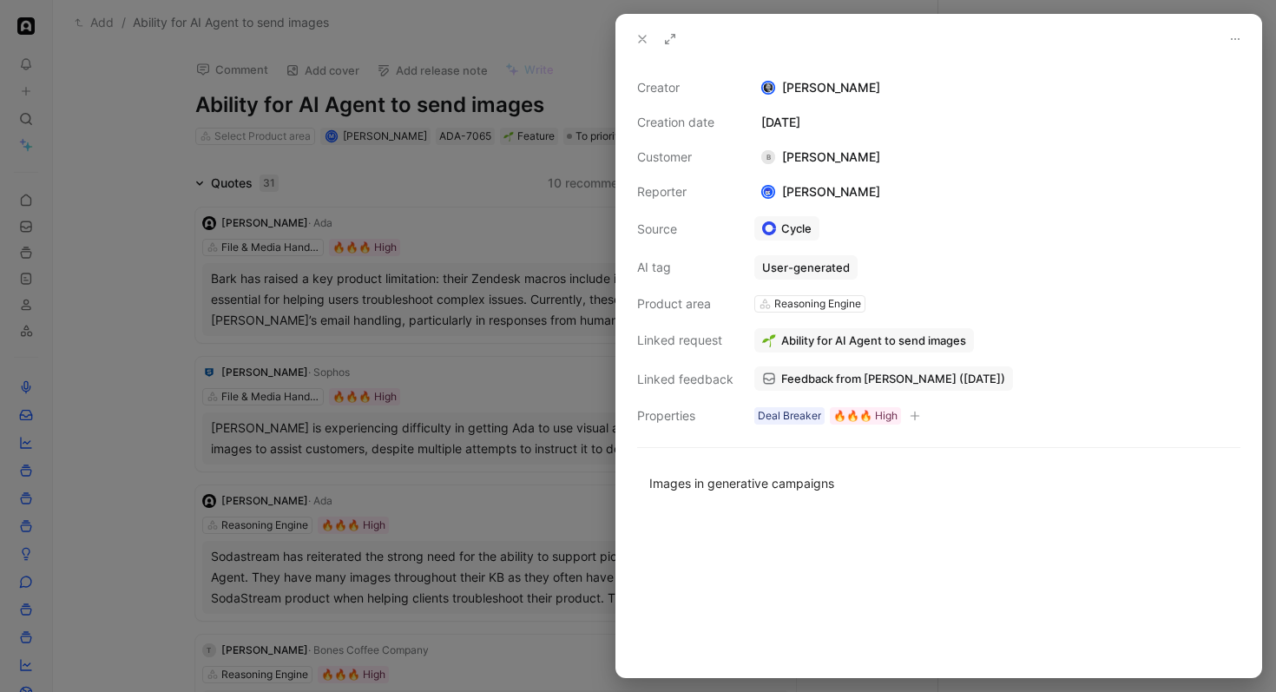
click at [149, 201] on div at bounding box center [638, 346] width 1276 height 692
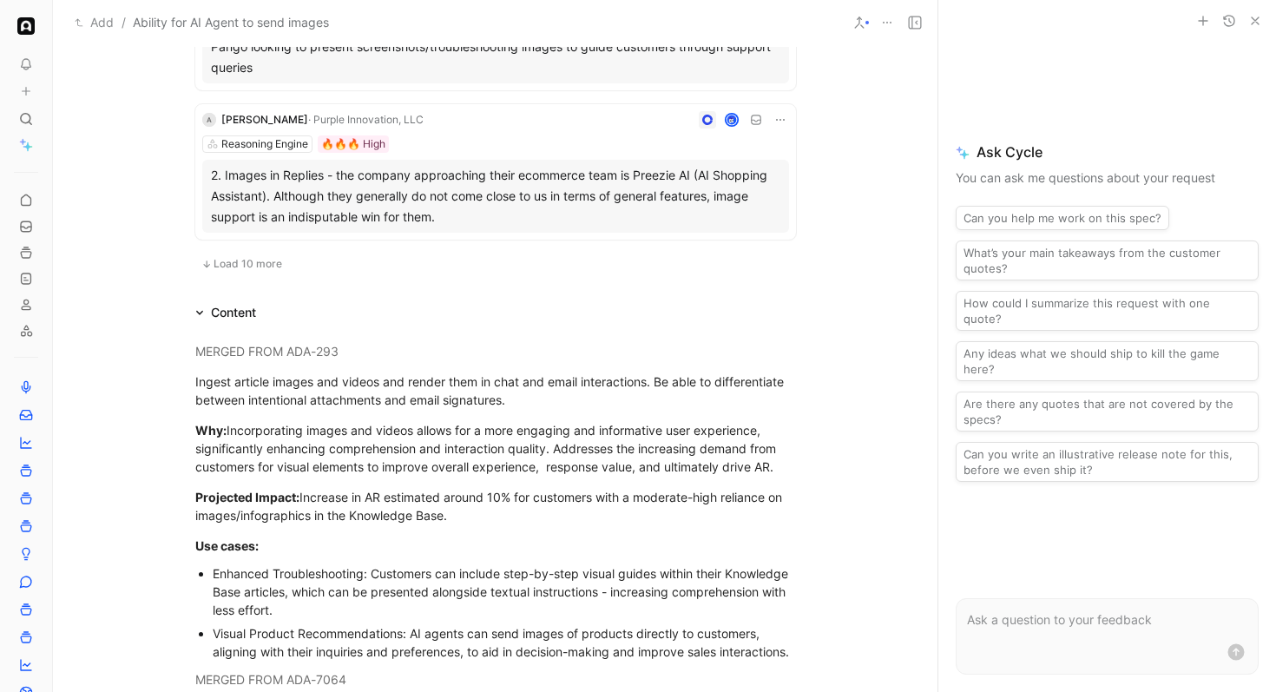
scroll to position [880, 0]
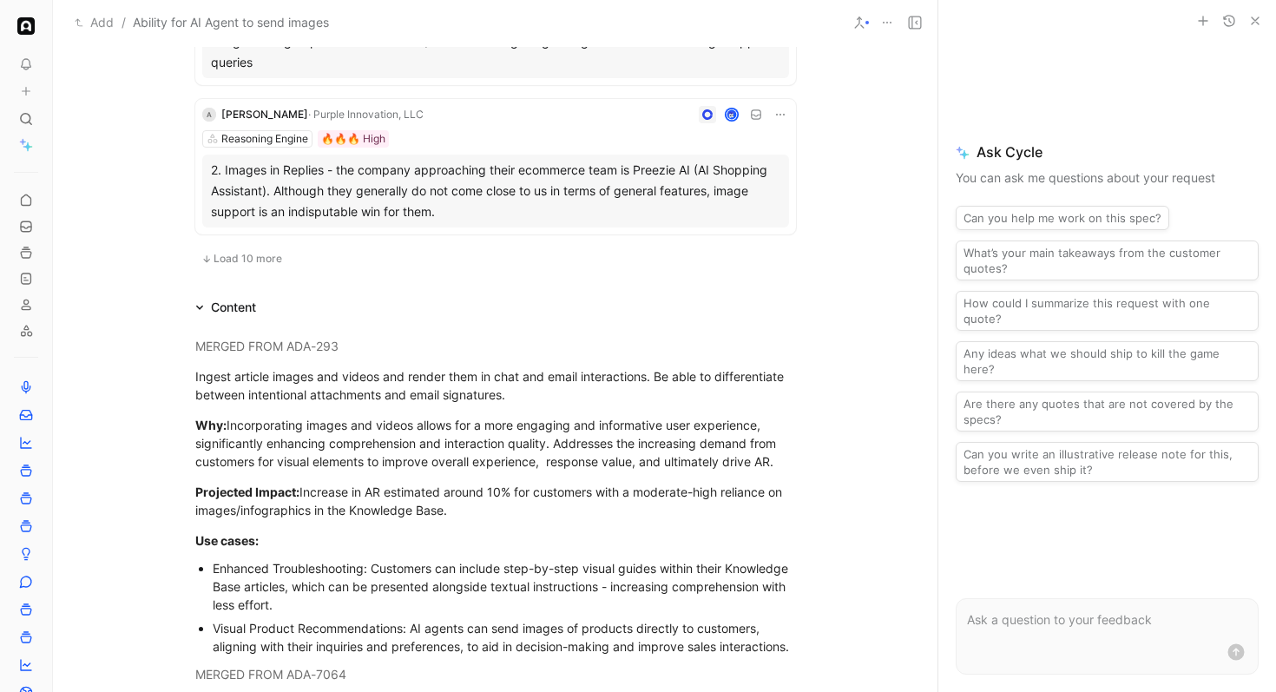
click at [266, 261] on span "Load 10 more" at bounding box center [248, 259] width 69 height 14
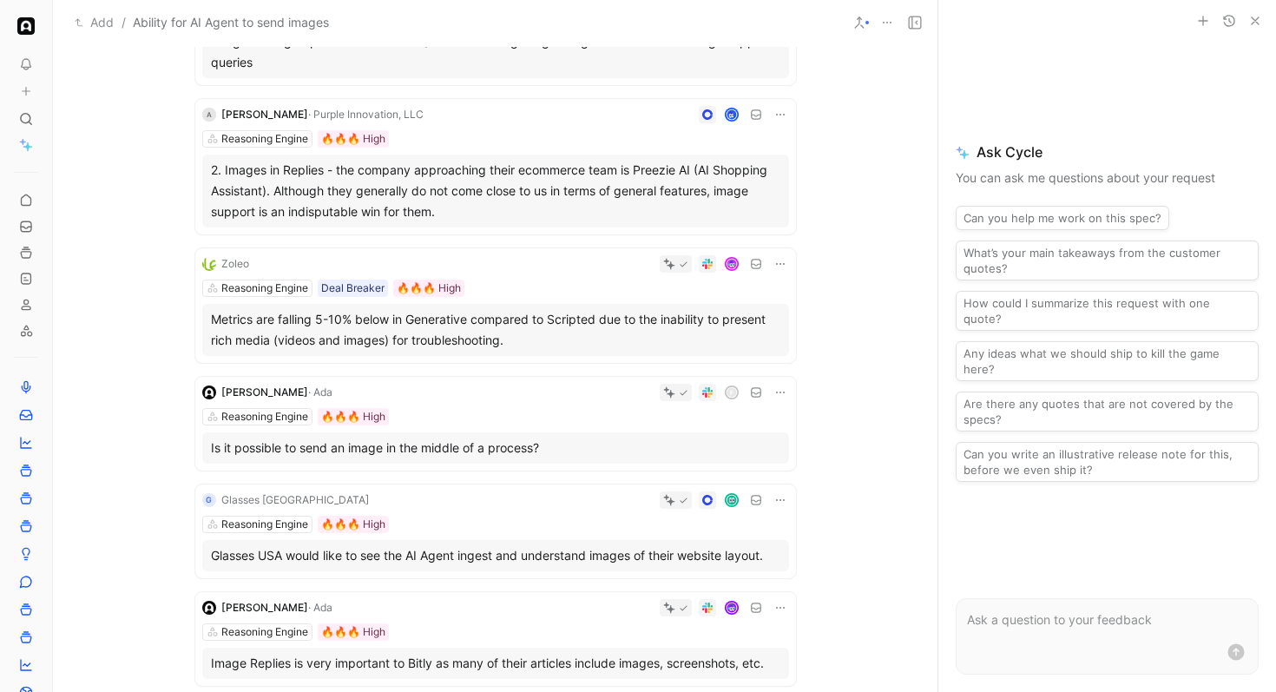
click at [496, 123] on div "A [PERSON_NAME] · Purple Innovation, LLC Reasoning Engine 🔥🔥🔥 High 2. Images in…" at bounding box center [495, 166] width 601 height 135
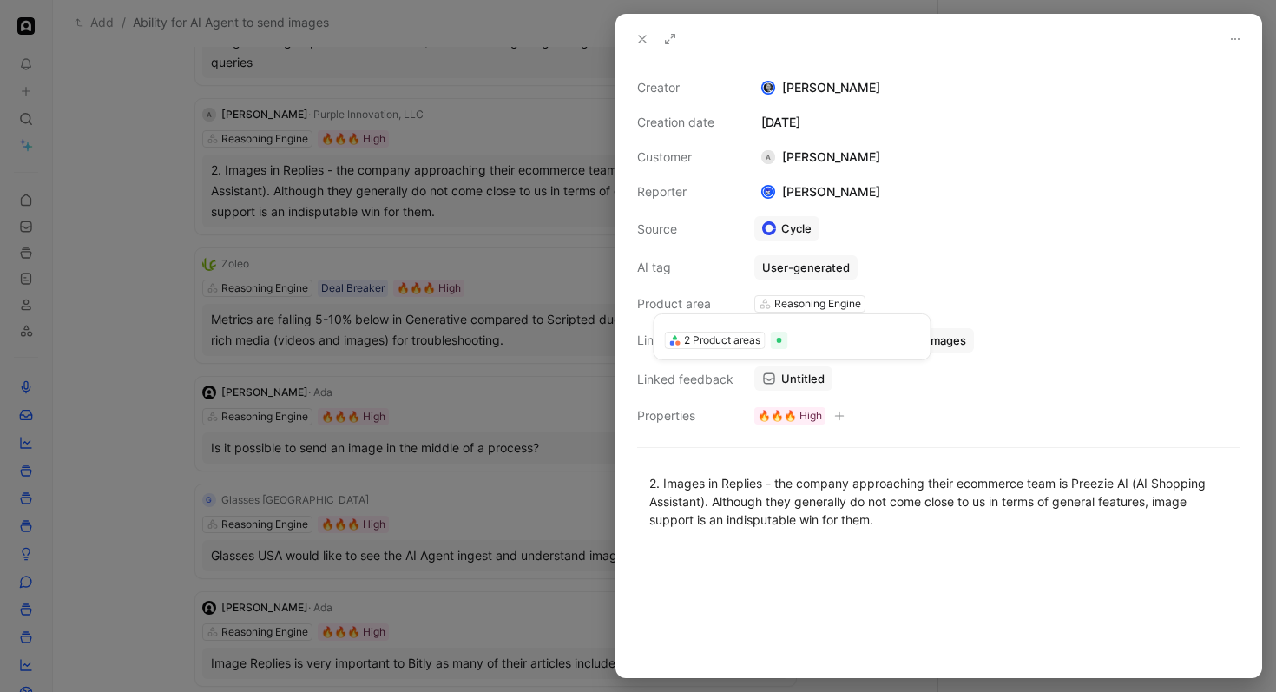
click at [787, 380] on span "Untitled" at bounding box center [802, 379] width 43 height 16
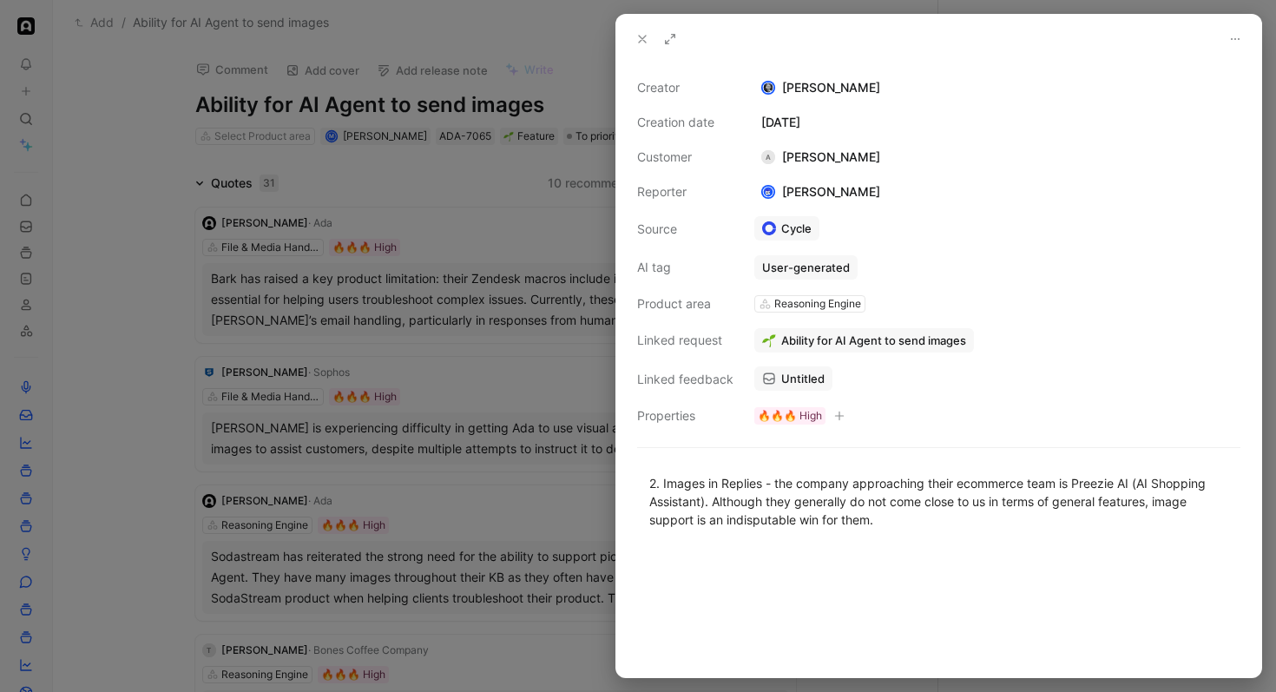
click at [155, 217] on div at bounding box center [638, 346] width 1276 height 692
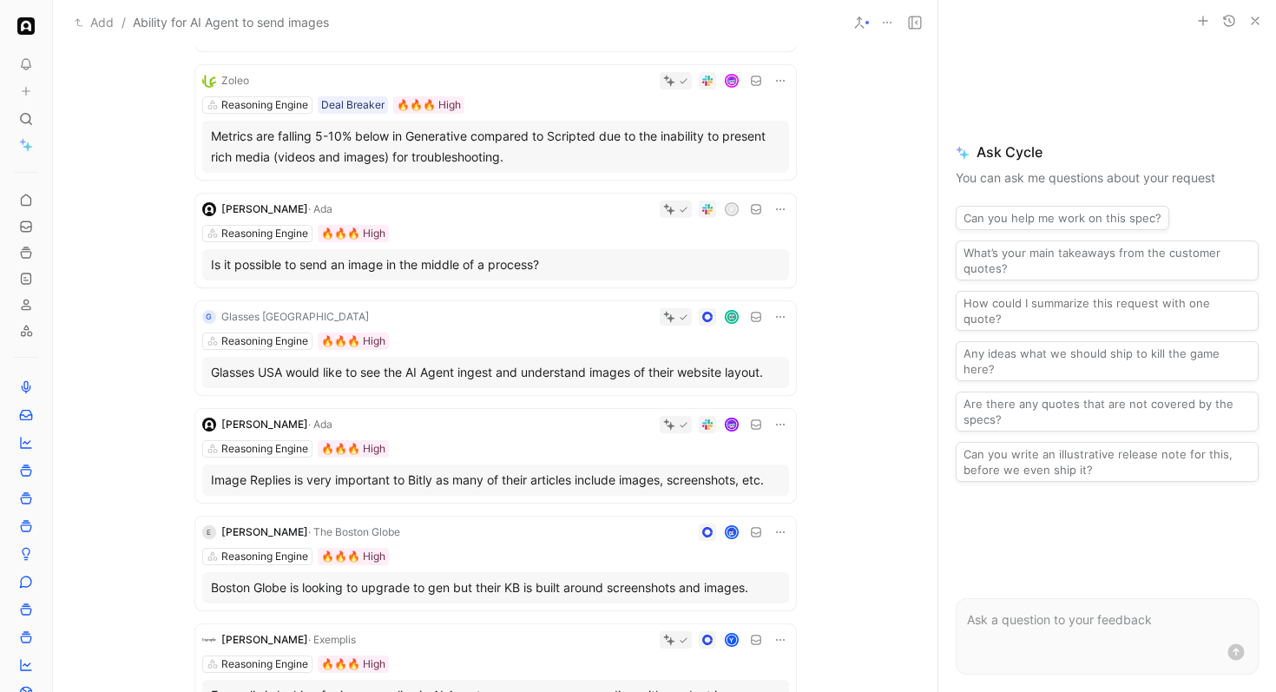
scroll to position [1066, 0]
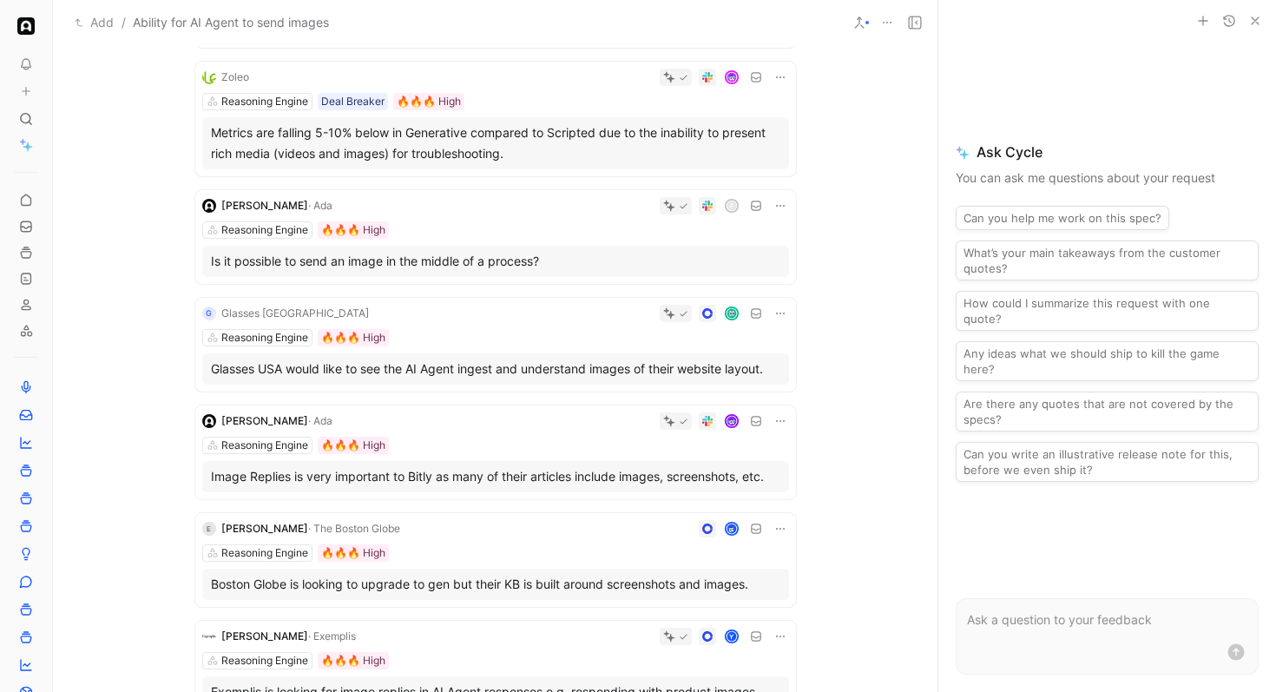
click at [511, 210] on div "f" at bounding box center [565, 205] width 450 height 17
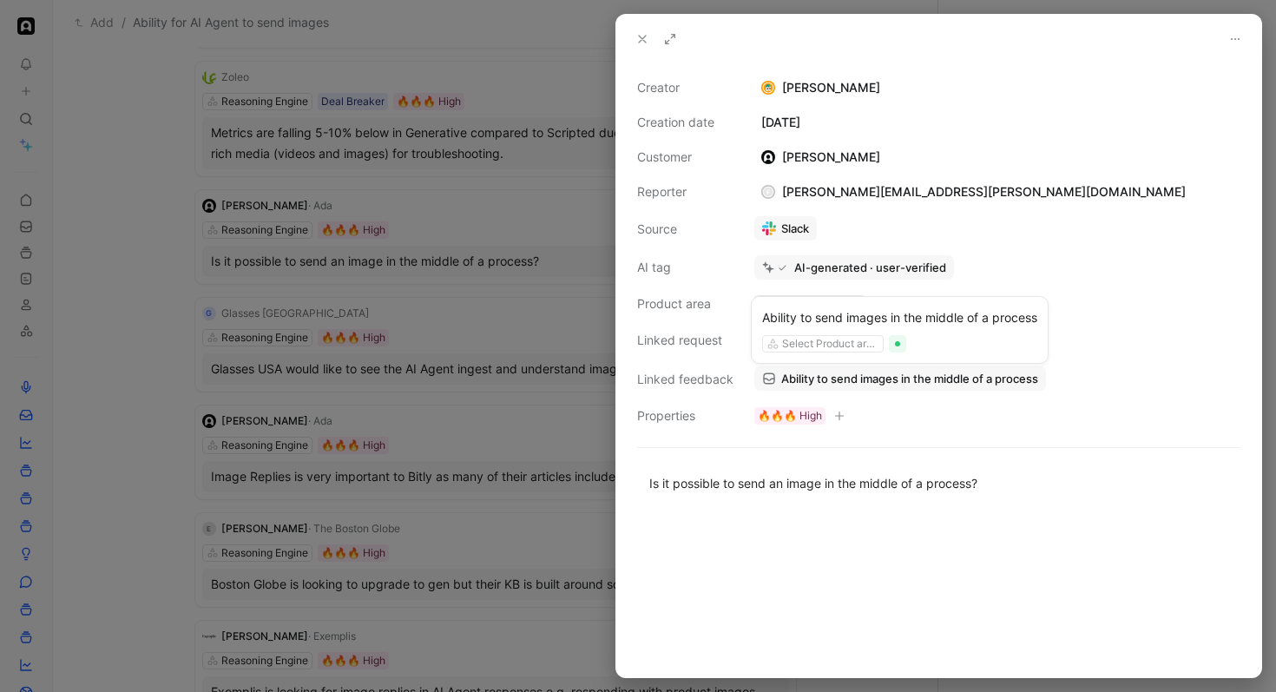
click at [853, 380] on span "Ability to send images in the middle of a process" at bounding box center [909, 379] width 257 height 16
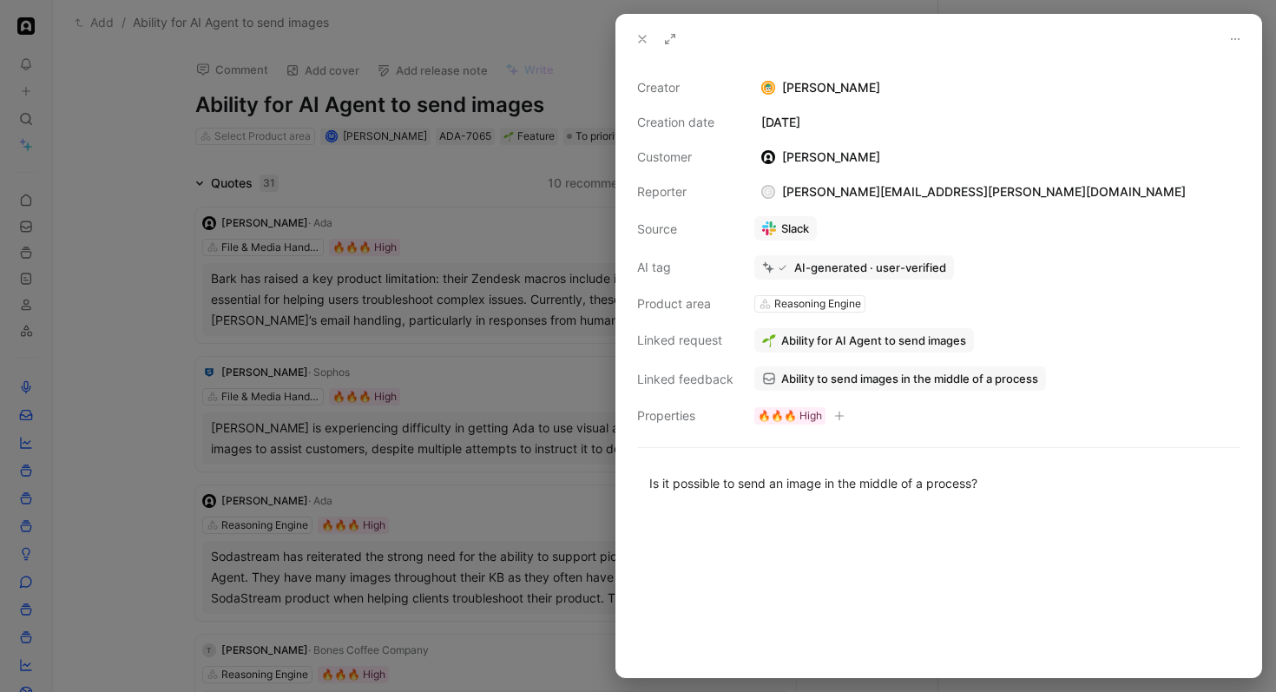
click at [216, 318] on div at bounding box center [638, 346] width 1276 height 692
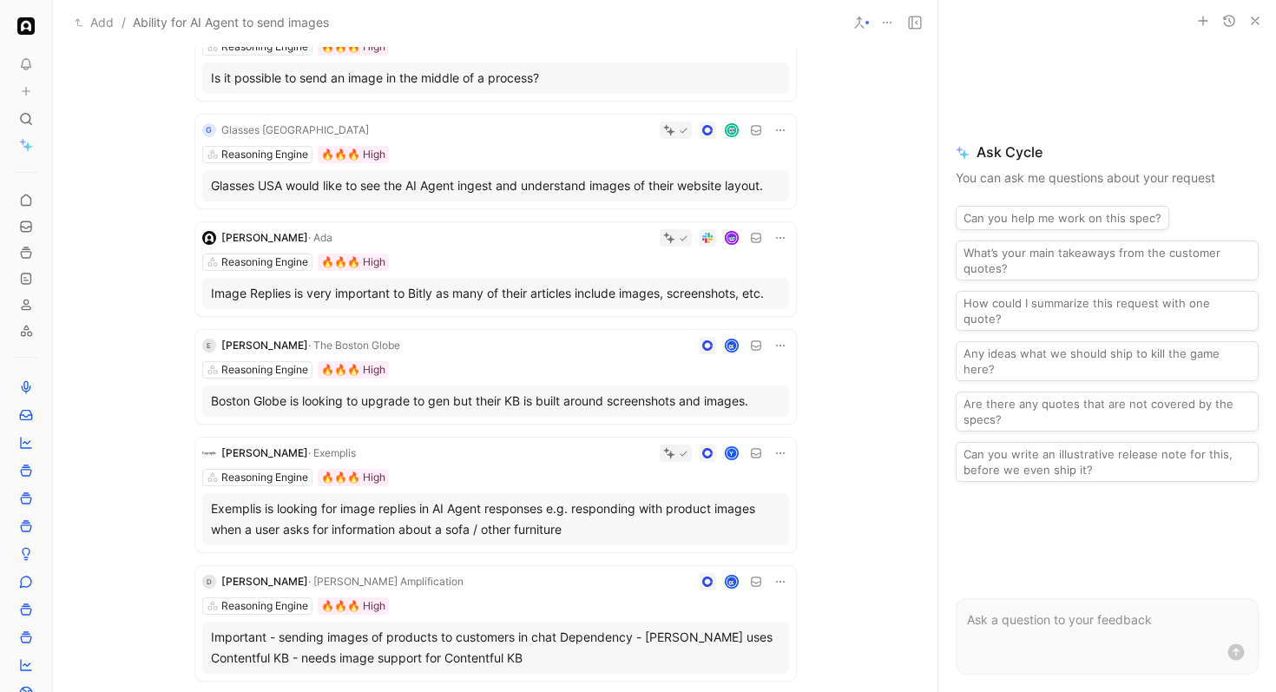
scroll to position [1251, 0]
click at [537, 141] on div "G Glasses [GEOGRAPHIC_DATA] Reasoning Engine 🔥🔥🔥 High Glasses USA would like to…" at bounding box center [495, 160] width 601 height 94
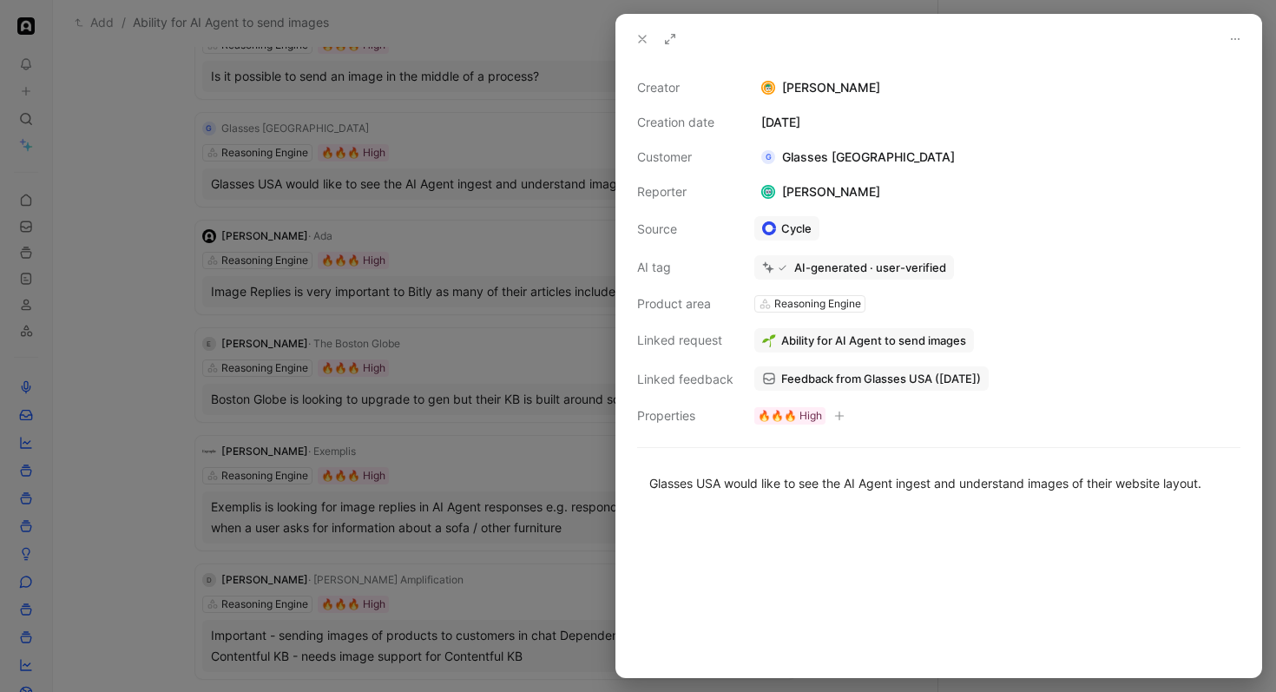
click at [775, 380] on link "Feedback from Glasses USA ([DATE])" at bounding box center [872, 378] width 234 height 24
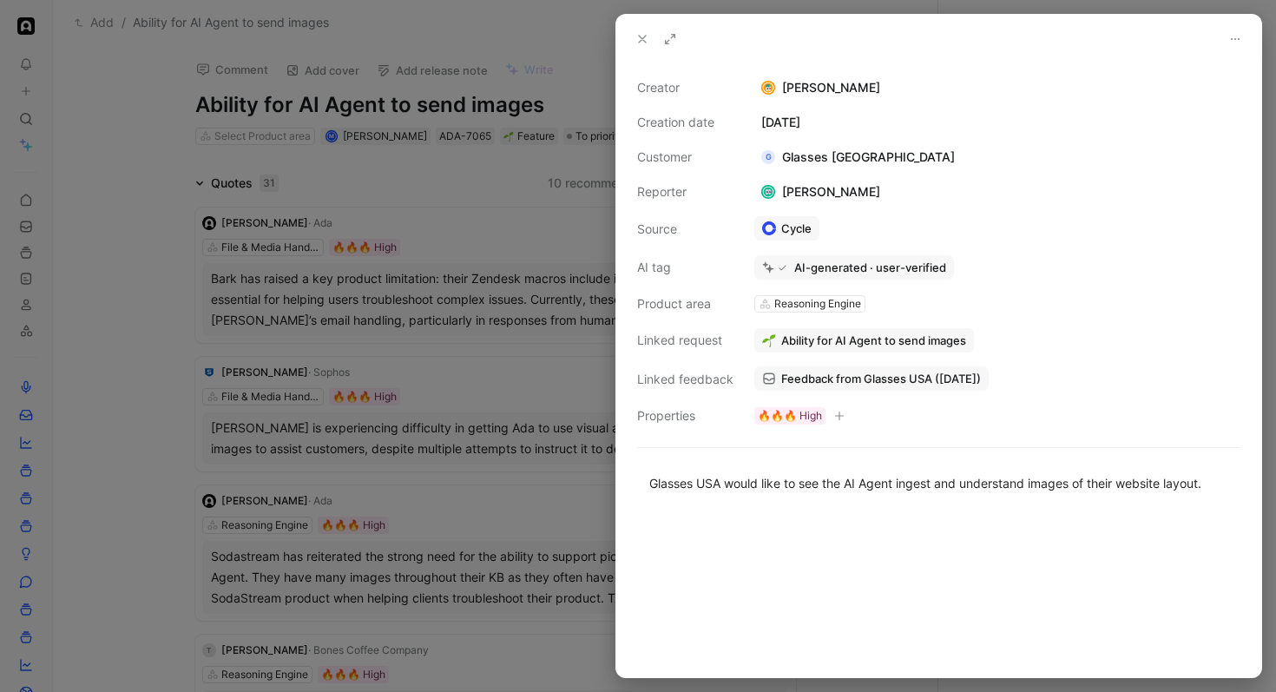
click at [486, 342] on div at bounding box center [638, 346] width 1276 height 692
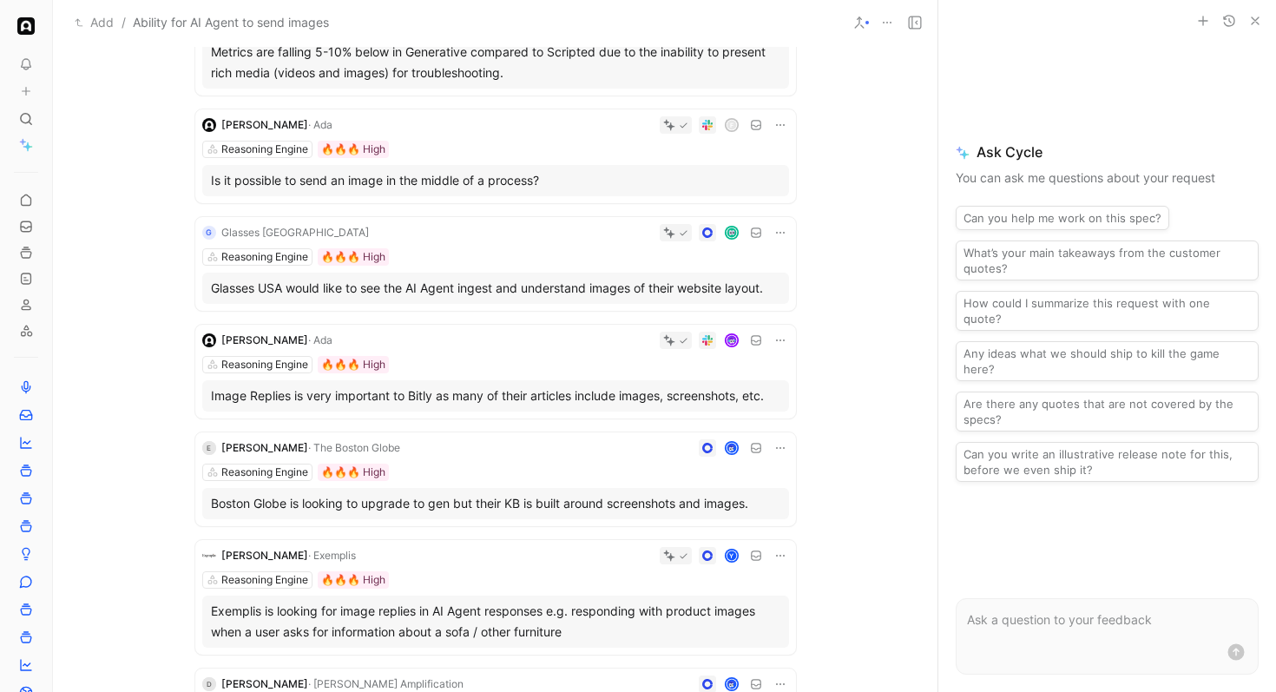
scroll to position [1148, 0]
click at [529, 247] on div "G Glasses [GEOGRAPHIC_DATA] Reasoning Engine 🔥🔥🔥 High Glasses USA would like to…" at bounding box center [495, 263] width 601 height 94
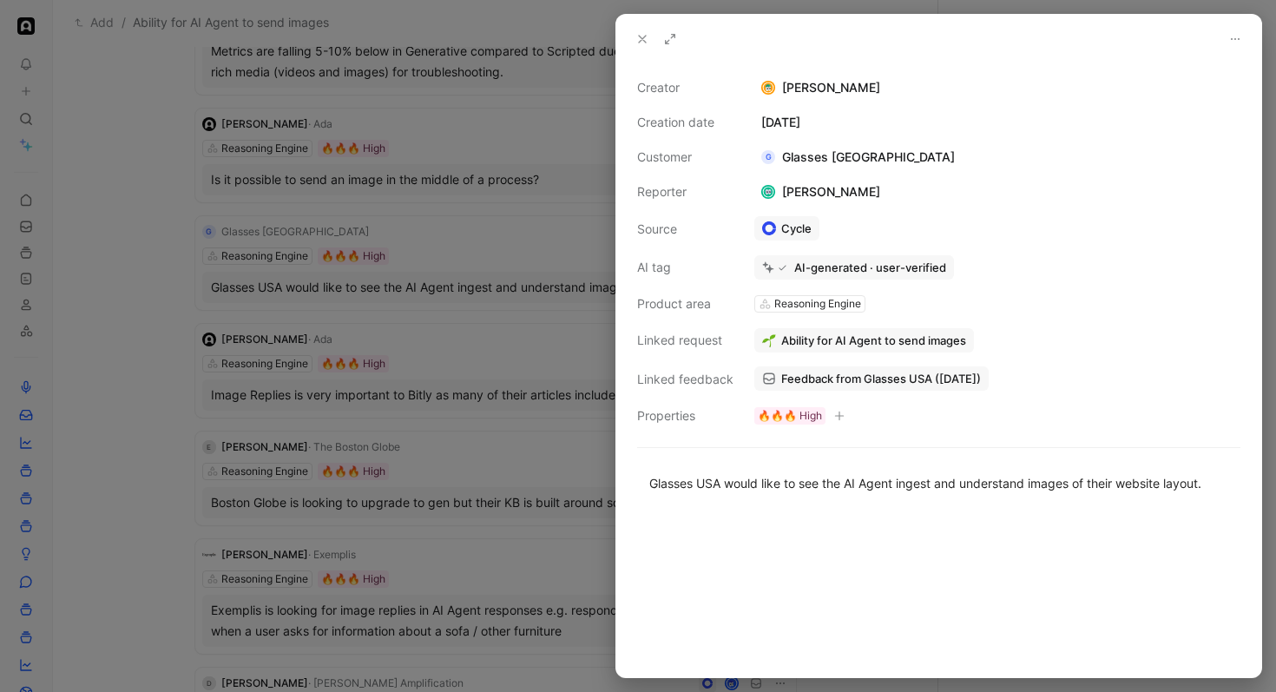
click at [819, 340] on span "Ability for AI Agent to send images" at bounding box center [873, 341] width 185 height 16
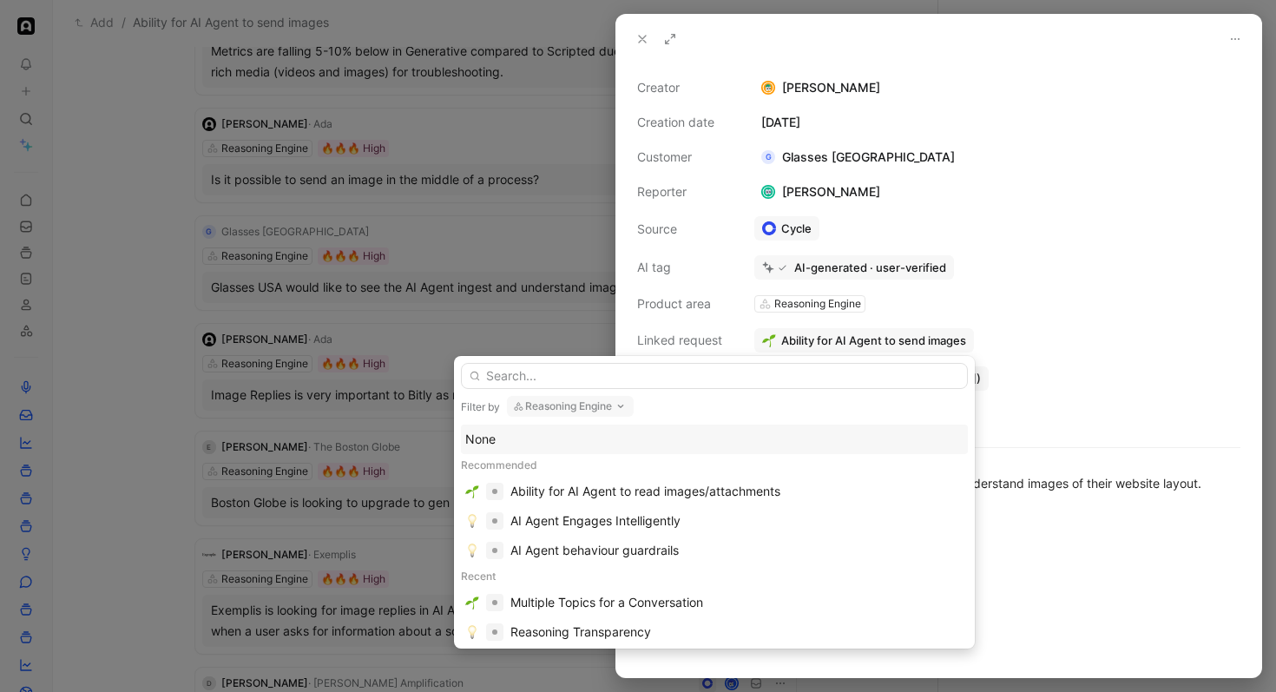
click at [599, 405] on button "Reasoning Engine" at bounding box center [570, 406] width 127 height 21
click at [610, 497] on div "Ability for AI Agent to read images/attachments" at bounding box center [646, 491] width 270 height 21
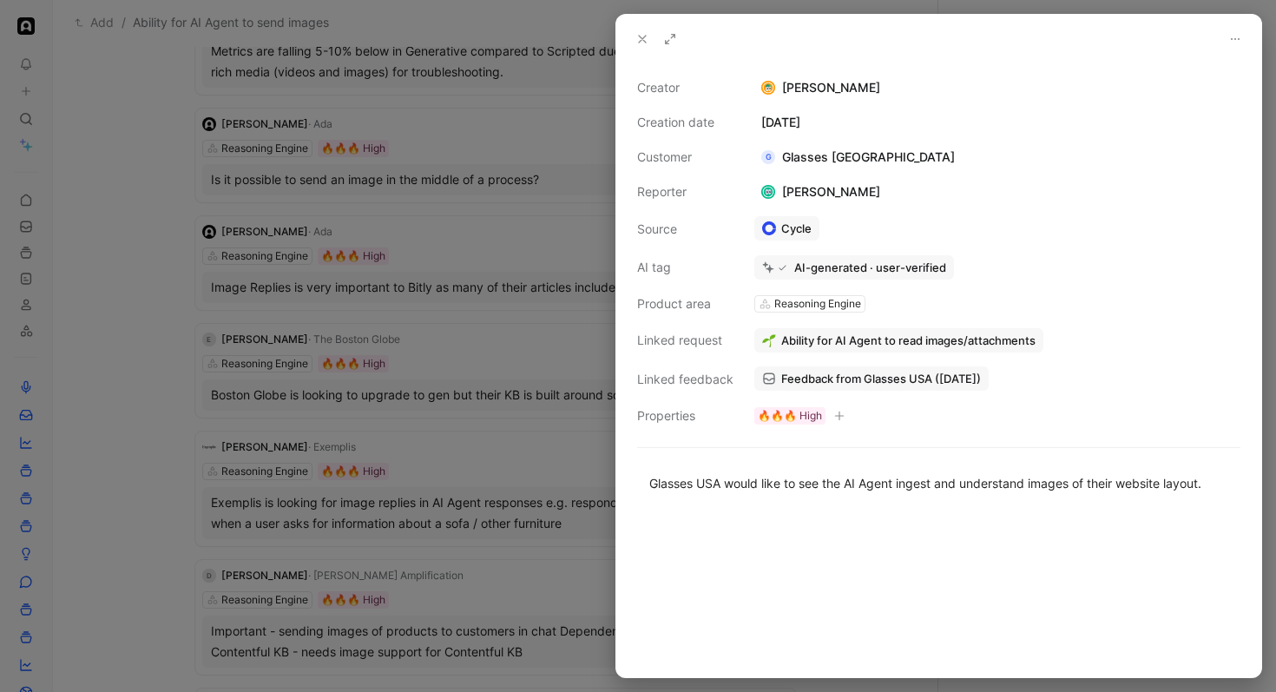
click at [405, 393] on div at bounding box center [638, 346] width 1276 height 692
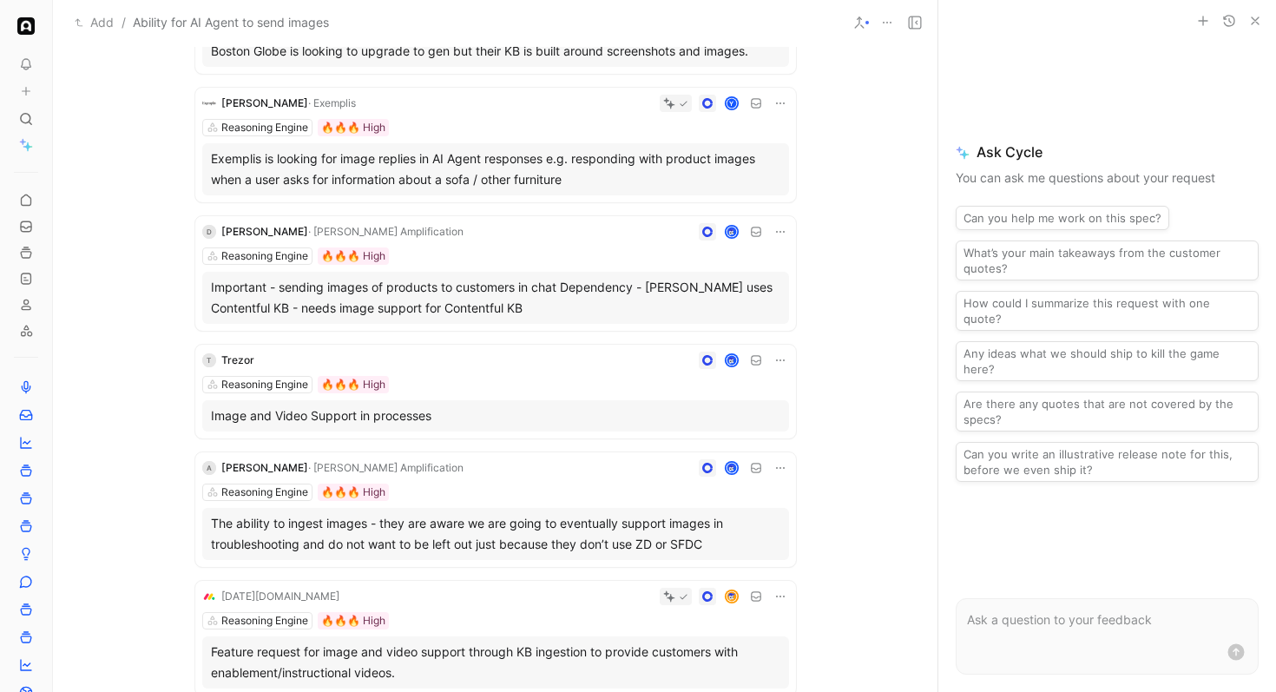
scroll to position [1535, 0]
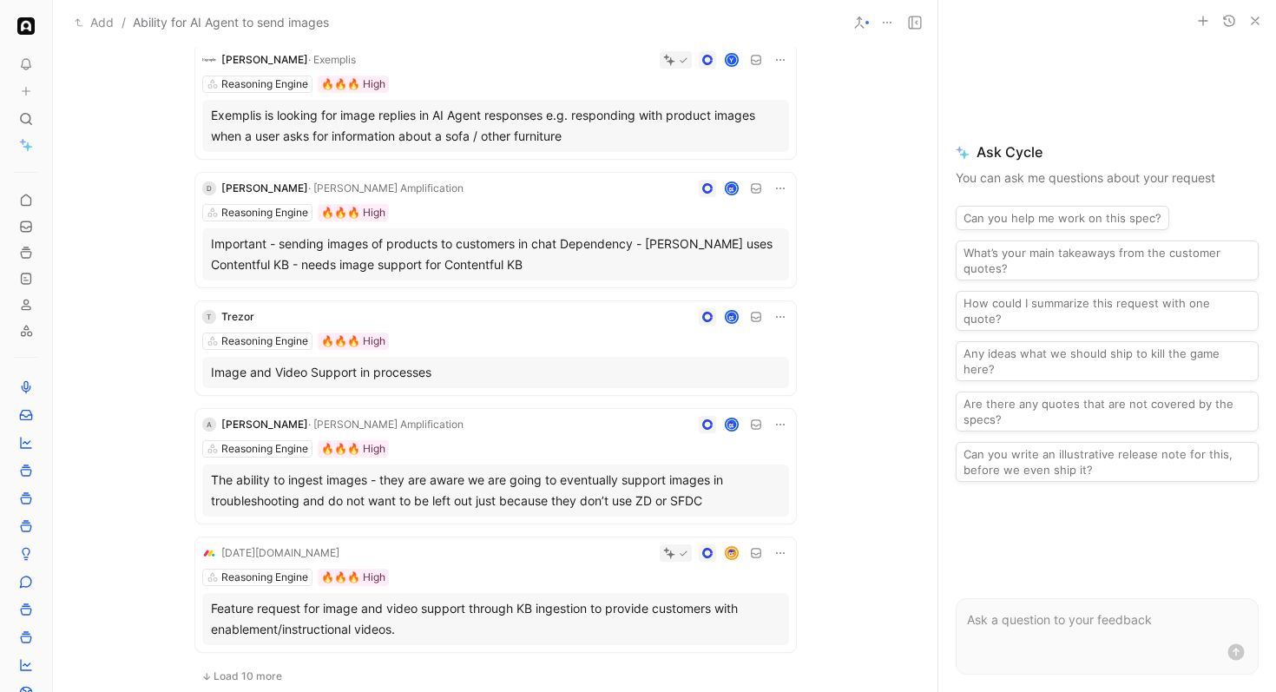
click at [490, 343] on div "Reasoning Engine 🔥🔥🔥 High" at bounding box center [495, 341] width 587 height 17
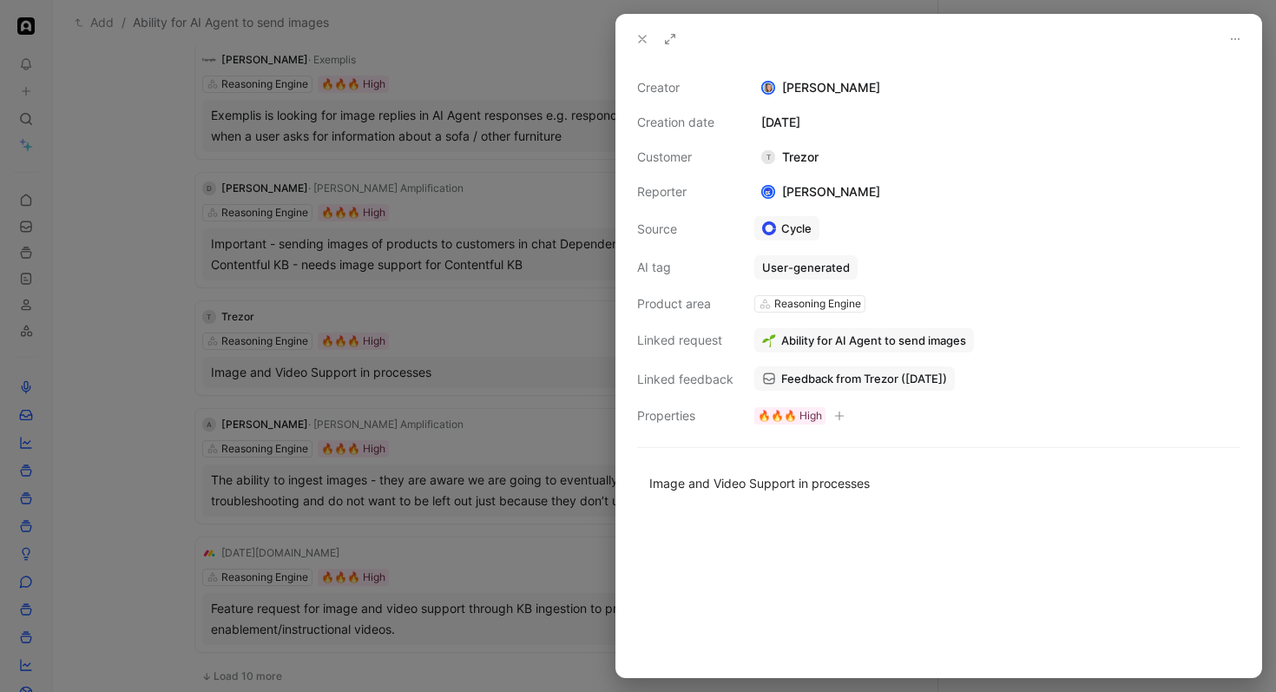
click at [781, 382] on span "Feedback from Trezor ([DATE])" at bounding box center [864, 379] width 166 height 16
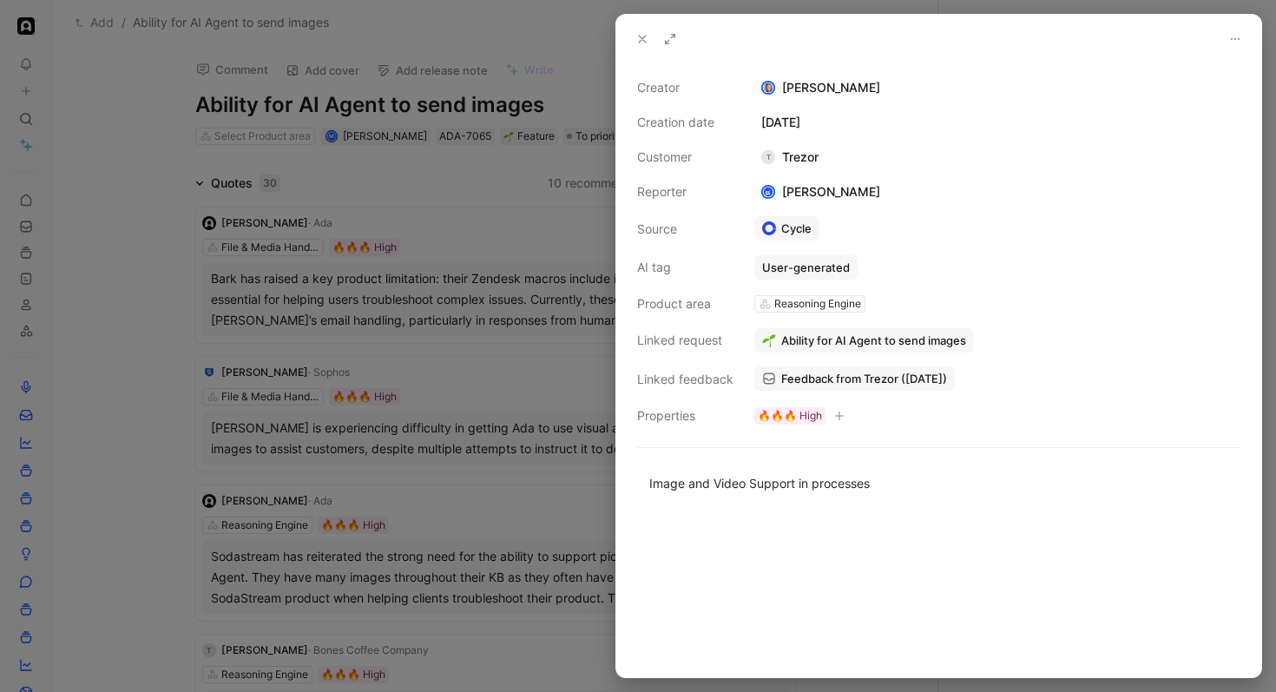
click at [202, 267] on div at bounding box center [638, 346] width 1276 height 692
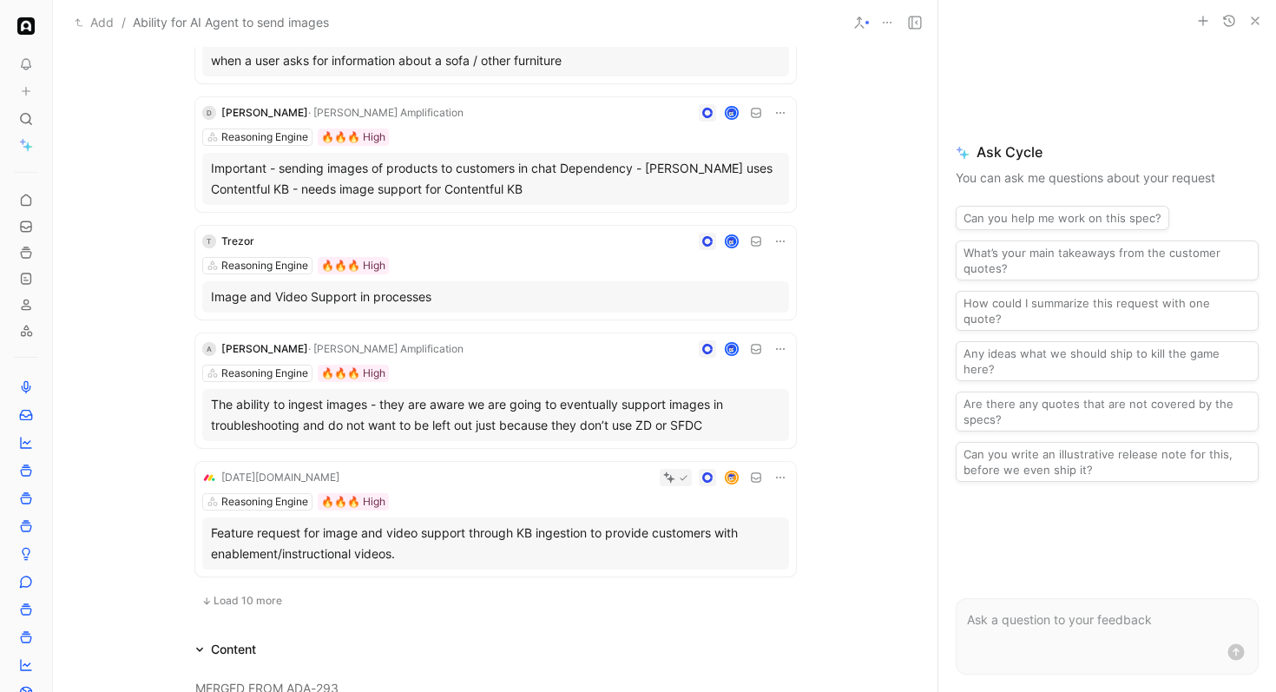
scroll to position [1614, 0]
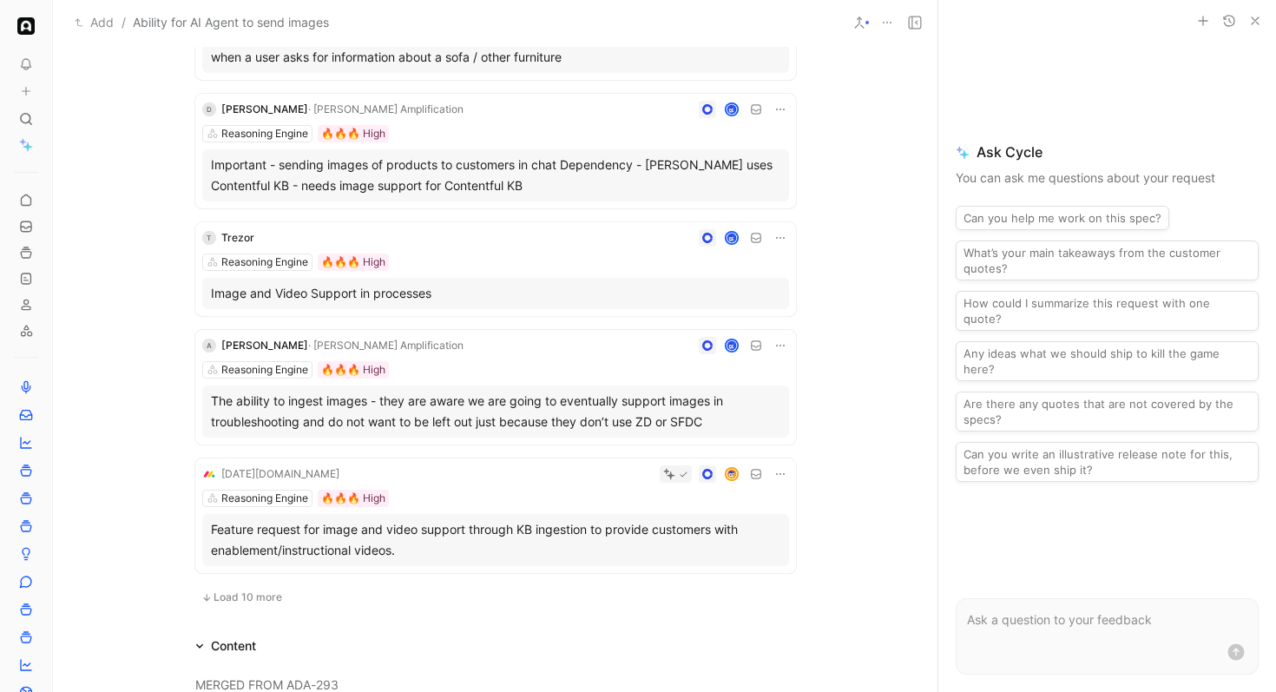
click at [489, 355] on div "A [PERSON_NAME] · [PERSON_NAME] Amplification Reasoning Engine 🔥🔥🔥 High The abi…" at bounding box center [495, 387] width 601 height 115
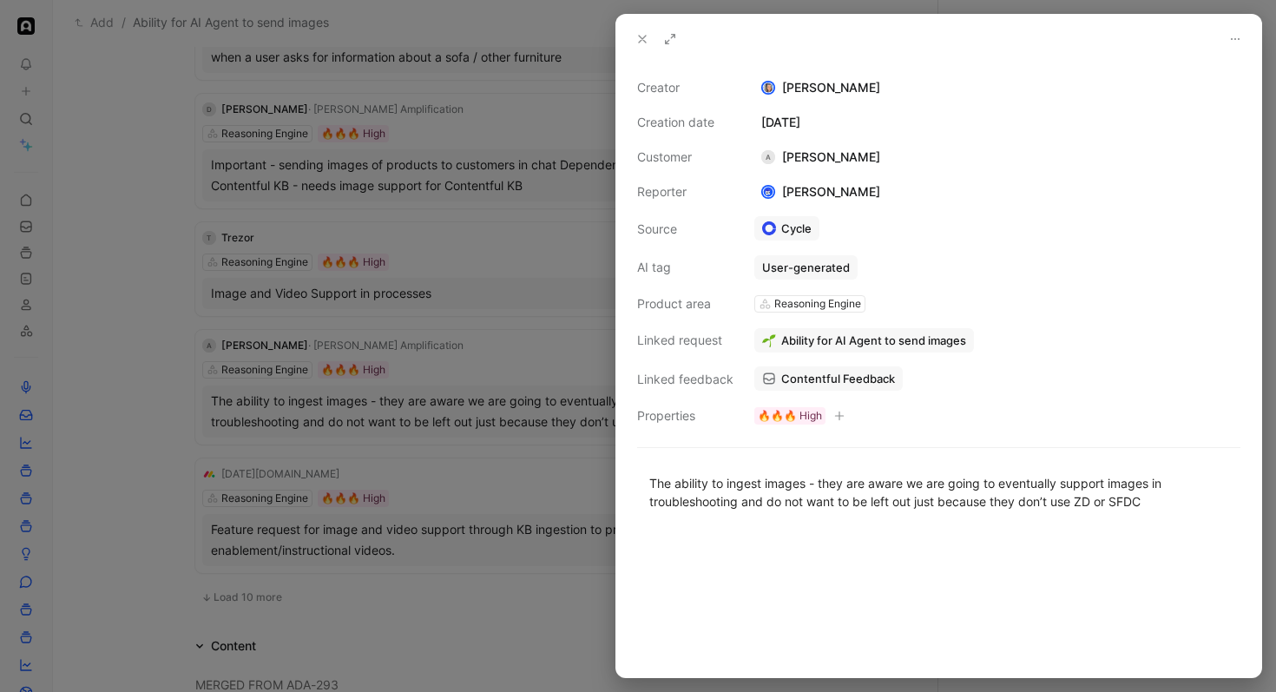
click at [823, 371] on span "Contentful Feedback" at bounding box center [838, 379] width 114 height 16
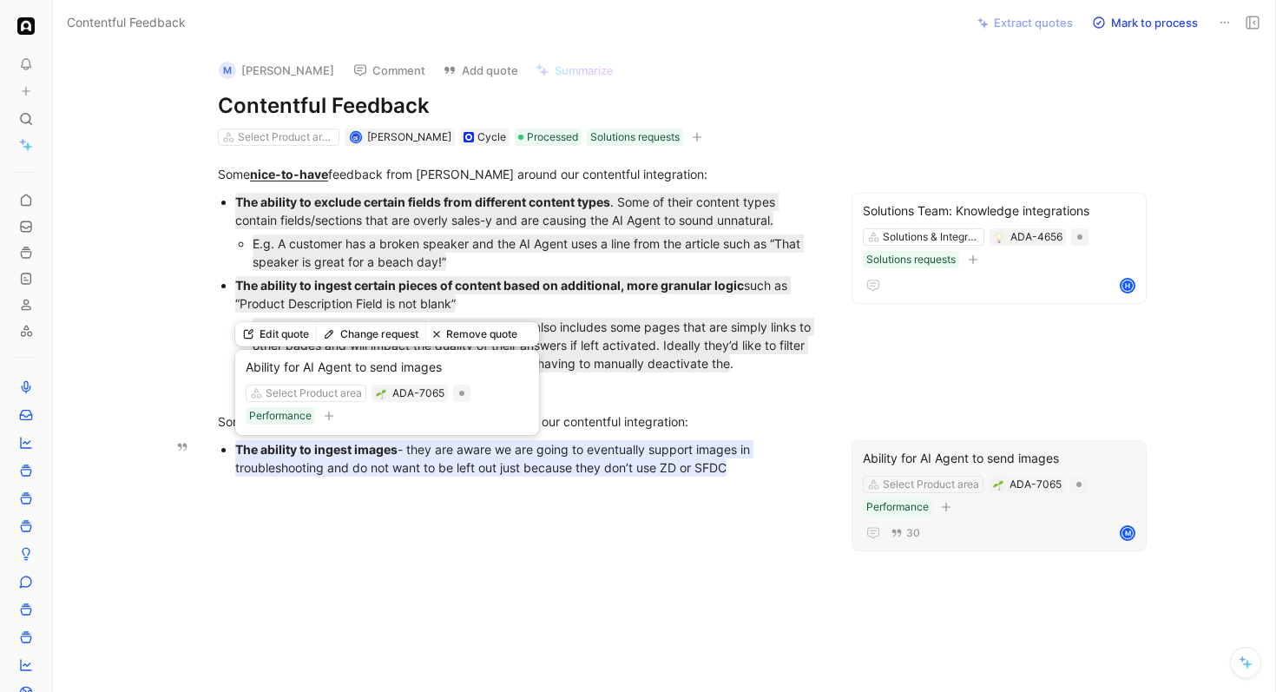
click at [420, 465] on mark "The ability to ingest images - they are aware we are going to eventually suppor…" at bounding box center [494, 458] width 518 height 36
click at [468, 458] on mark "The ability to ingest images - they are aware we are going to eventually suppor…" at bounding box center [494, 458] width 518 height 36
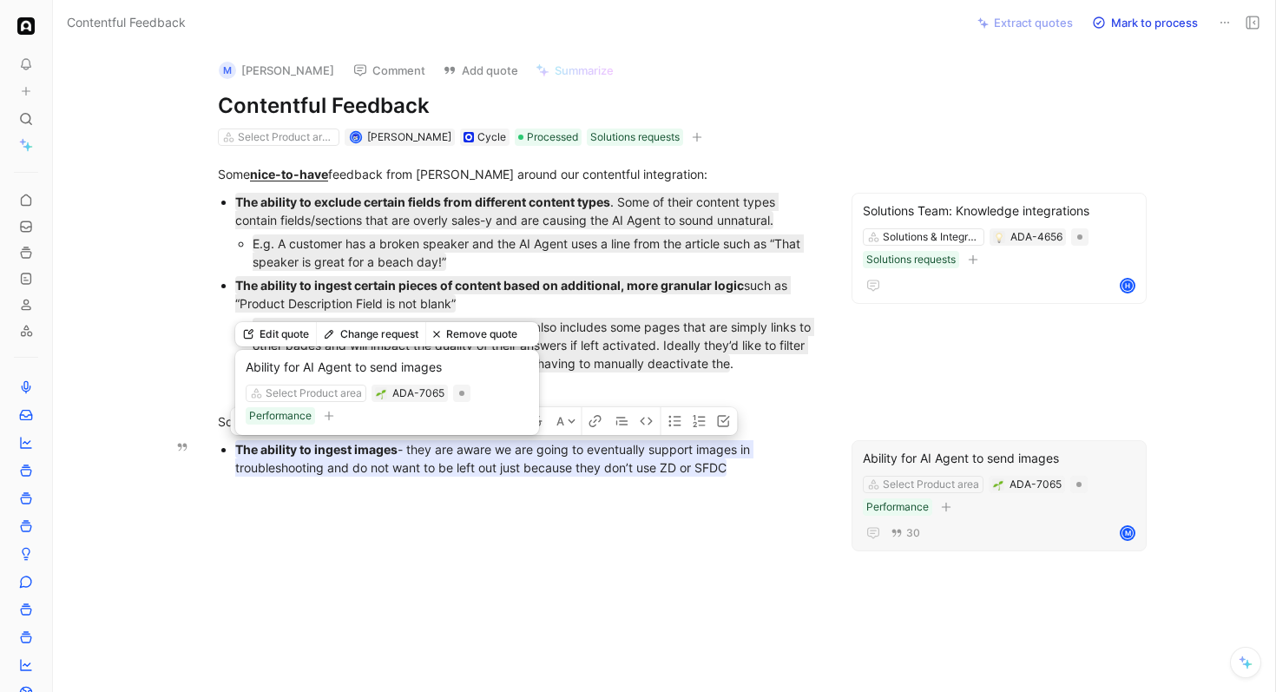
click at [461, 461] on mark "The ability to ingest images - they are aware we are going to eventually suppor…" at bounding box center [494, 458] width 518 height 36
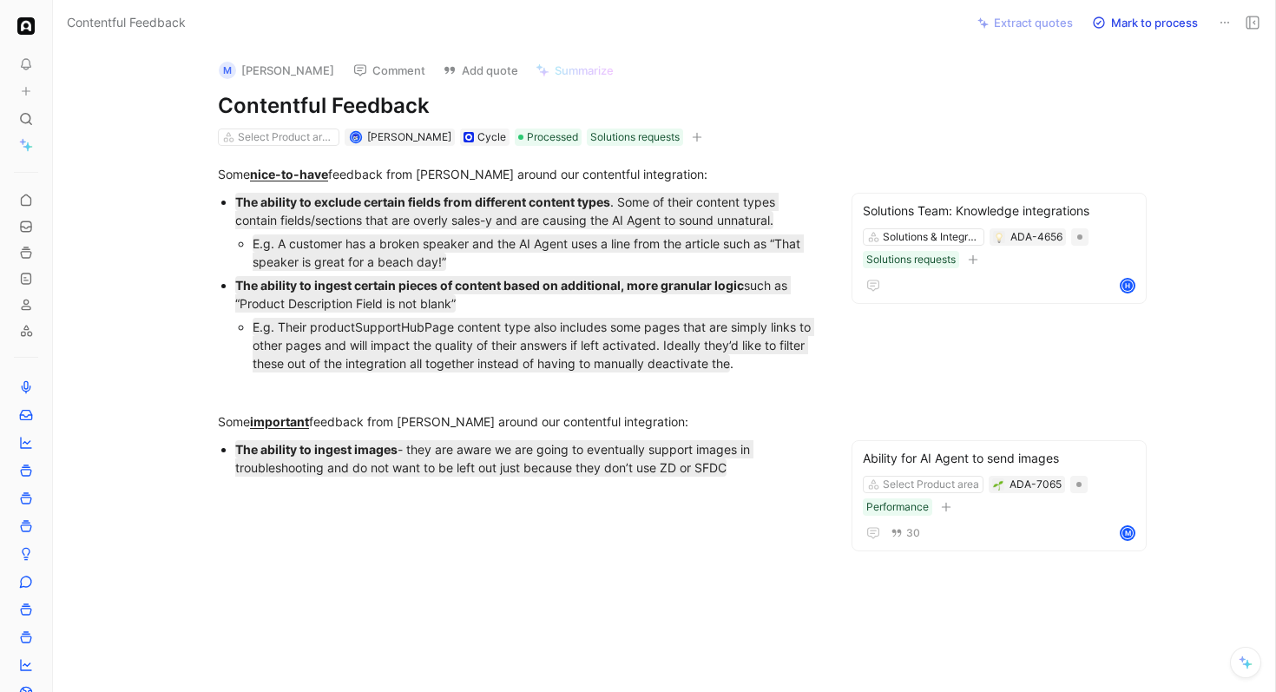
click at [381, 496] on div at bounding box center [518, 597] width 858 height 208
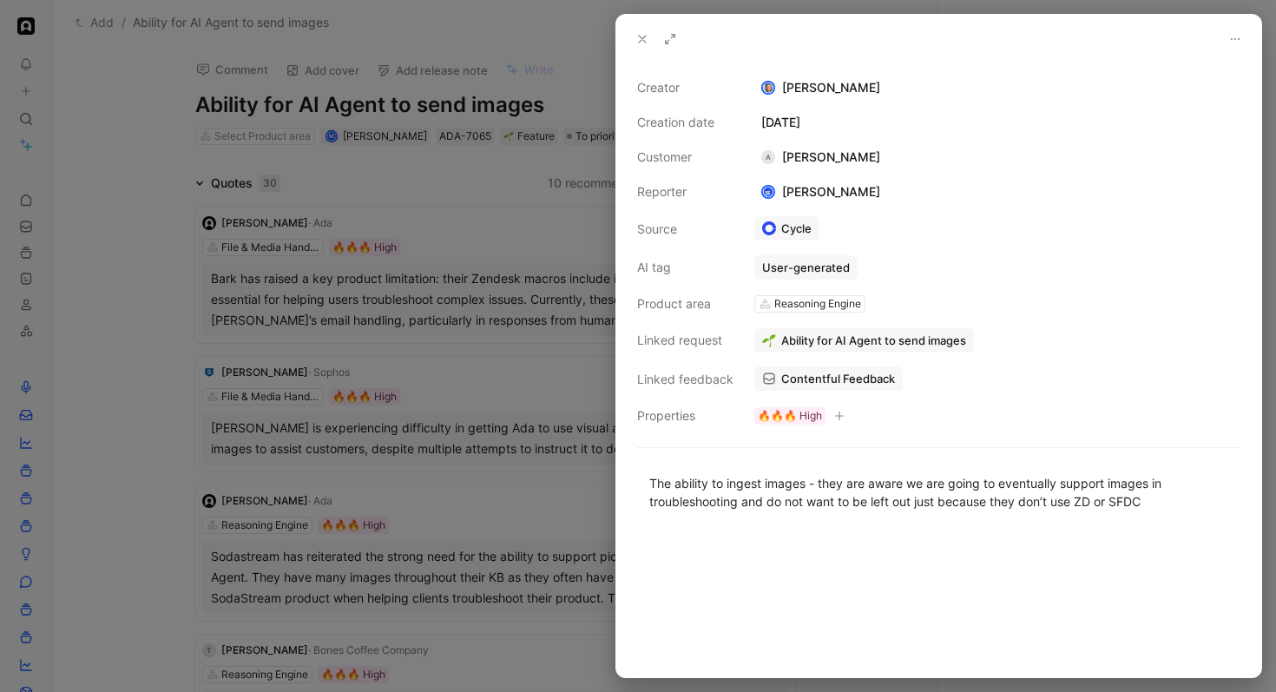
click at [171, 374] on div at bounding box center [638, 346] width 1276 height 692
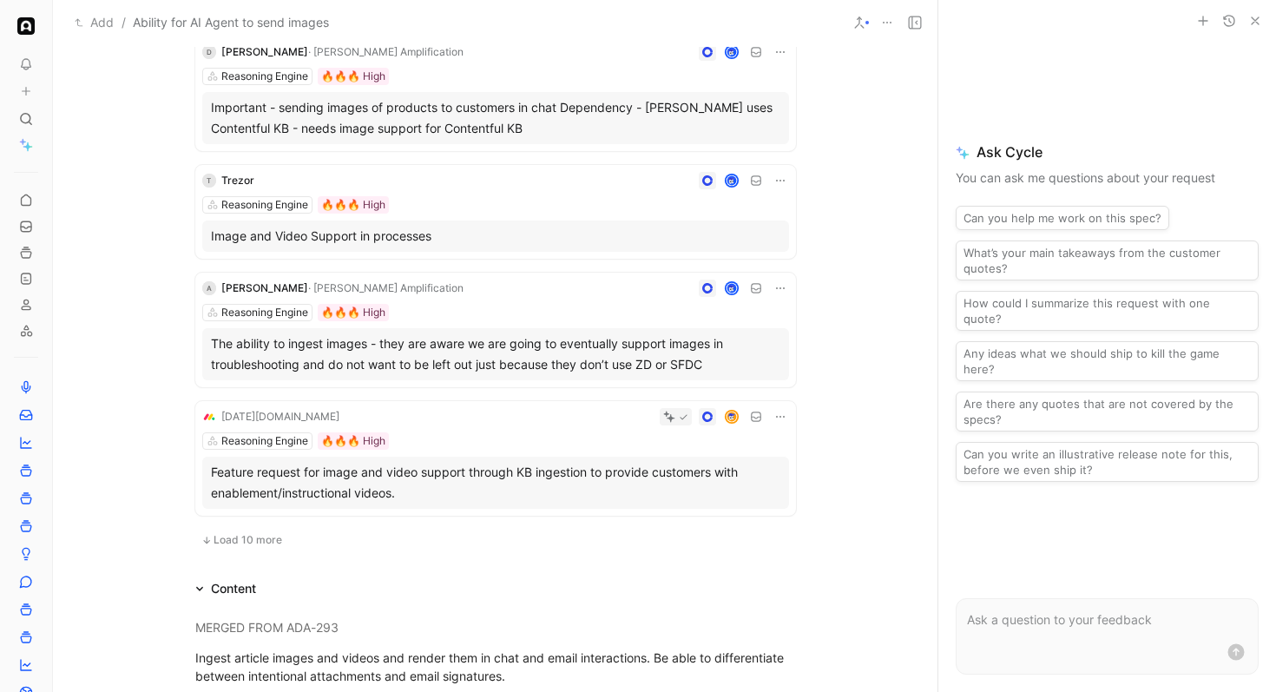
scroll to position [1678, 0]
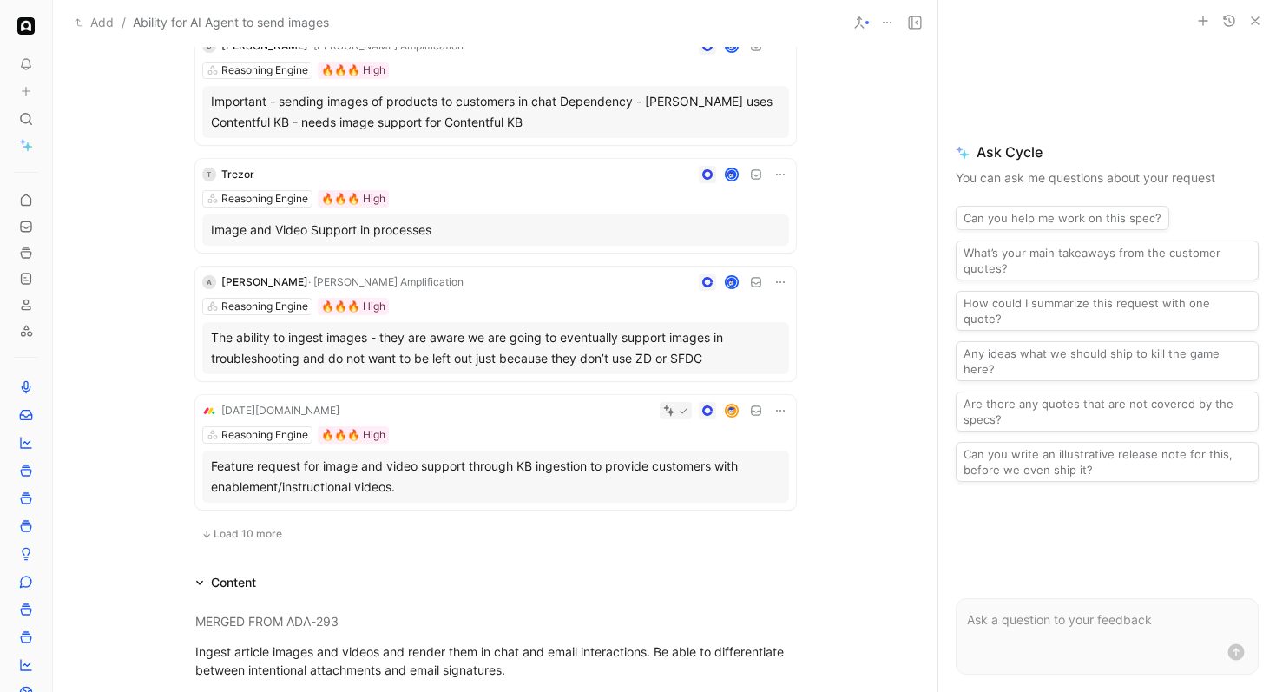
click at [252, 529] on span "Load 10 more" at bounding box center [248, 534] width 69 height 14
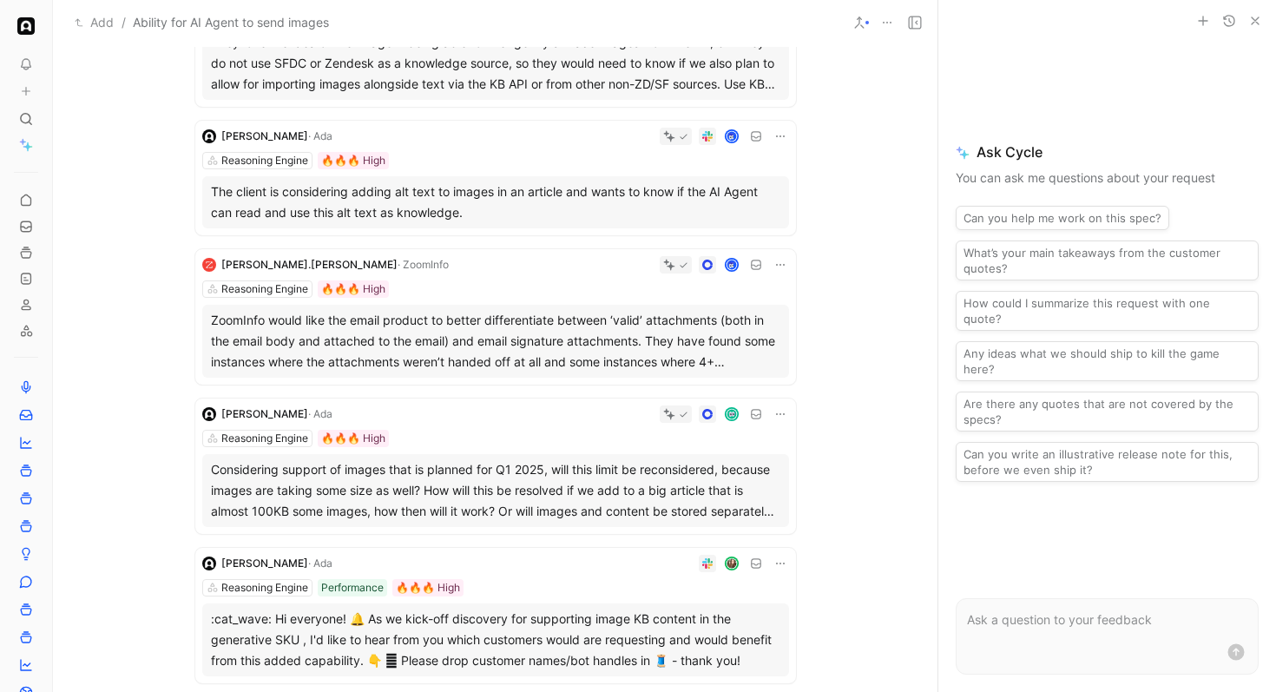
scroll to position [2242, 0]
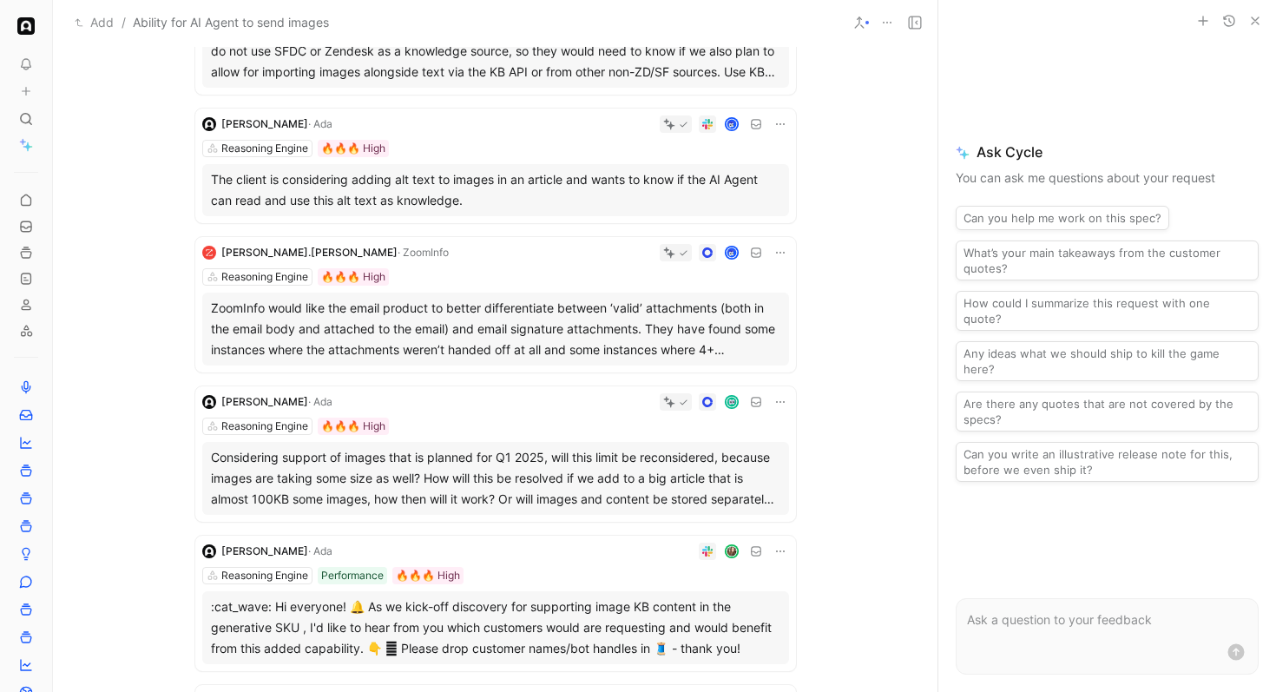
click at [517, 255] on div at bounding box center [622, 252] width 333 height 17
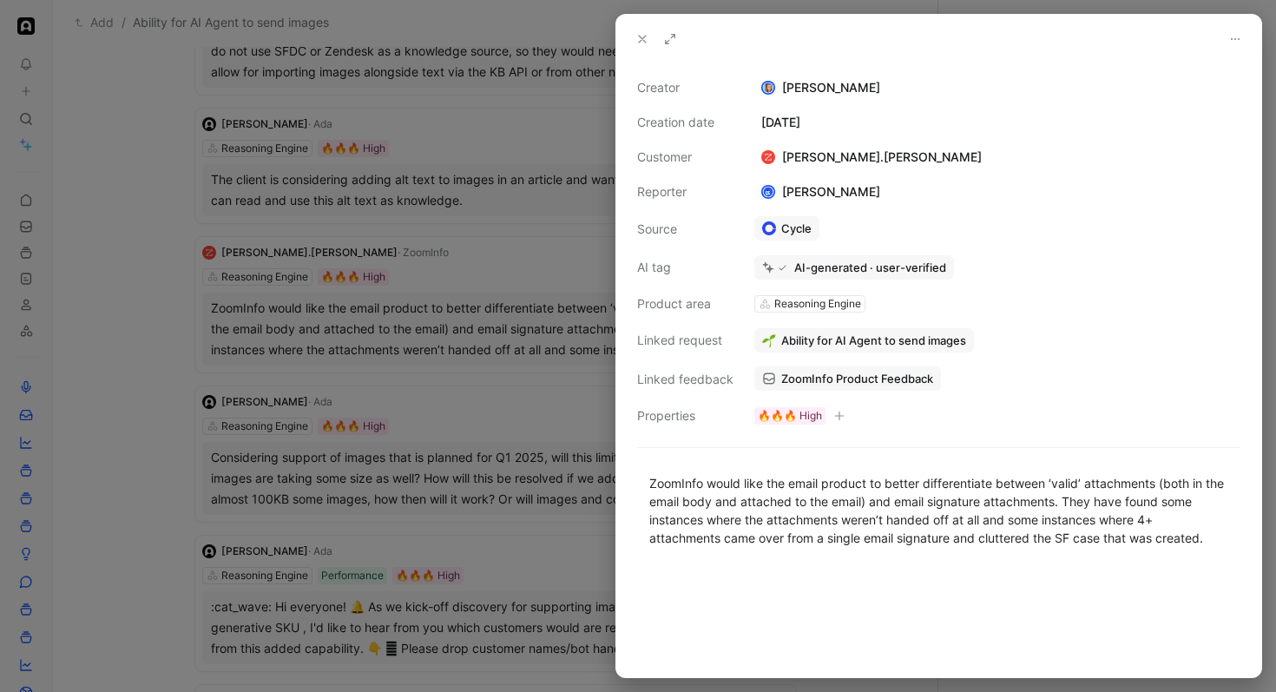
click at [831, 344] on div at bounding box center [847, 340] width 255 height 17
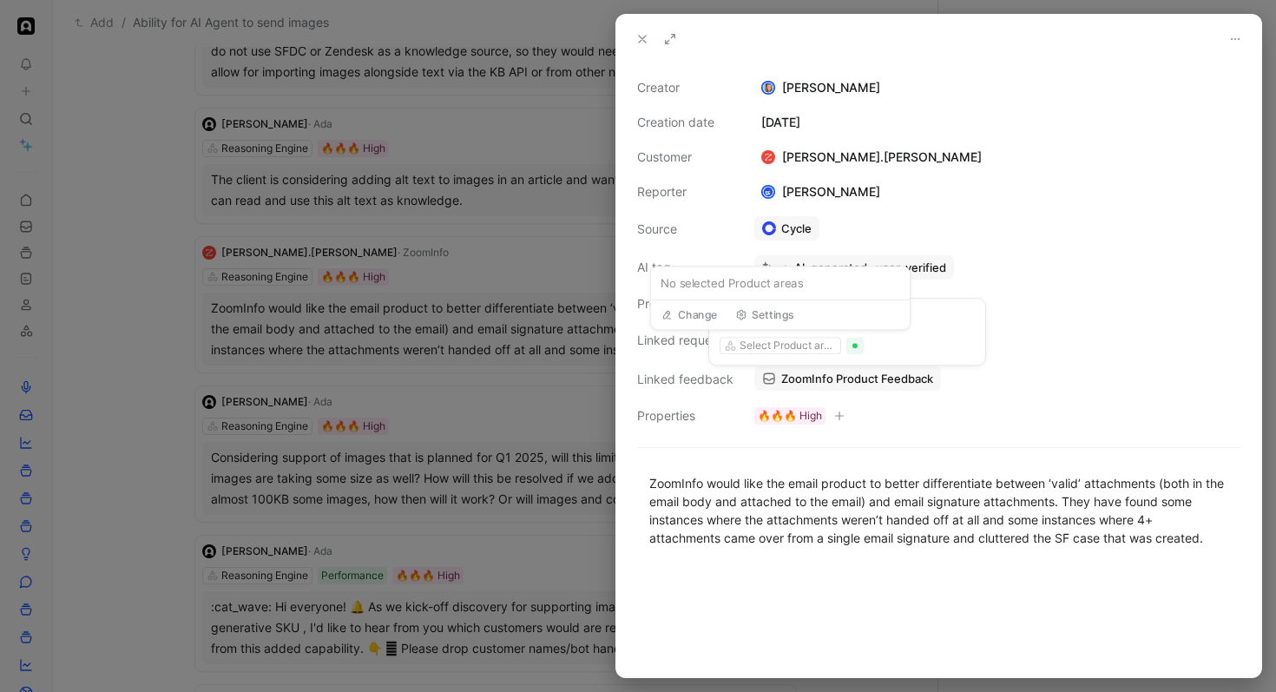
click at [1026, 342] on div "Ability for AI Agent to send images" at bounding box center [998, 340] width 486 height 24
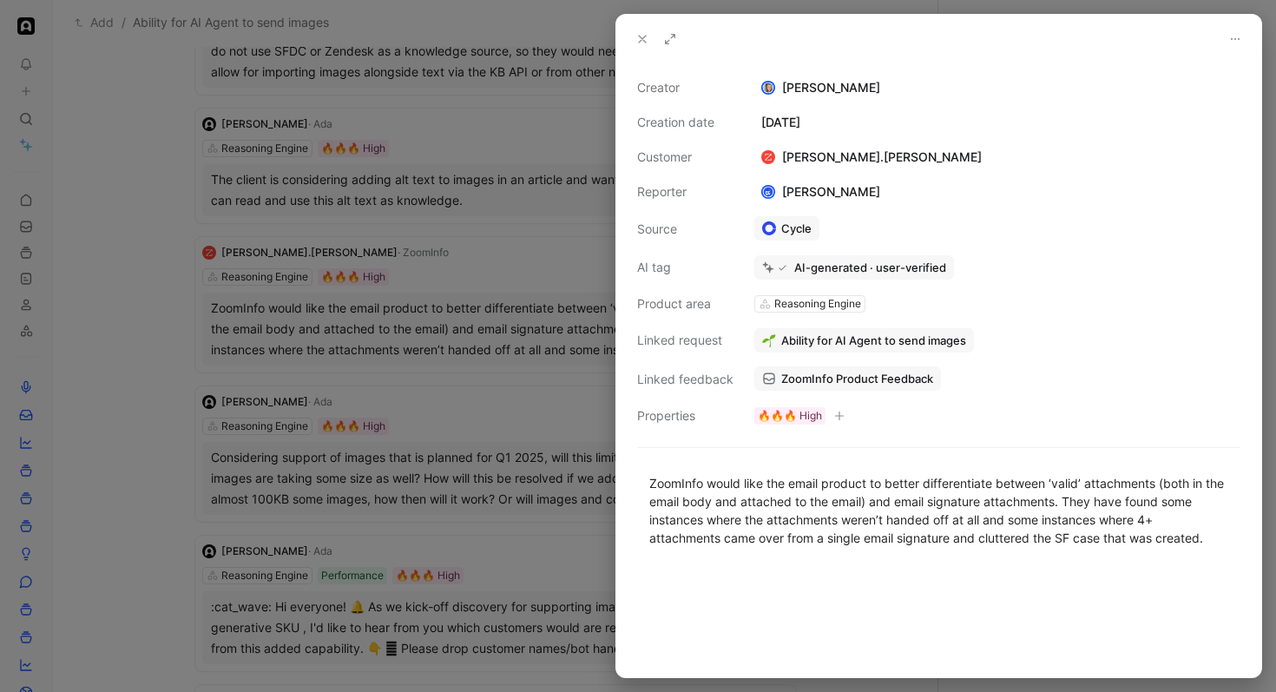
click at [918, 333] on span "Ability for AI Agent to send images" at bounding box center [873, 341] width 185 height 16
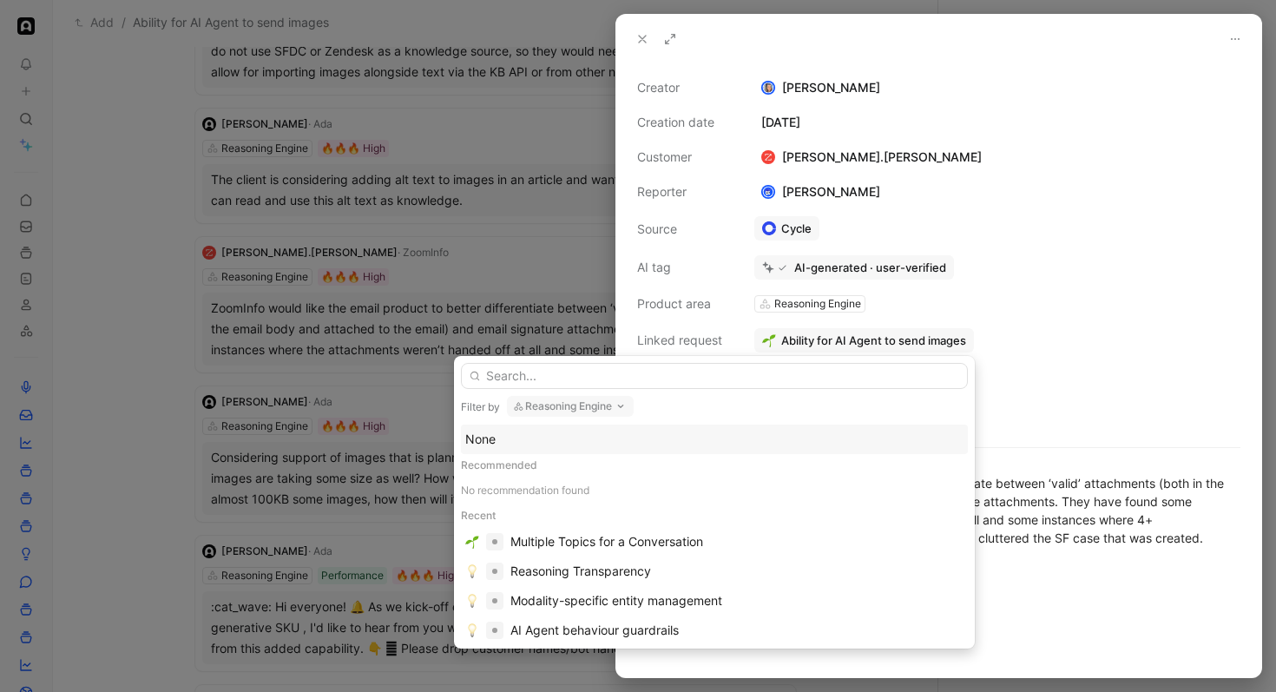
click at [611, 408] on button "Reasoning Engine" at bounding box center [570, 406] width 127 height 21
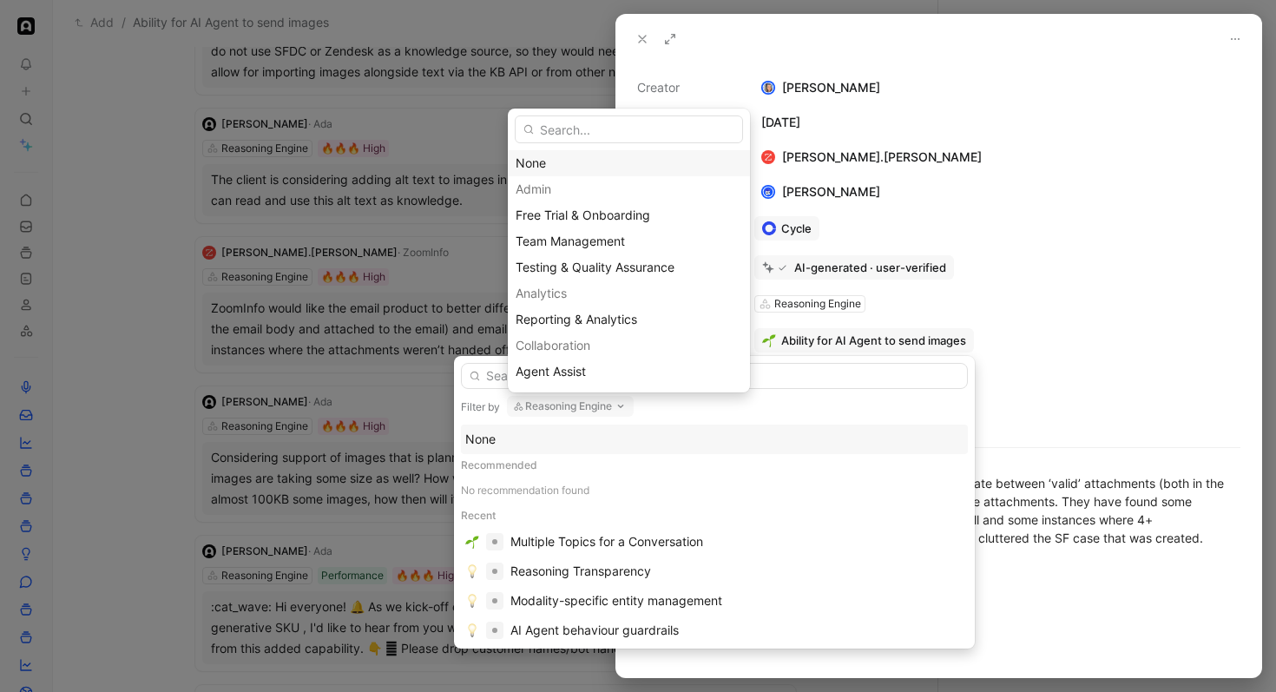
click at [551, 154] on div "None" at bounding box center [629, 163] width 227 height 21
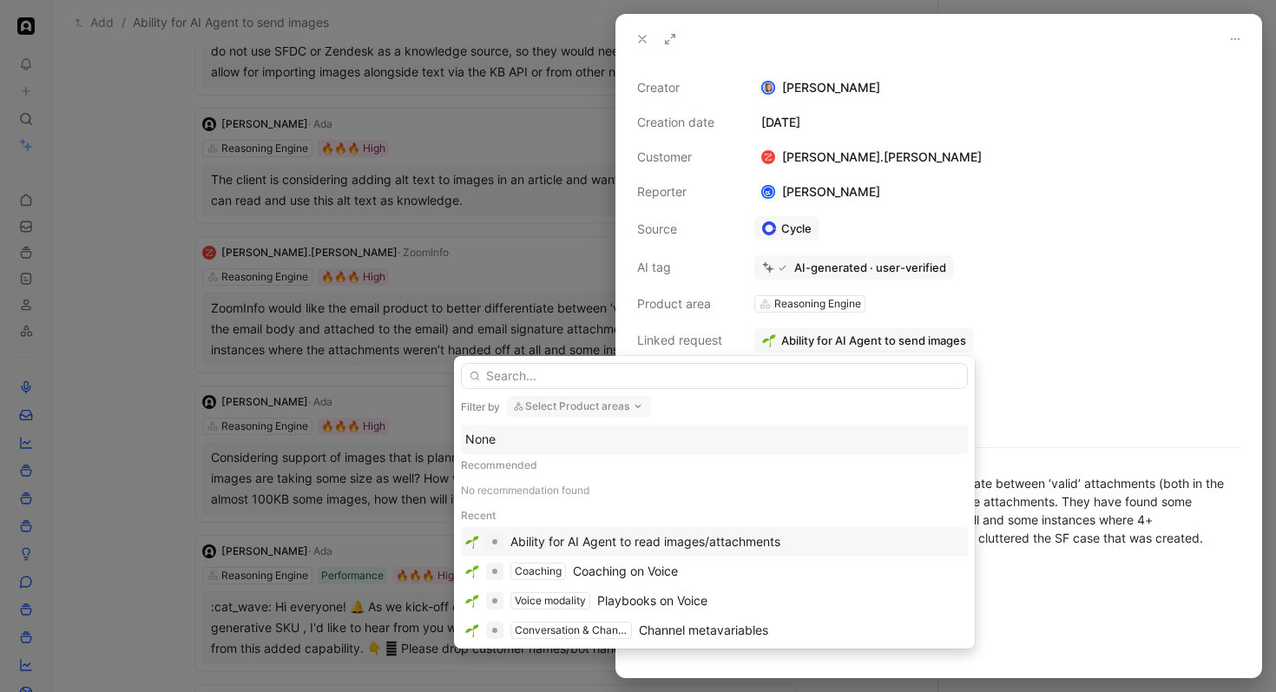
click at [617, 548] on div "Ability for AI Agent to read images/attachments" at bounding box center [646, 541] width 270 height 21
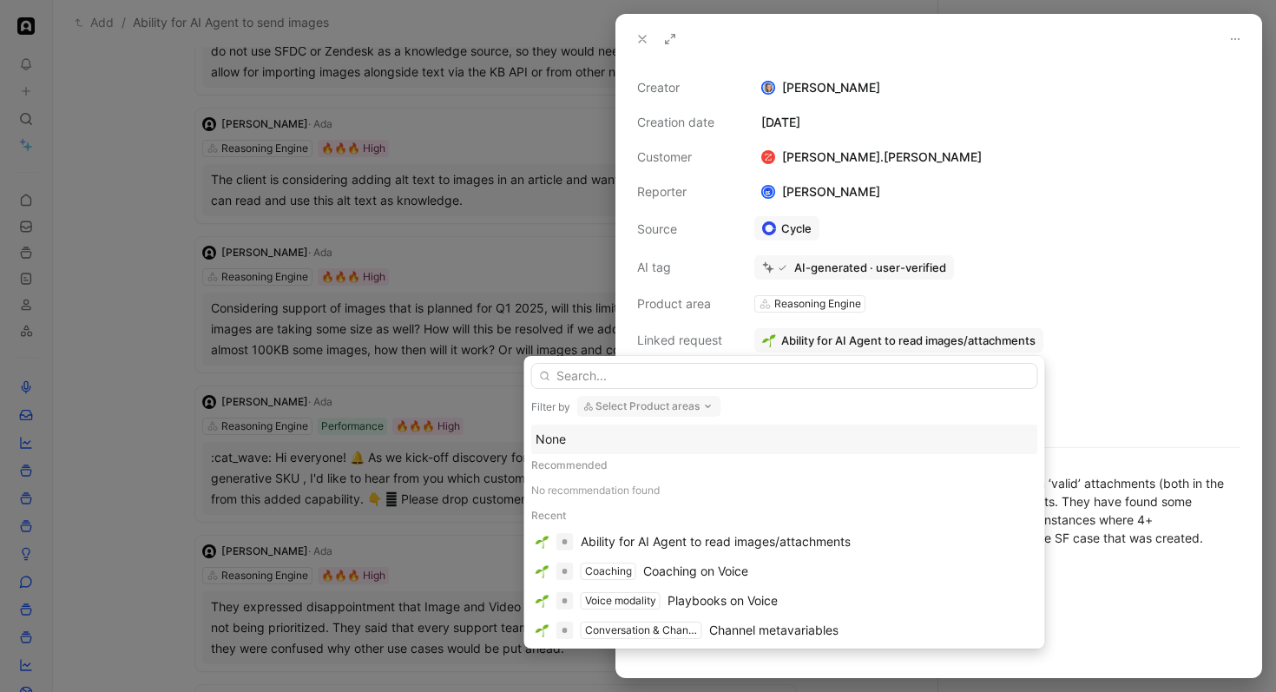
click at [373, 484] on div at bounding box center [638, 346] width 1276 height 692
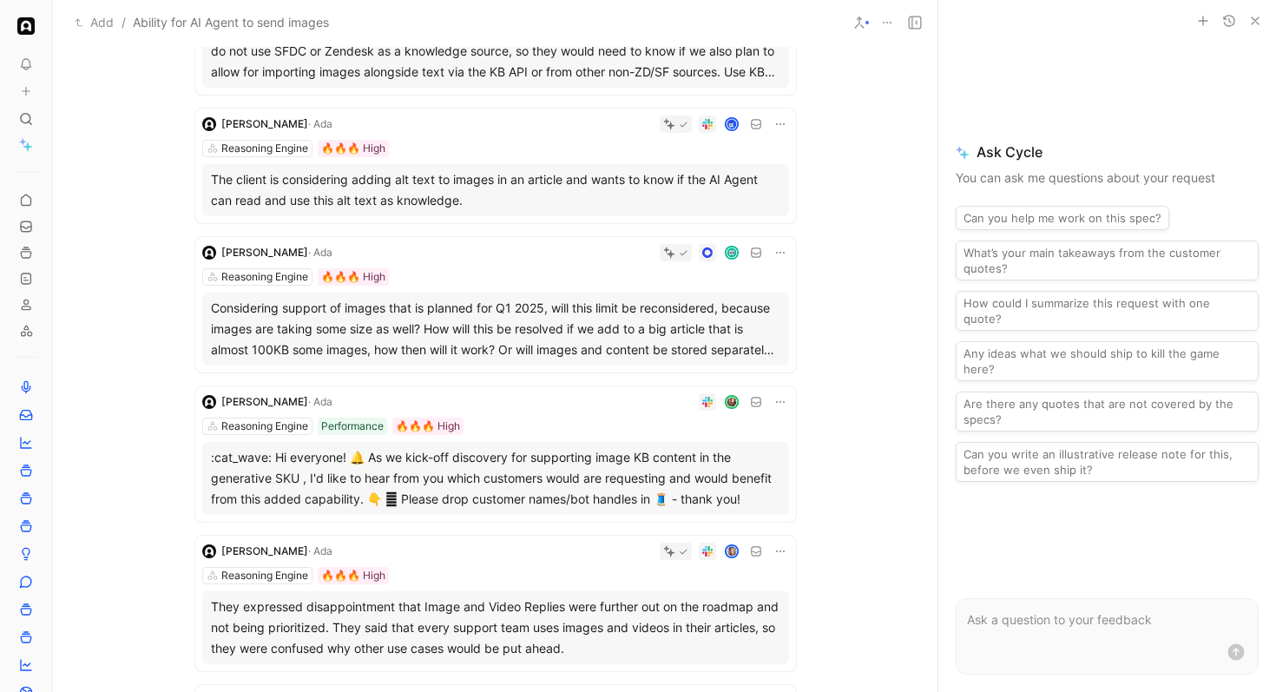
click at [494, 280] on div "Reasoning Engine 🔥🔥🔥 High" at bounding box center [495, 276] width 587 height 17
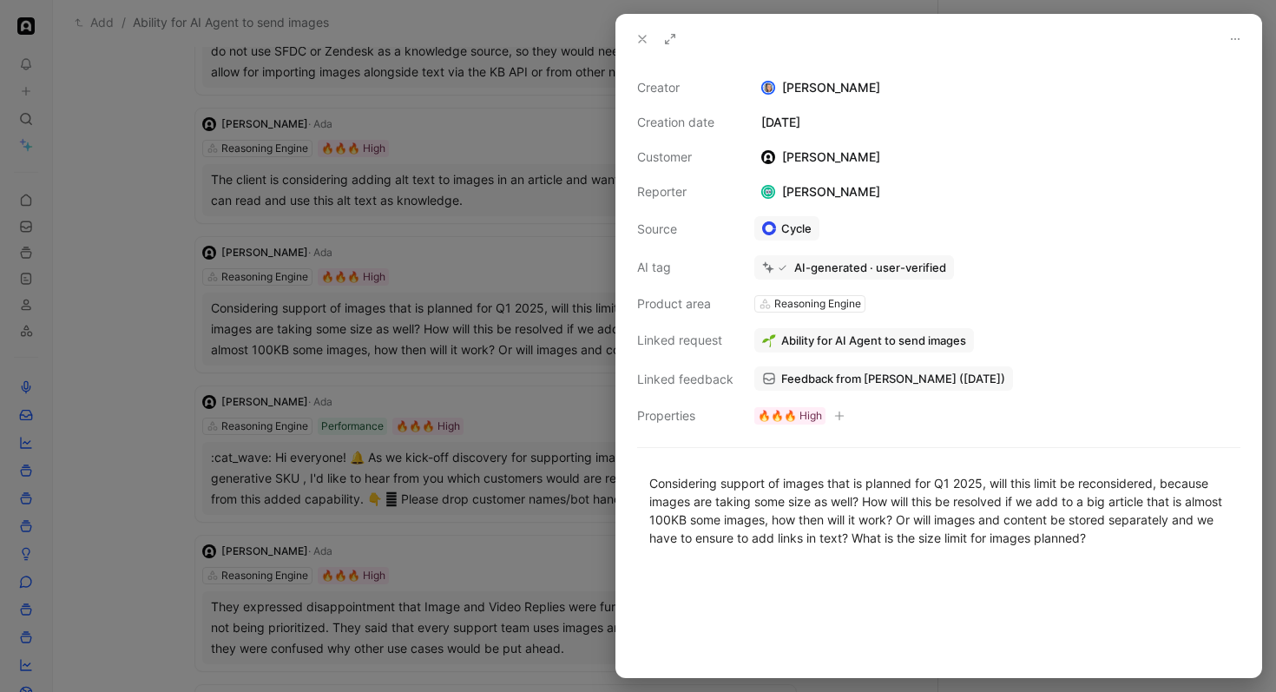
click at [493, 280] on div at bounding box center [638, 346] width 1276 height 692
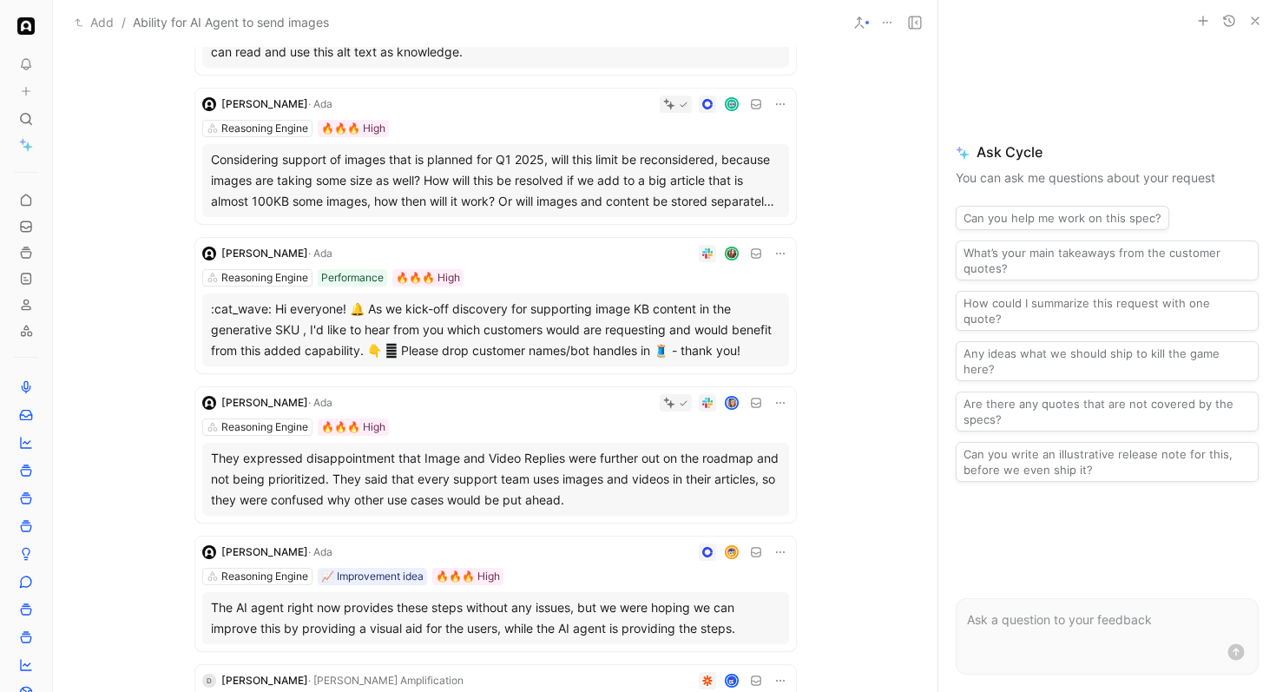
scroll to position [2391, 0]
click at [542, 262] on div "[PERSON_NAME] · Ada Reasoning Engine Performance 🔥🔥🔥 High :cat_wave: Hi everyon…" at bounding box center [495, 304] width 601 height 135
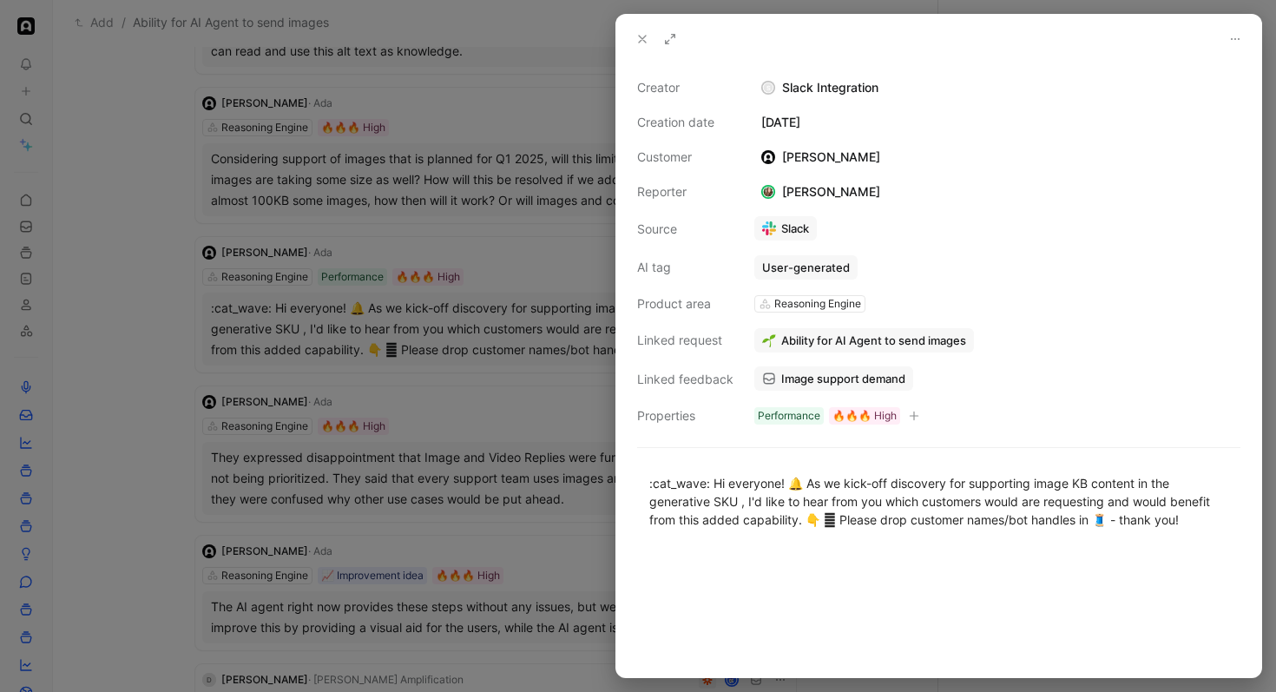
click at [542, 262] on div at bounding box center [638, 346] width 1276 height 692
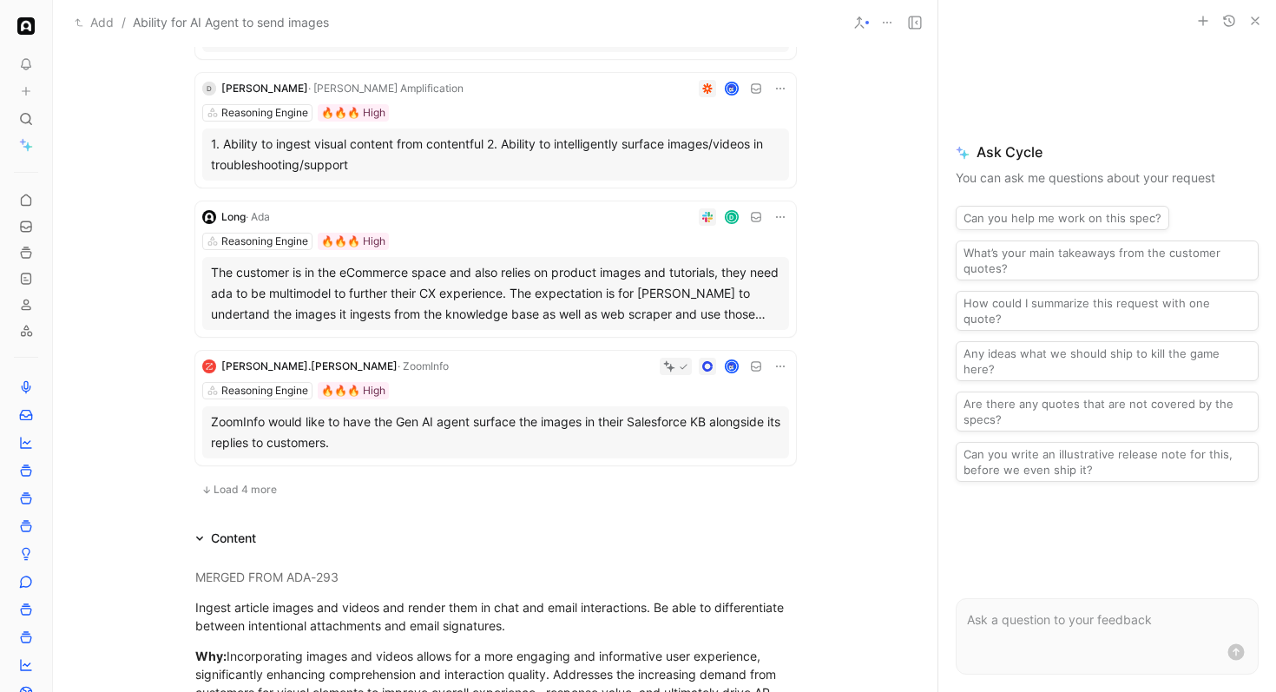
scroll to position [2984, 0]
click at [266, 482] on span "Load 4 more" at bounding box center [245, 488] width 63 height 14
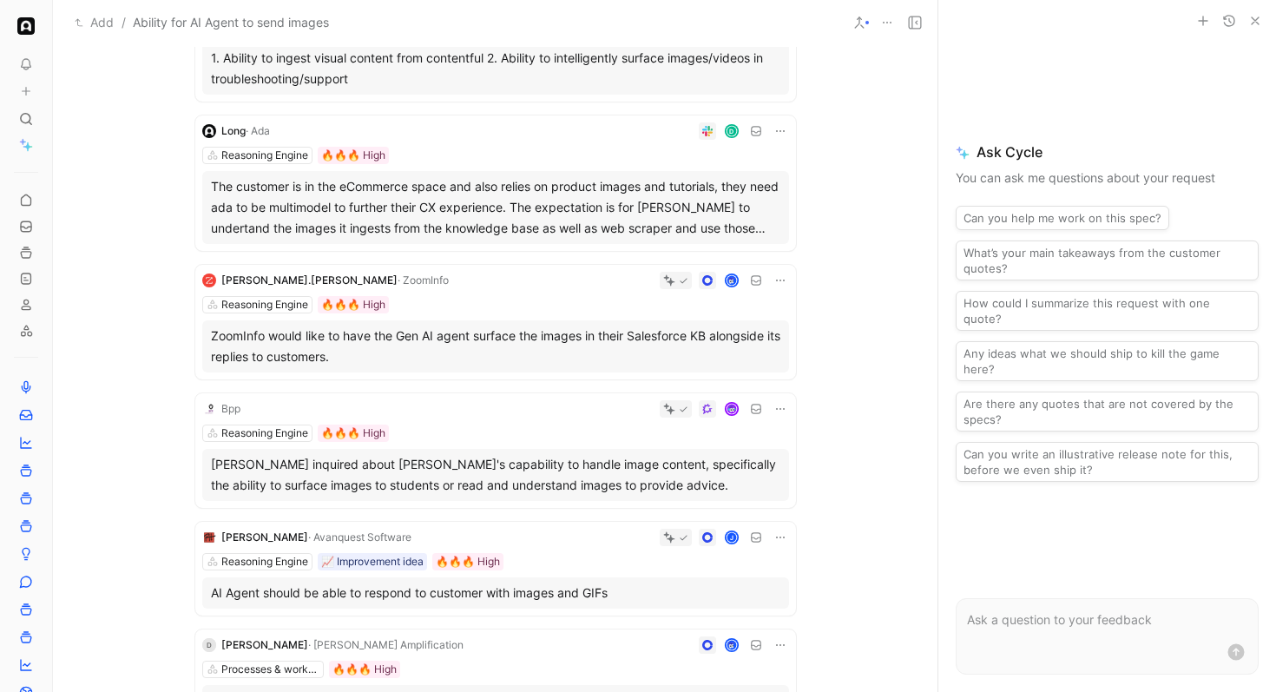
scroll to position [3070, 0]
click at [438, 403] on div at bounding box center [518, 407] width 542 height 17
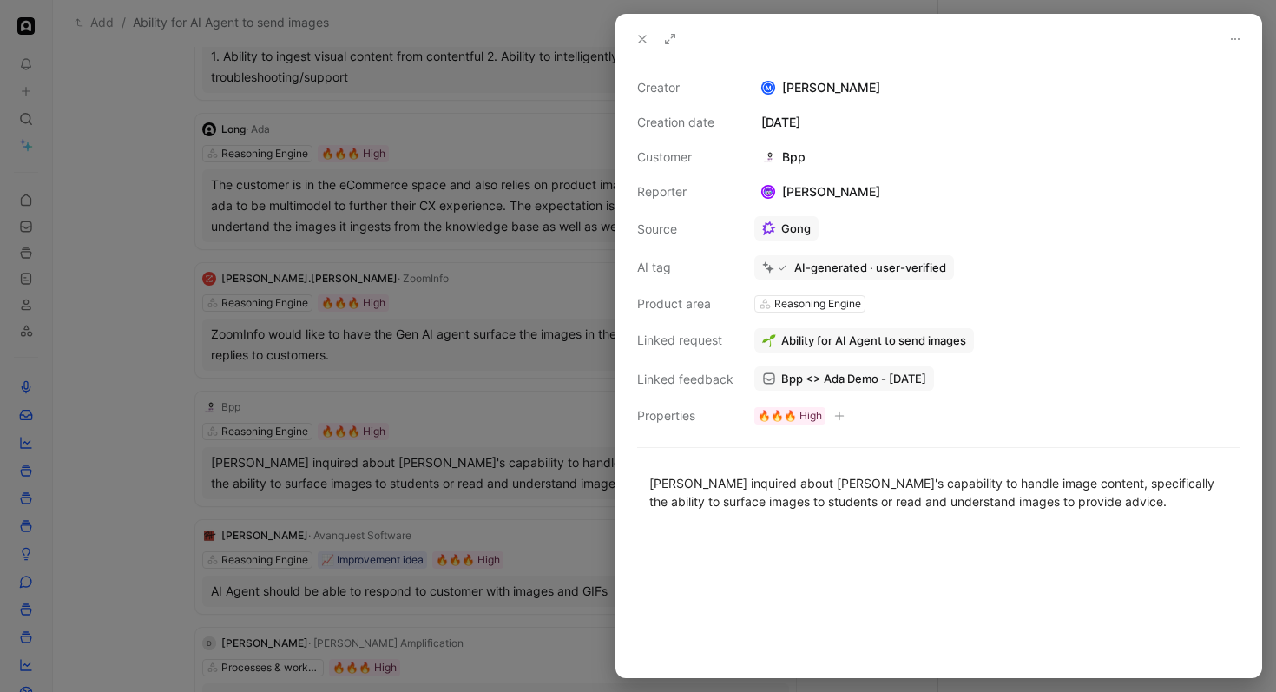
click at [979, 334] on div "Ability for AI Agent to send images" at bounding box center [998, 340] width 486 height 24
click at [851, 381] on span "Bpp <> Ada Demo - [DATE]" at bounding box center [853, 379] width 145 height 16
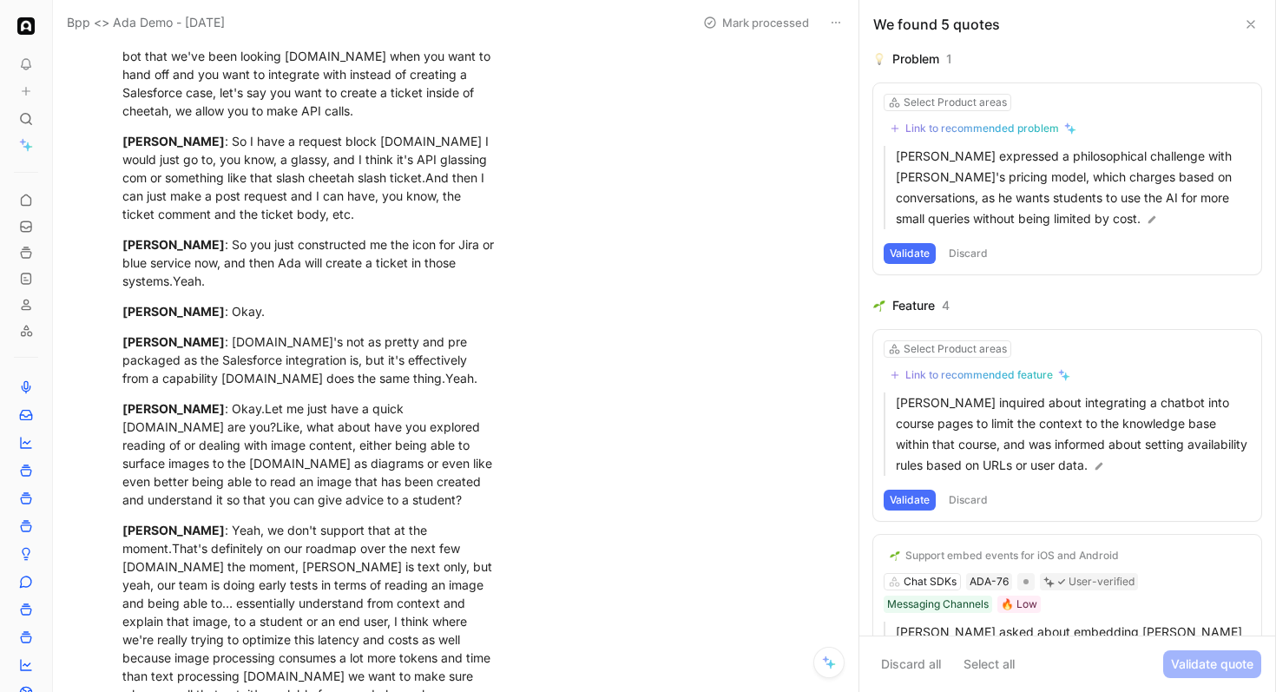
click at [1255, 17] on icon at bounding box center [1251, 24] width 14 height 14
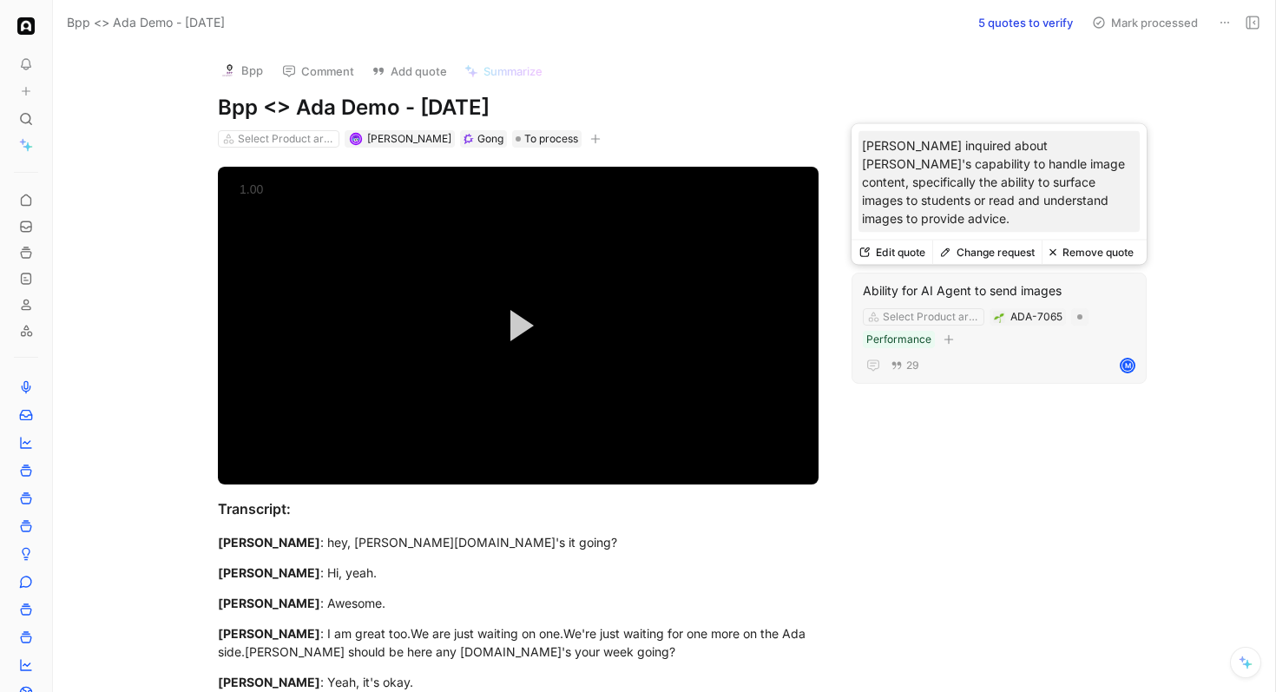
click at [992, 289] on div "Ability for AI Agent to send images" at bounding box center [999, 290] width 273 height 21
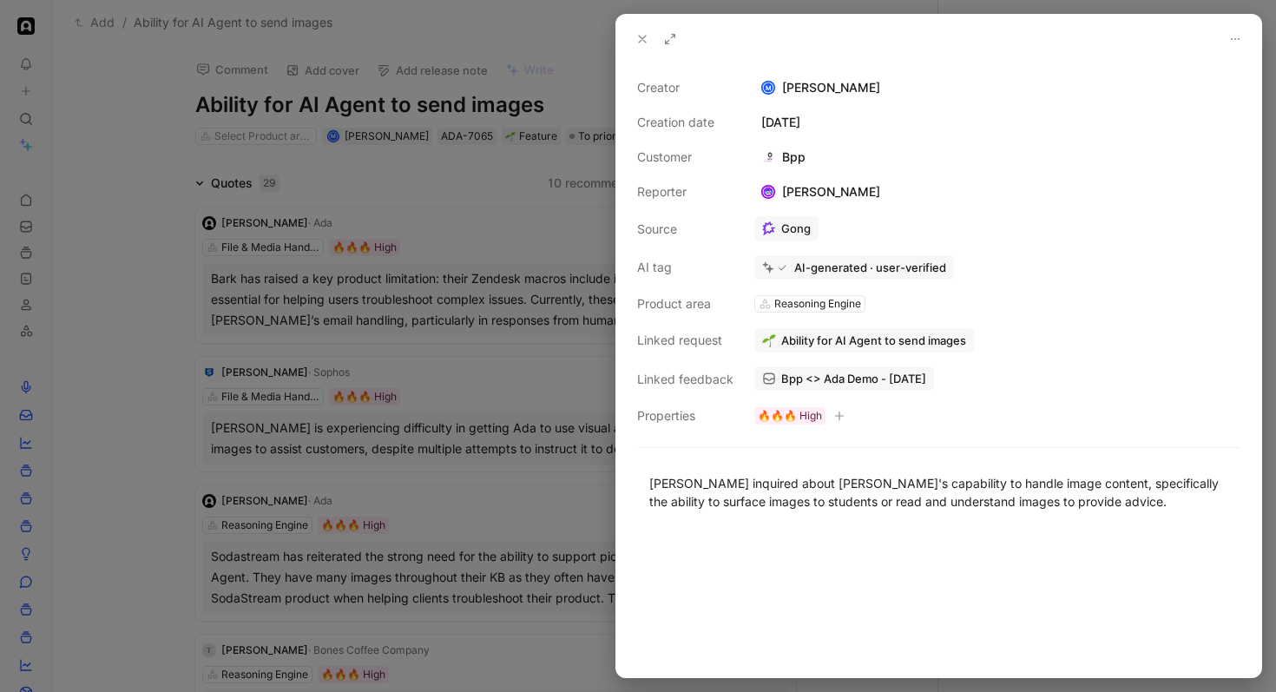
click at [368, 212] on div at bounding box center [638, 346] width 1276 height 692
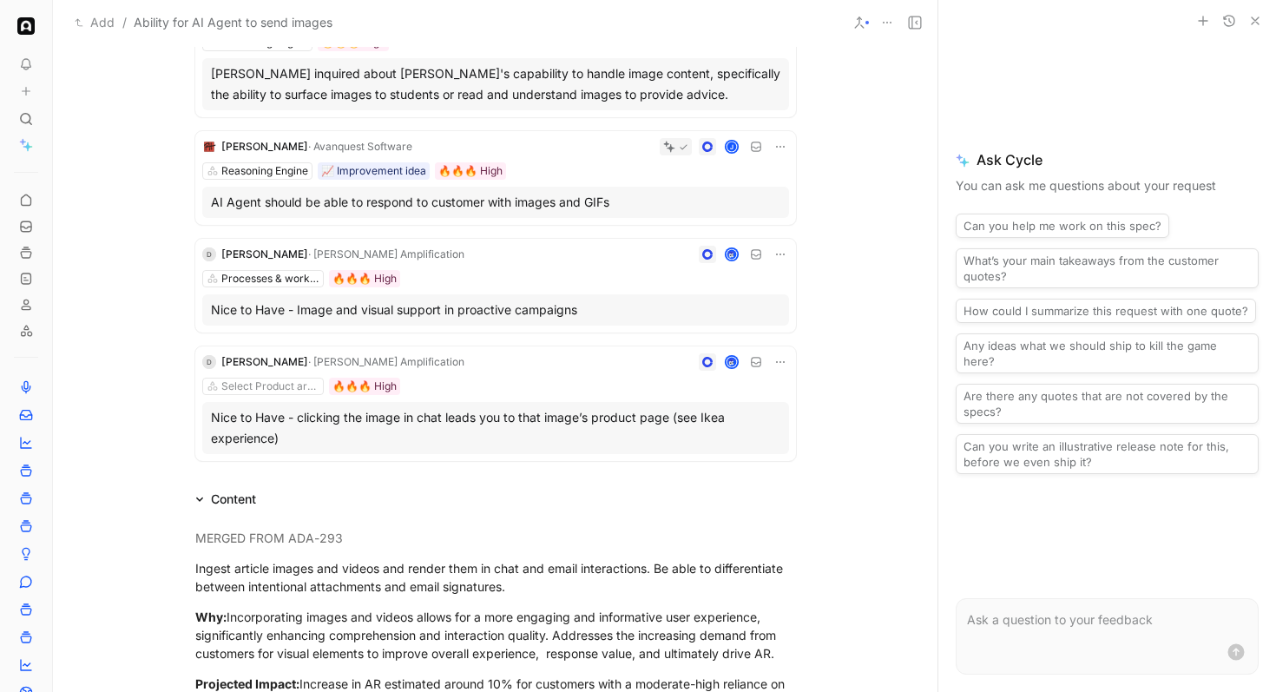
scroll to position [3460, 0]
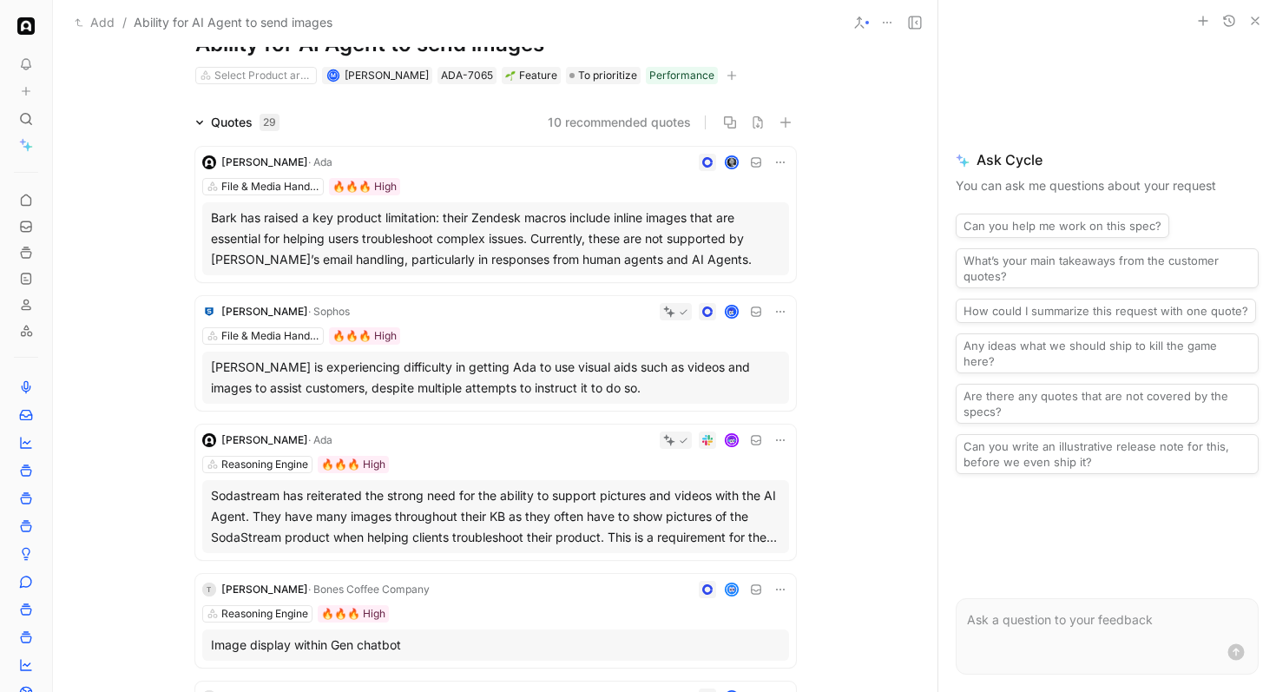
scroll to position [0, 0]
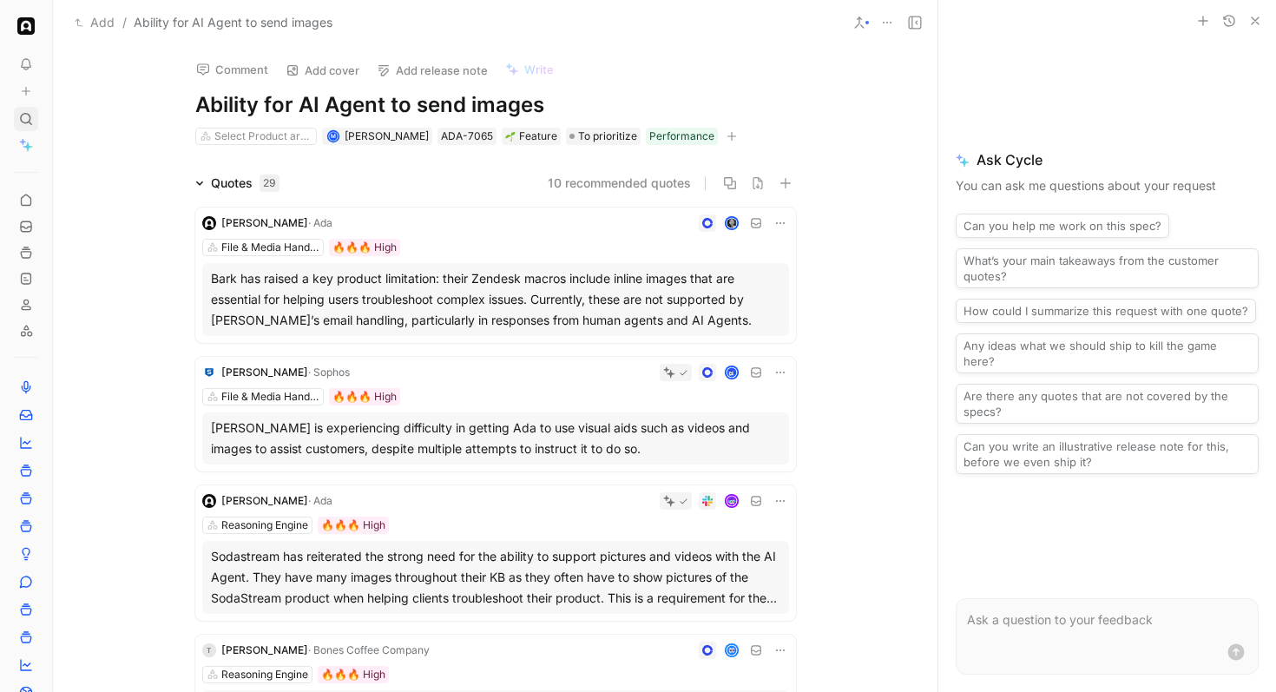
click at [29, 115] on use at bounding box center [26, 119] width 10 height 10
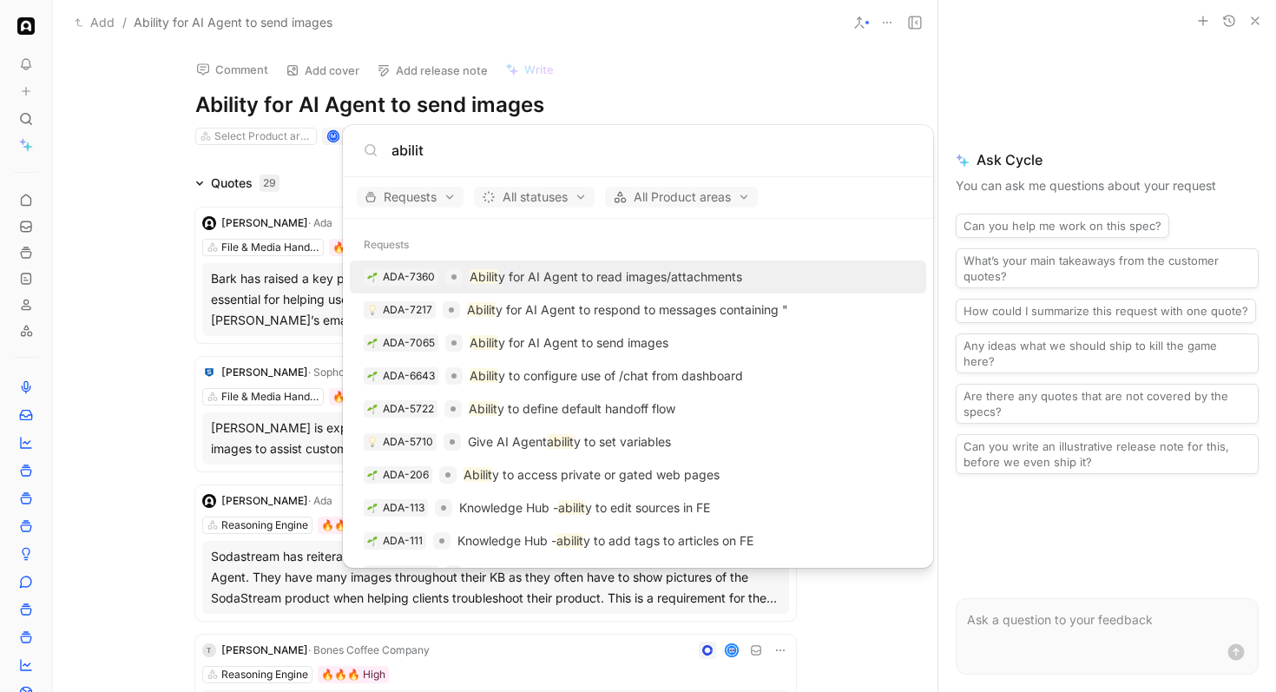
type input "abilit"
click at [546, 270] on p "Abilit y for AI Agent to read images/attachments" at bounding box center [606, 277] width 273 height 21
